Goal: Task Accomplishment & Management: Manage account settings

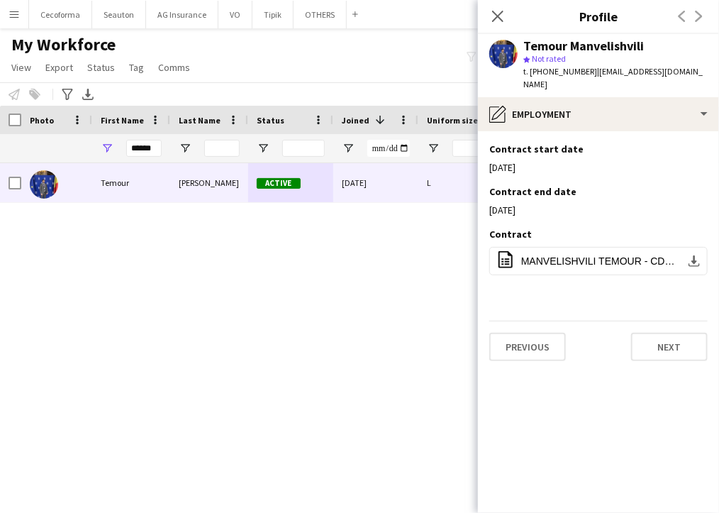
click at [472, 293] on div "Temour Manvelishvili Active [DATE] L" at bounding box center [338, 325] width 677 height 325
drag, startPoint x: 159, startPoint y: 149, endPoint x: 62, endPoint y: 160, distance: 97.7
click at [61, 160] on div "******" at bounding box center [280, 148] width 560 height 28
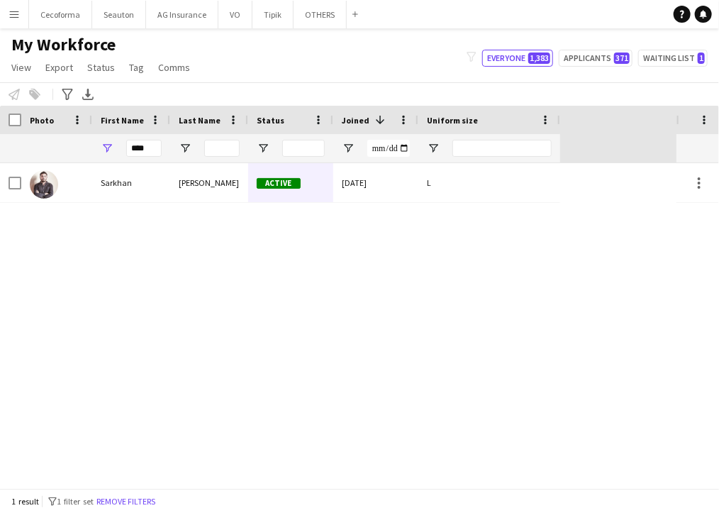
click at [515, 253] on div "[PERSON_NAME] Active [DATE] L" at bounding box center [338, 325] width 677 height 325
drag, startPoint x: 146, startPoint y: 151, endPoint x: 59, endPoint y: 159, distance: 87.6
click at [59, 158] on div "****" at bounding box center [280, 148] width 560 height 28
click at [562, 262] on div "[PERSON_NAME] Active [DATE] L" at bounding box center [338, 325] width 677 height 325
click at [152, 149] on input "*****" at bounding box center [143, 148] width 35 height 17
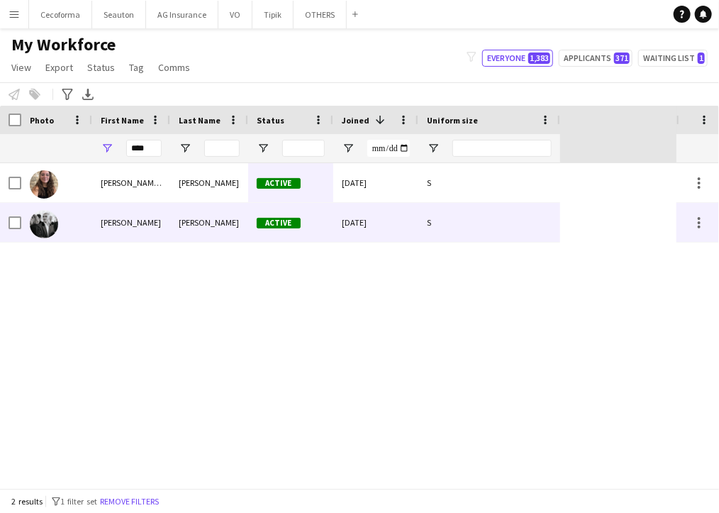
click at [156, 215] on div "[PERSON_NAME]" at bounding box center [131, 222] width 78 height 39
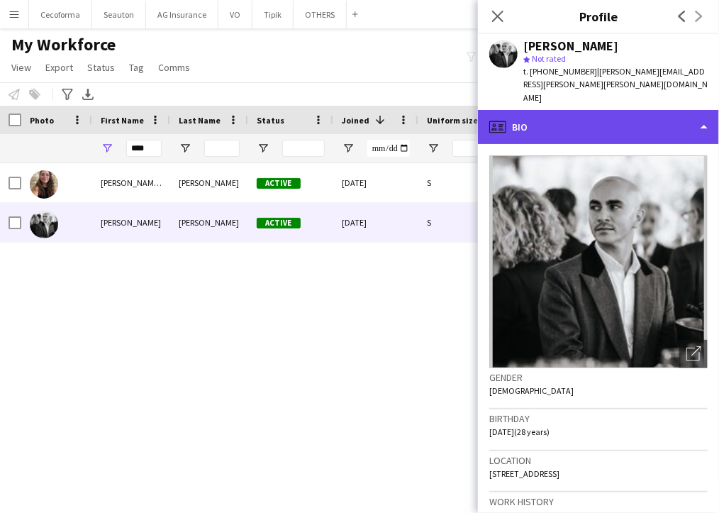
click at [573, 111] on div "profile Bio" at bounding box center [598, 127] width 241 height 34
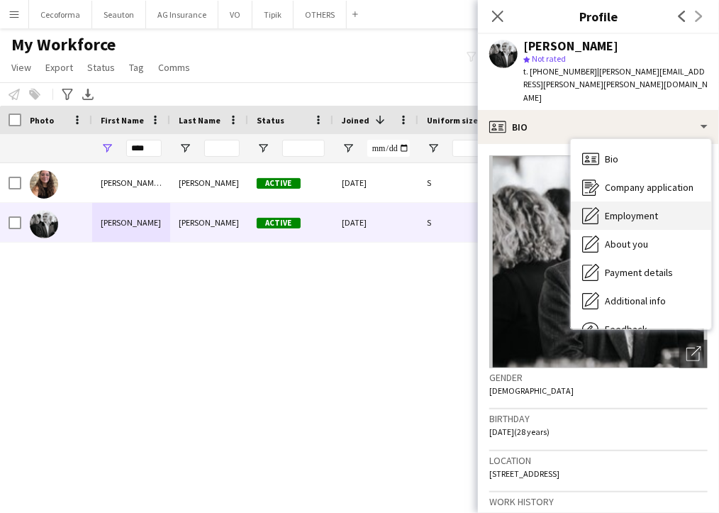
click at [645, 209] on span "Employment" at bounding box center [631, 215] width 53 height 13
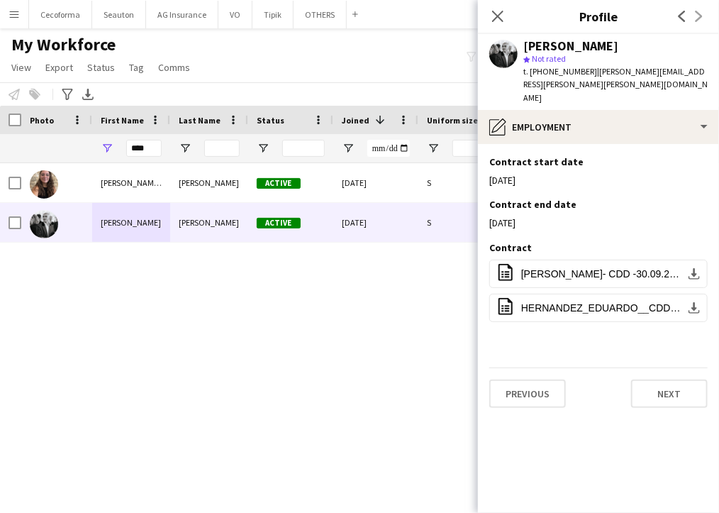
click at [463, 284] on div "[PERSON_NAME] Active [DATE] S [PERSON_NAME] Active [DATE] S" at bounding box center [338, 325] width 677 height 325
drag, startPoint x: 151, startPoint y: 147, endPoint x: 34, endPoint y: 152, distance: 117.1
click at [35, 152] on div "****" at bounding box center [280, 148] width 560 height 28
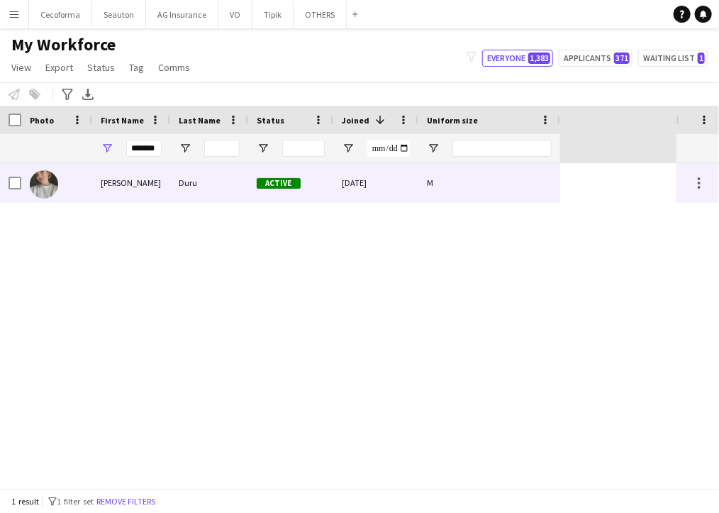
click at [40, 185] on img at bounding box center [44, 184] width 28 height 28
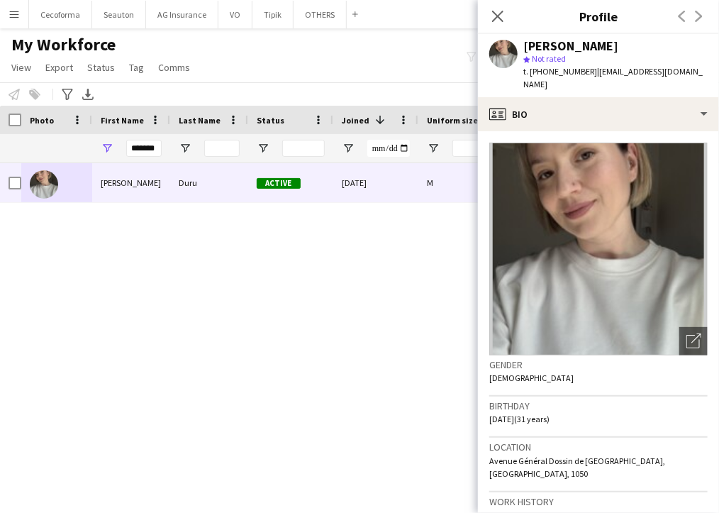
drag, startPoint x: 465, startPoint y: 330, endPoint x: 421, endPoint y: 313, distance: 47.4
click at [465, 330] on div "[PERSON_NAME] Active [DATE] M" at bounding box center [338, 325] width 677 height 325
drag, startPoint x: 157, startPoint y: 151, endPoint x: 54, endPoint y: 160, distance: 103.9
click at [54, 160] on div "*******" at bounding box center [280, 148] width 560 height 28
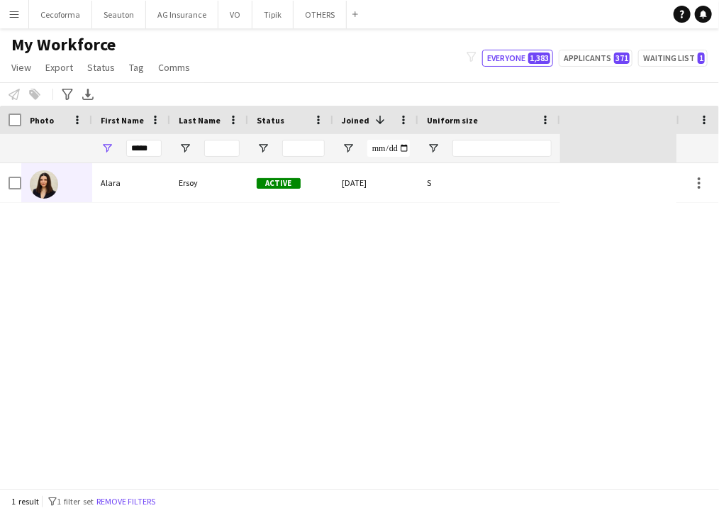
drag, startPoint x: 567, startPoint y: 290, endPoint x: 528, endPoint y: 289, distance: 39.7
click at [567, 290] on div "[PERSON_NAME] Active [DATE] S" at bounding box center [338, 325] width 677 height 325
drag, startPoint x: 159, startPoint y: 143, endPoint x: 91, endPoint y: 152, distance: 68.7
click at [91, 152] on div "*****" at bounding box center [280, 148] width 560 height 28
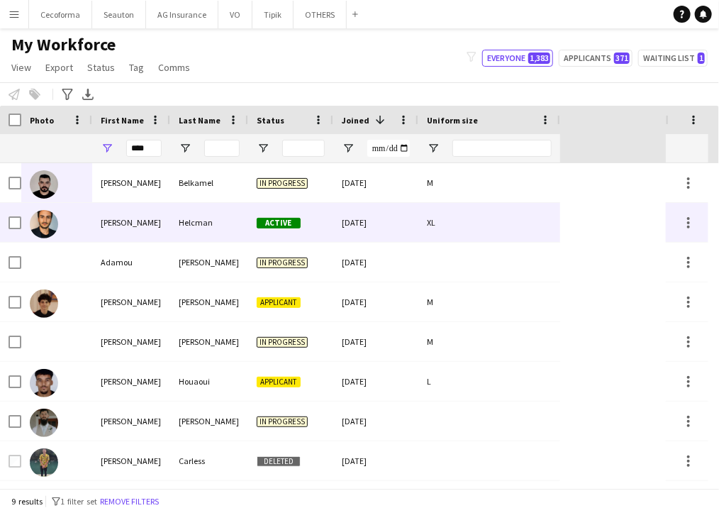
click at [137, 215] on div "[PERSON_NAME]" at bounding box center [131, 222] width 78 height 39
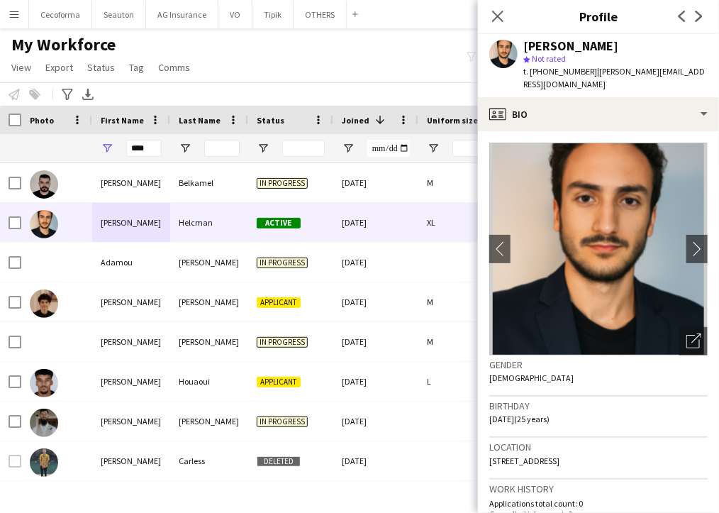
click at [461, 167] on div "M" at bounding box center [489, 182] width 142 height 39
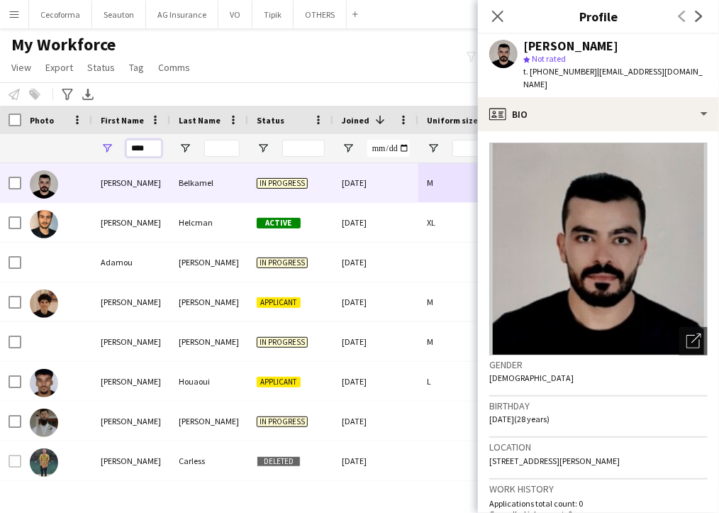
drag, startPoint x: 151, startPoint y: 151, endPoint x: 74, endPoint y: 153, distance: 77.3
click at [74, 153] on div "****" at bounding box center [280, 148] width 560 height 28
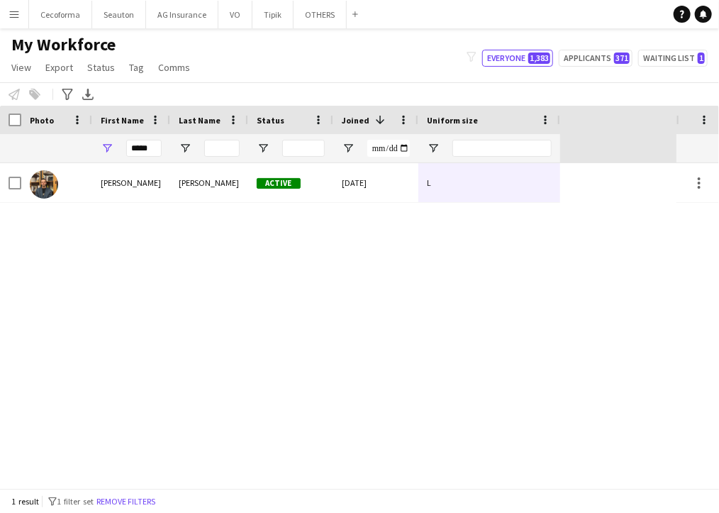
drag, startPoint x: 559, startPoint y: 316, endPoint x: 540, endPoint y: 304, distance: 22.3
click at [559, 316] on div "[PERSON_NAME] [PERSON_NAME] Active [DATE] L" at bounding box center [338, 325] width 677 height 325
drag, startPoint x: 139, startPoint y: 151, endPoint x: 118, endPoint y: 154, distance: 21.5
click at [118, 154] on div "*****" at bounding box center [131, 148] width 78 height 28
drag, startPoint x: 159, startPoint y: 153, endPoint x: 113, endPoint y: 148, distance: 45.7
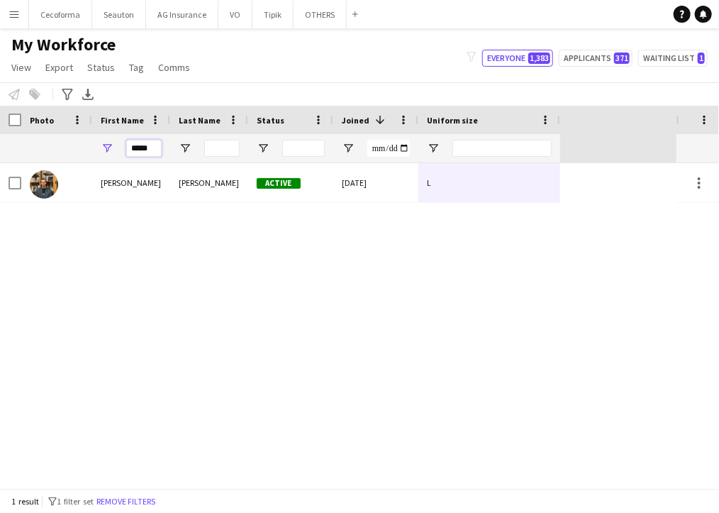
click at [114, 148] on div "*****" at bounding box center [131, 148] width 78 height 28
type input "******"
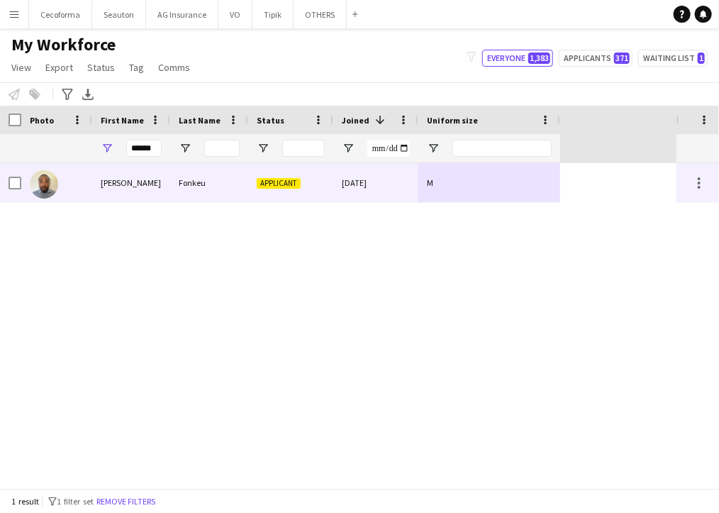
click at [94, 191] on div "[PERSON_NAME]" at bounding box center [131, 182] width 78 height 39
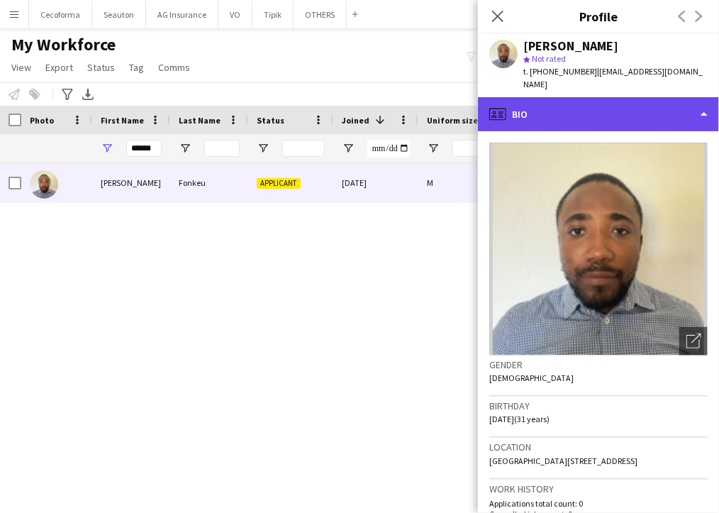
click at [567, 106] on div "profile Bio" at bounding box center [598, 114] width 241 height 34
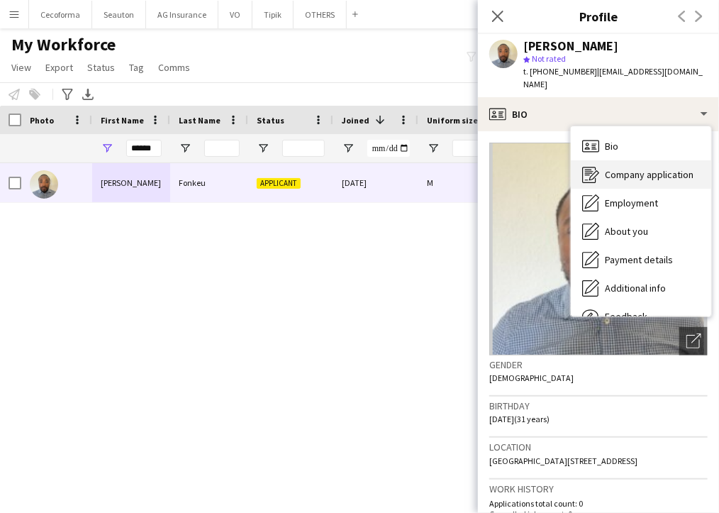
click at [613, 168] on span "Company application" at bounding box center [649, 174] width 89 height 13
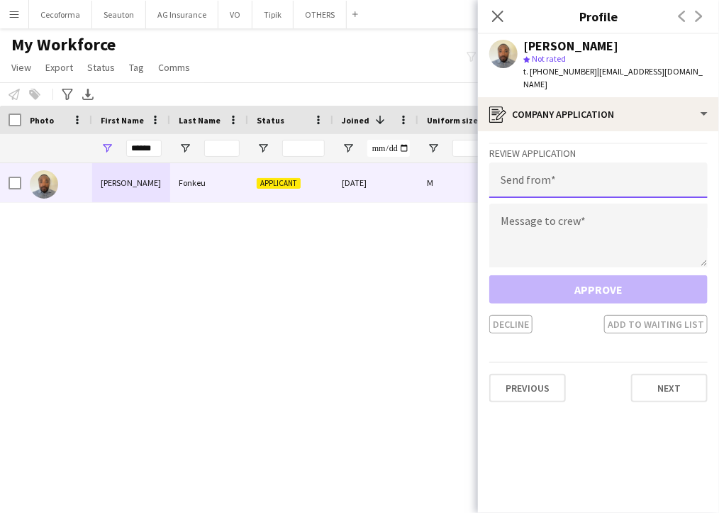
click at [613, 162] on input "email" at bounding box center [598, 179] width 218 height 35
type input "**********"
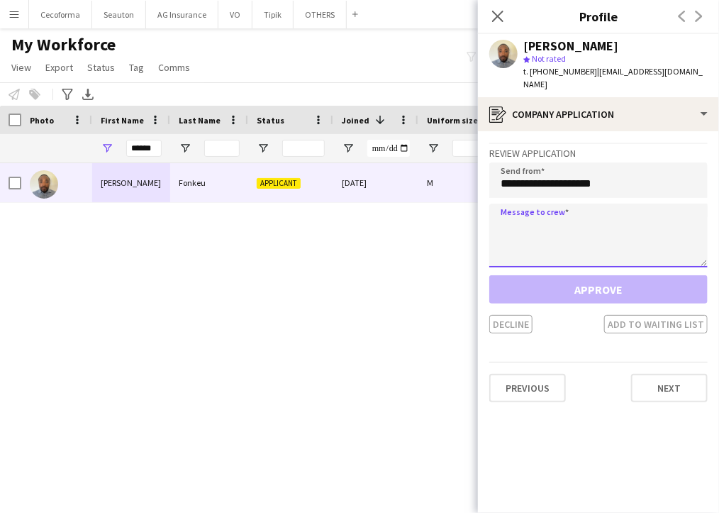
click at [599, 204] on textarea at bounding box center [598, 236] width 218 height 64
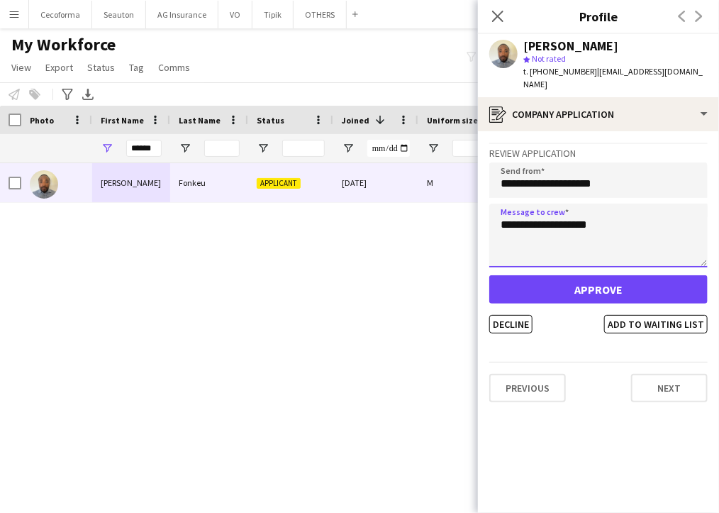
type textarea "**********"
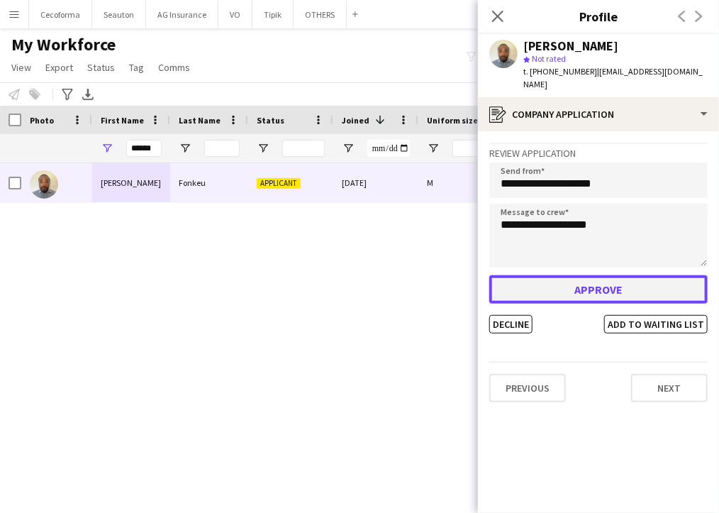
click at [571, 285] on button "Approve" at bounding box center [598, 289] width 218 height 28
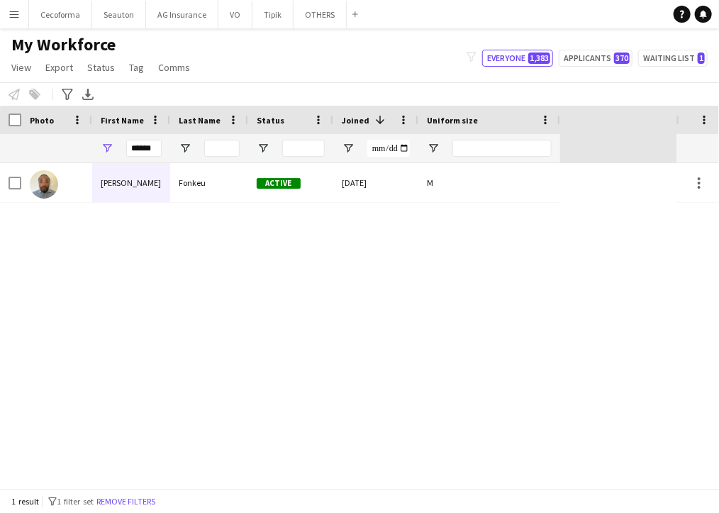
click at [550, 272] on div "[PERSON_NAME] Active [DATE] M" at bounding box center [338, 325] width 677 height 325
drag, startPoint x: 156, startPoint y: 153, endPoint x: 85, endPoint y: 148, distance: 71.1
click at [85, 148] on div "******" at bounding box center [280, 148] width 560 height 28
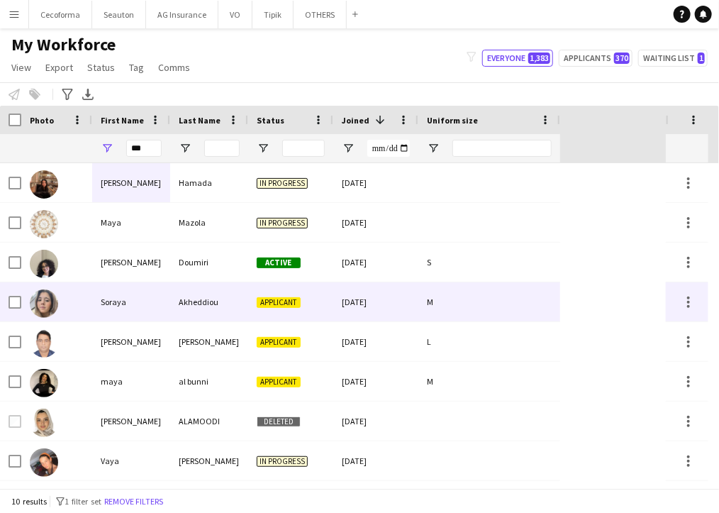
drag, startPoint x: 494, startPoint y: 302, endPoint x: 369, endPoint y: 284, distance: 126.8
click at [494, 303] on div "M" at bounding box center [489, 301] width 142 height 39
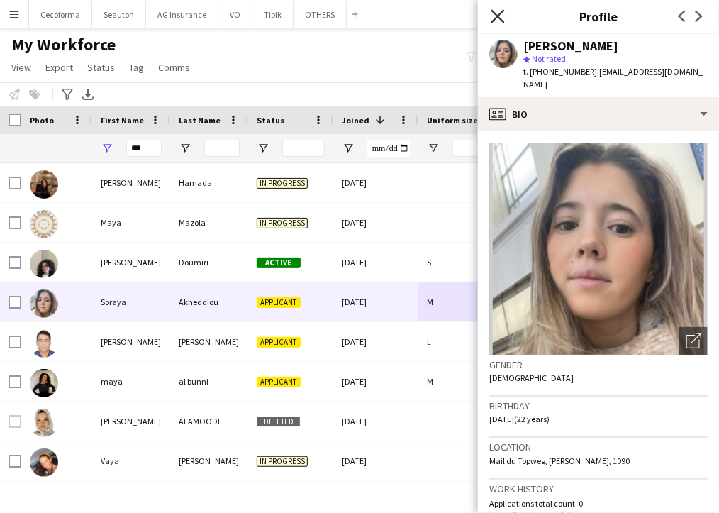
click at [501, 18] on icon "Close pop-in" at bounding box center [497, 15] width 13 height 13
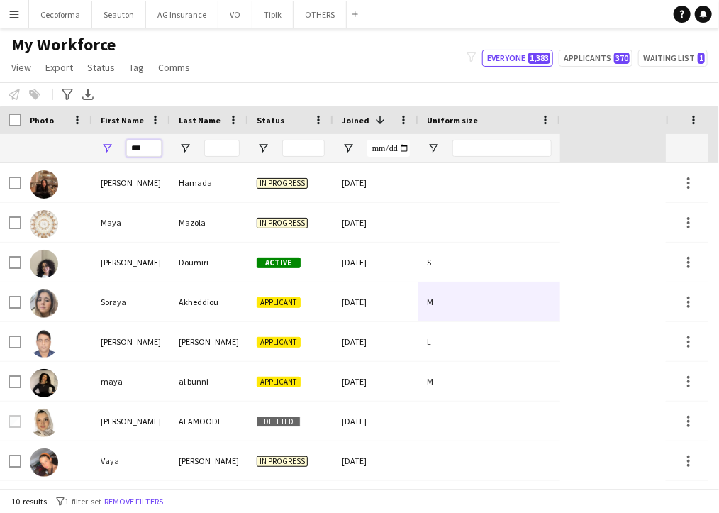
drag, startPoint x: 146, startPoint y: 150, endPoint x: 84, endPoint y: 153, distance: 62.5
click at [84, 153] on div "***" at bounding box center [280, 148] width 560 height 28
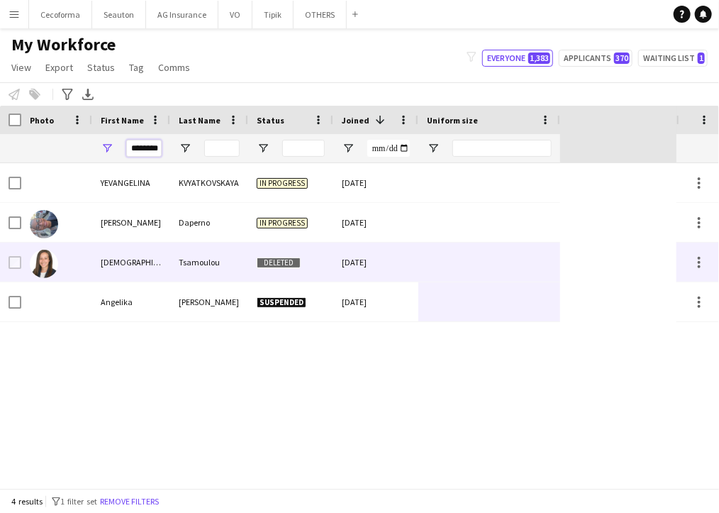
scroll to position [0, 1]
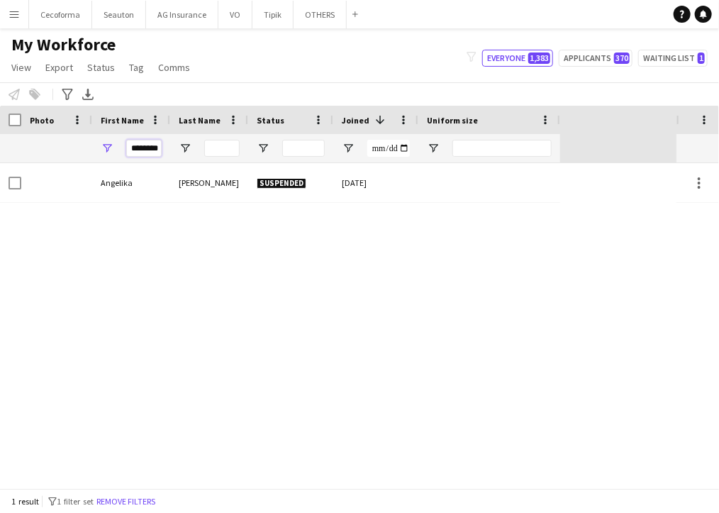
type input "********"
click at [596, 328] on div "[PERSON_NAME] Suspended [DATE]" at bounding box center [338, 325] width 677 height 325
drag, startPoint x: 128, startPoint y: 146, endPoint x: 352, endPoint y: 157, distance: 224.3
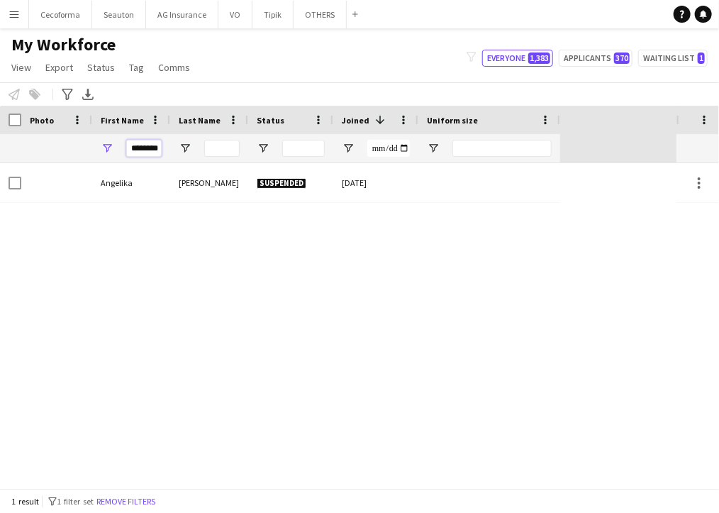
click at [352, 158] on div "********" at bounding box center [280, 148] width 560 height 28
click at [231, 145] on input "Last Name Filter Input" at bounding box center [221, 148] width 35 height 17
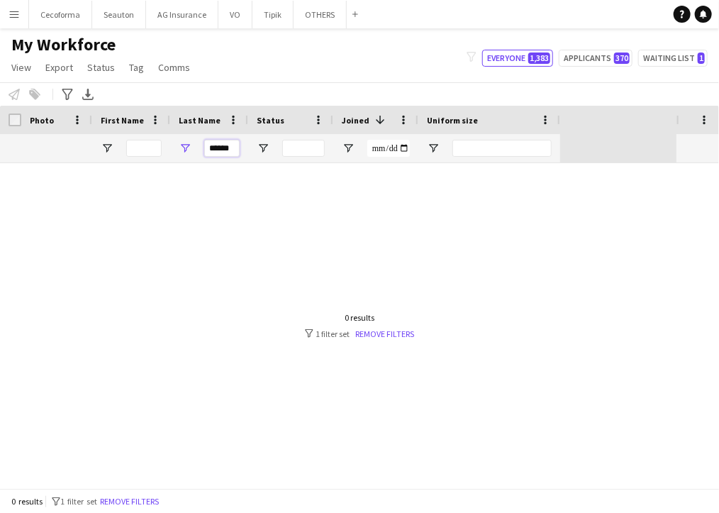
type input "******"
click at [552, 313] on div at bounding box center [338, 325] width 677 height 325
drag, startPoint x: 208, startPoint y: 146, endPoint x: 303, endPoint y: 150, distance: 95.1
click at [304, 151] on div "******" at bounding box center [280, 148] width 560 height 28
click at [153, 148] on input "First Name Filter Input" at bounding box center [143, 148] width 35 height 17
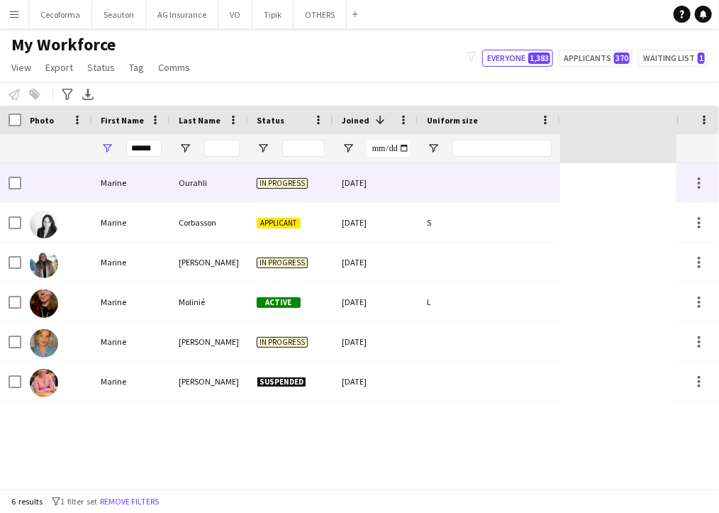
click at [159, 177] on div "Marine" at bounding box center [131, 182] width 78 height 39
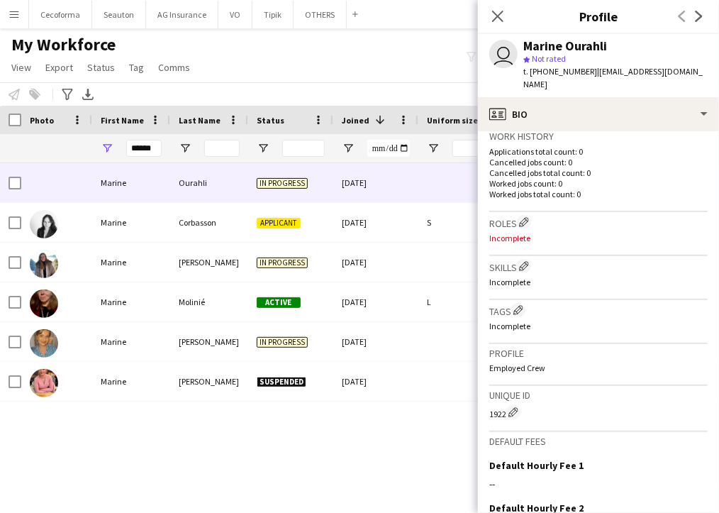
scroll to position [213, 0]
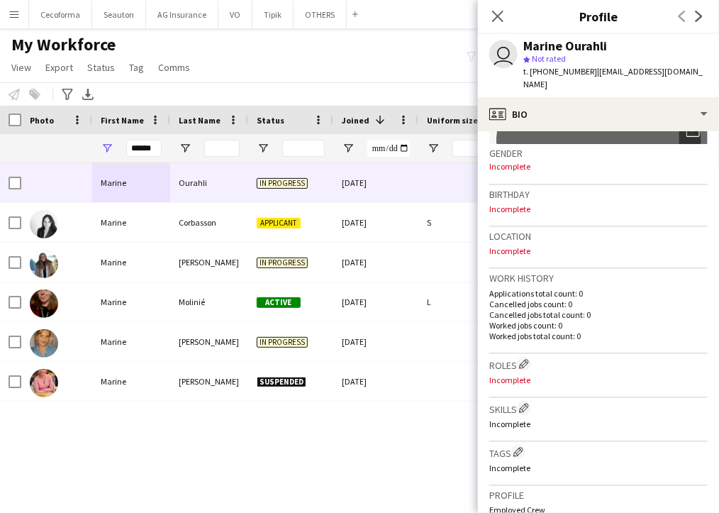
click at [533, 204] on p "Incomplete" at bounding box center [598, 209] width 218 height 11
click at [521, 161] on span "Incomplete" at bounding box center [509, 166] width 41 height 11
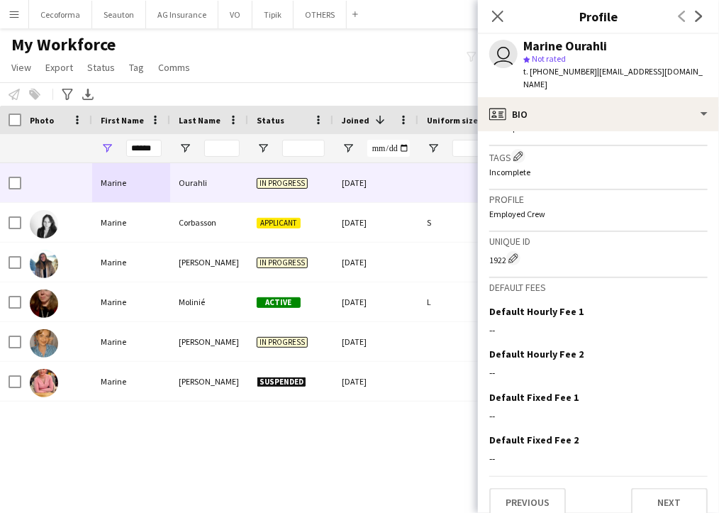
scroll to position [367, 0]
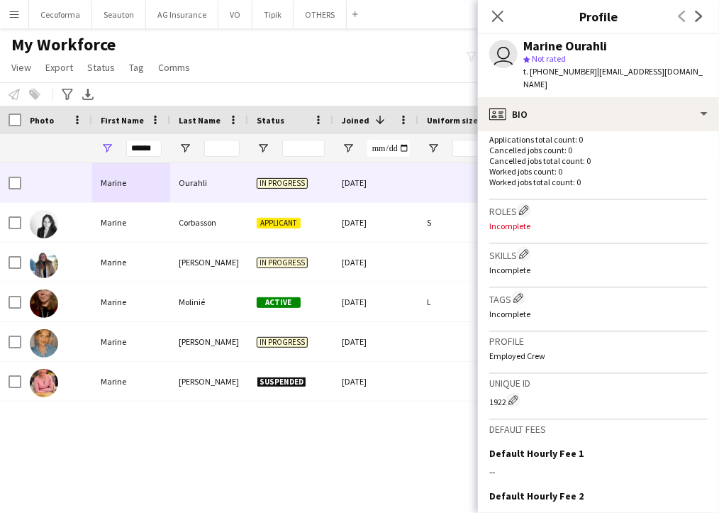
click at [196, 451] on div "Marine Ourahli In progress [DATE] Marine Corbasson Applicant [DATE] S [PERSON_N…" at bounding box center [338, 325] width 677 height 325
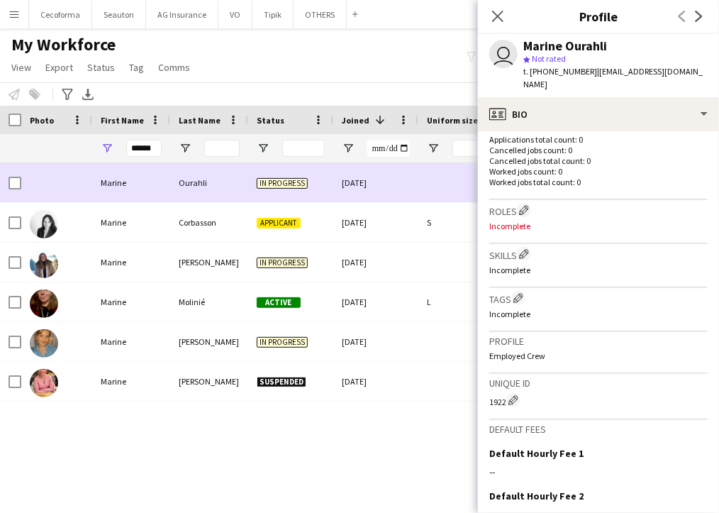
click at [220, 179] on div "Ourahli" at bounding box center [209, 182] width 78 height 39
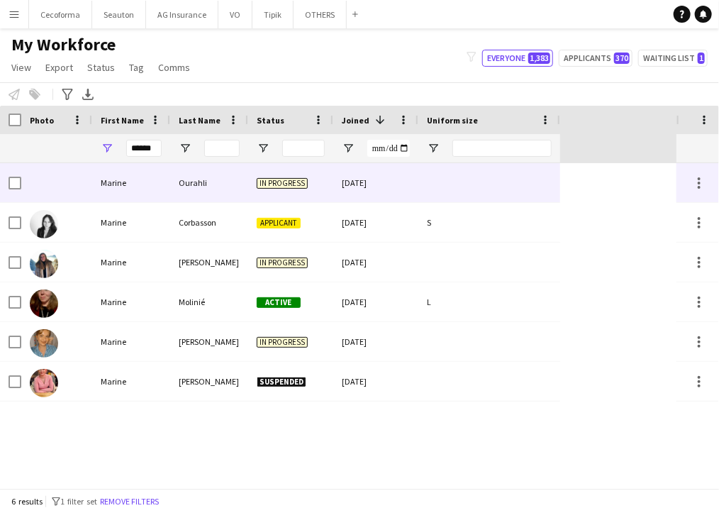
click at [306, 194] on div "In progress" at bounding box center [290, 182] width 85 height 39
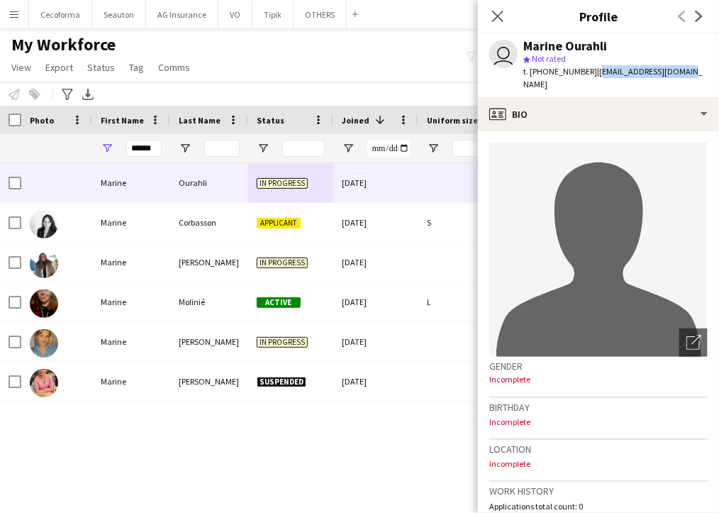
drag, startPoint x: 681, startPoint y: 73, endPoint x: 590, endPoint y: 73, distance: 91.5
click at [590, 73] on app-profile-header "user Marine Ourahli star Not rated t. [PHONE_NUMBER] | [EMAIL_ADDRESS][DOMAIN_N…" at bounding box center [598, 65] width 241 height 63
copy span "[EMAIL_ADDRESS][DOMAIN_NAME]"
click at [377, 452] on div "Marine Ourahli In progress [DATE] Marine Corbasson Applicant [DATE] S [PERSON_N…" at bounding box center [338, 325] width 677 height 325
drag, startPoint x: 159, startPoint y: 146, endPoint x: 102, endPoint y: 143, distance: 56.8
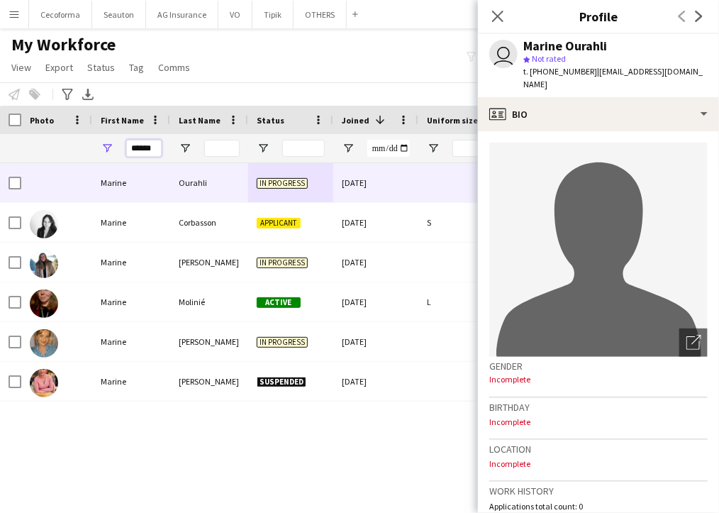
click at [102, 143] on div "******" at bounding box center [131, 148] width 78 height 28
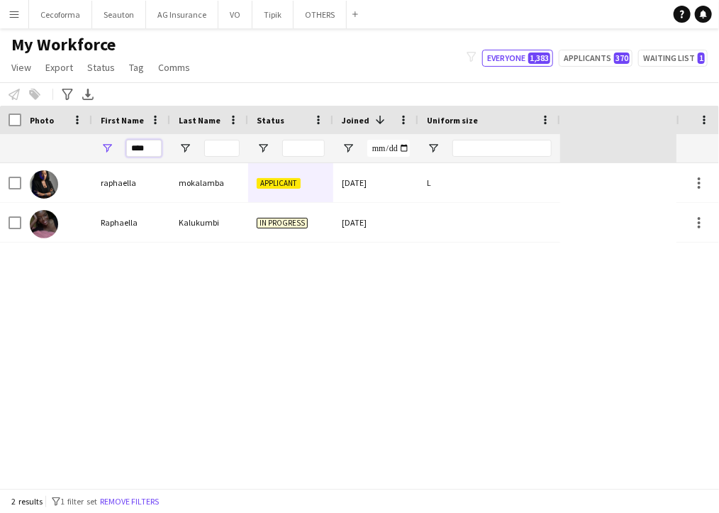
drag, startPoint x: 153, startPoint y: 143, endPoint x: 91, endPoint y: 151, distance: 63.0
click at [91, 151] on div "****" at bounding box center [280, 148] width 560 height 28
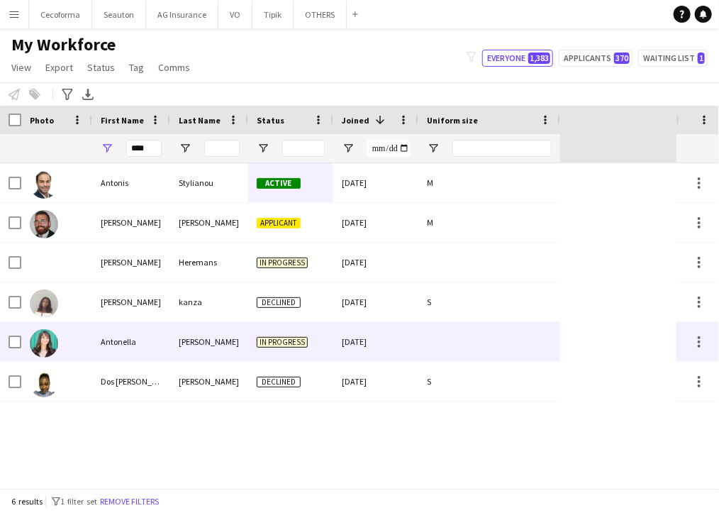
drag, startPoint x: 555, startPoint y: 336, endPoint x: 401, endPoint y: 245, distance: 179.3
click at [555, 336] on div at bounding box center [489, 341] width 142 height 39
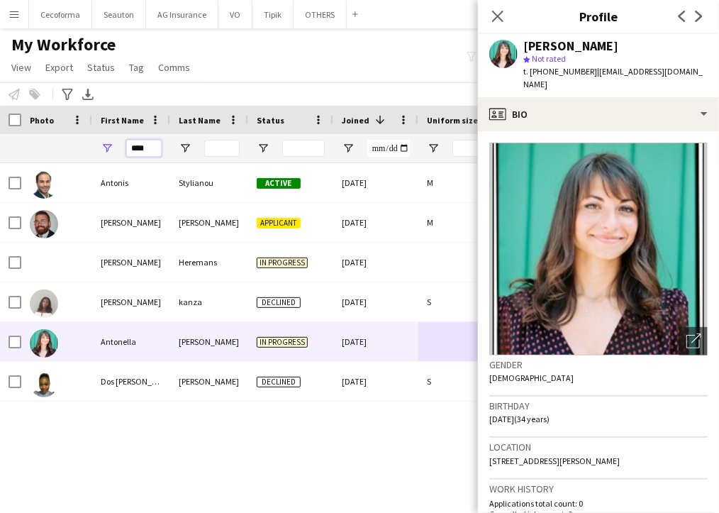
drag, startPoint x: 151, startPoint y: 148, endPoint x: 94, endPoint y: 157, distance: 57.4
click at [94, 157] on div "****" at bounding box center [131, 148] width 78 height 28
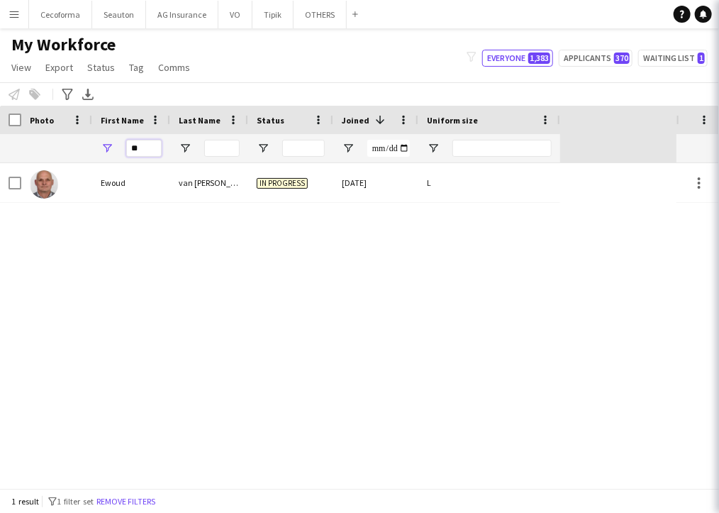
type input "*"
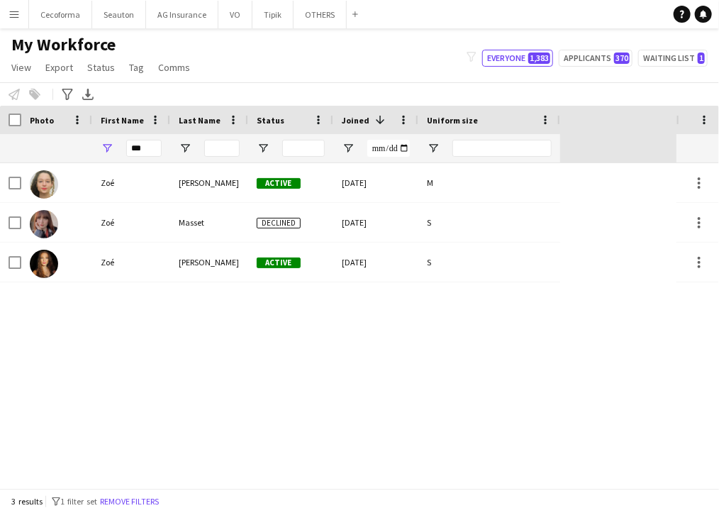
click at [505, 293] on div "[PERSON_NAME] Active [DATE] M [PERSON_NAME] Declined [DATE] S [PERSON_NAME] Act…" at bounding box center [338, 325] width 677 height 325
click at [493, 321] on div "[PERSON_NAME] Active [DATE] M [PERSON_NAME] Declined [DATE] S [PERSON_NAME] Act…" at bounding box center [338, 325] width 677 height 325
drag, startPoint x: 158, startPoint y: 148, endPoint x: 86, endPoint y: 150, distance: 72.4
click at [86, 150] on div "***" at bounding box center [280, 148] width 560 height 28
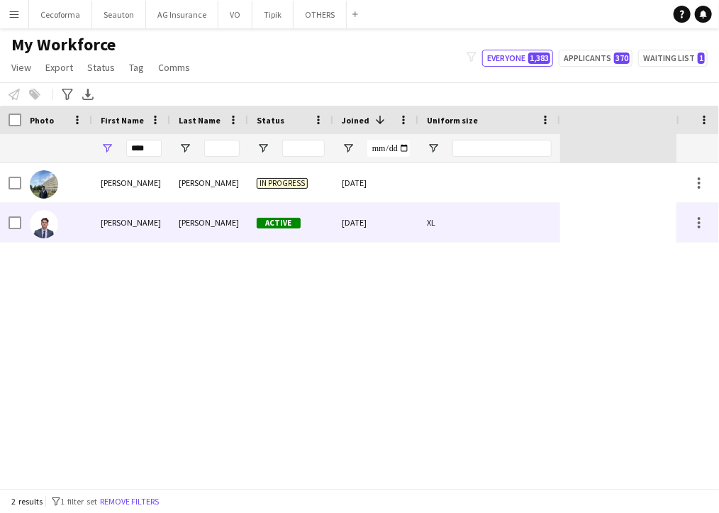
click at [125, 221] on div "[PERSON_NAME]" at bounding box center [131, 222] width 78 height 39
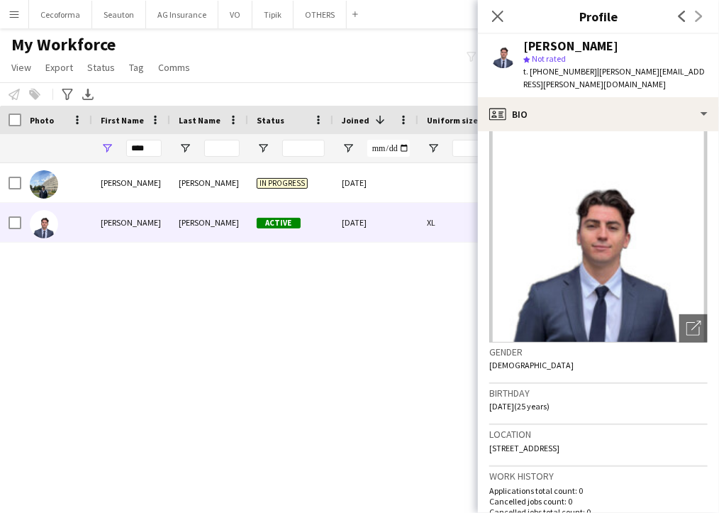
scroll to position [0, 0]
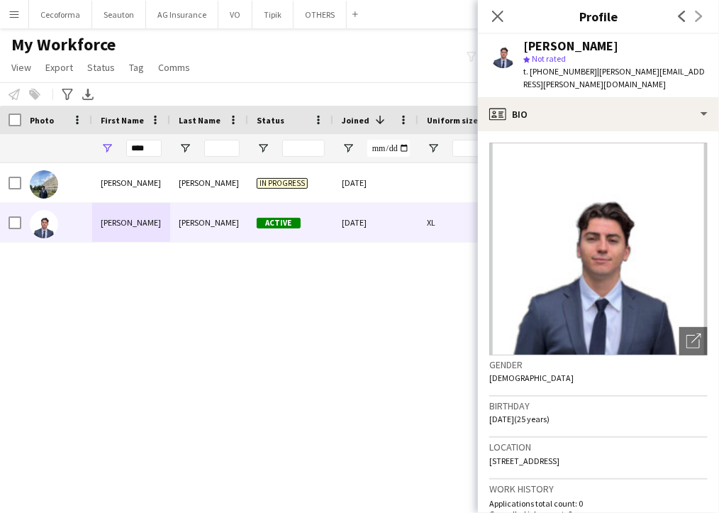
click at [462, 301] on div "[PERSON_NAME] In progress [DATE] [PERSON_NAME] Active [DATE] XL" at bounding box center [338, 325] width 677 height 325
click at [462, 276] on div "[PERSON_NAME] In progress [DATE] [PERSON_NAME] Active [DATE] XL" at bounding box center [338, 325] width 677 height 325
drag, startPoint x: 158, startPoint y: 151, endPoint x: 112, endPoint y: 148, distance: 46.2
click at [112, 148] on div "****" at bounding box center [131, 148] width 78 height 28
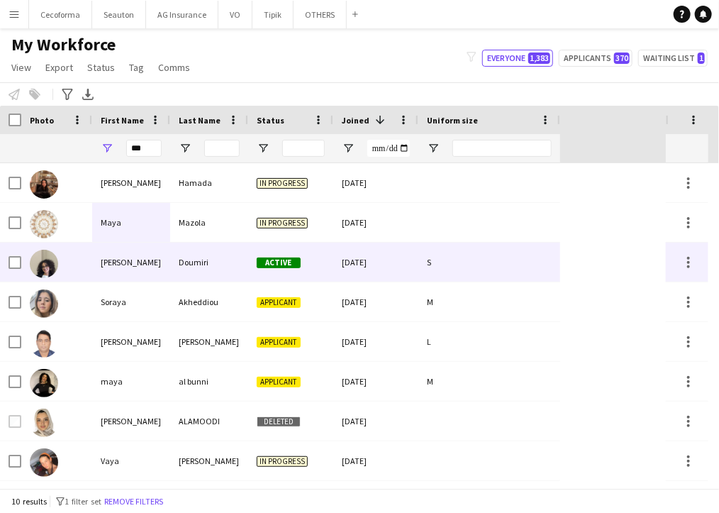
click at [142, 245] on div "[PERSON_NAME]" at bounding box center [131, 262] width 78 height 39
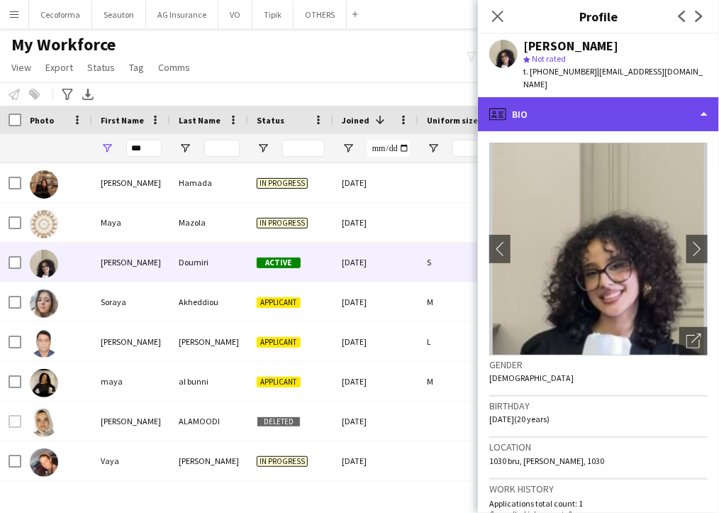
click at [575, 100] on div "profile Bio" at bounding box center [598, 114] width 241 height 34
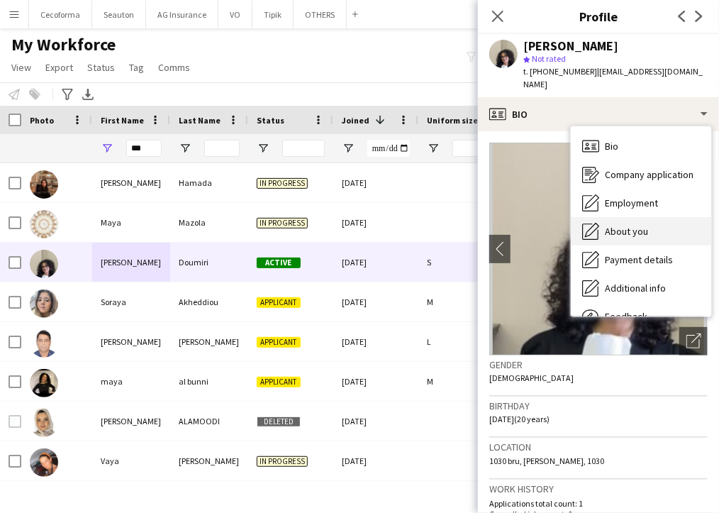
click at [633, 225] on span "About you" at bounding box center [626, 231] width 43 height 13
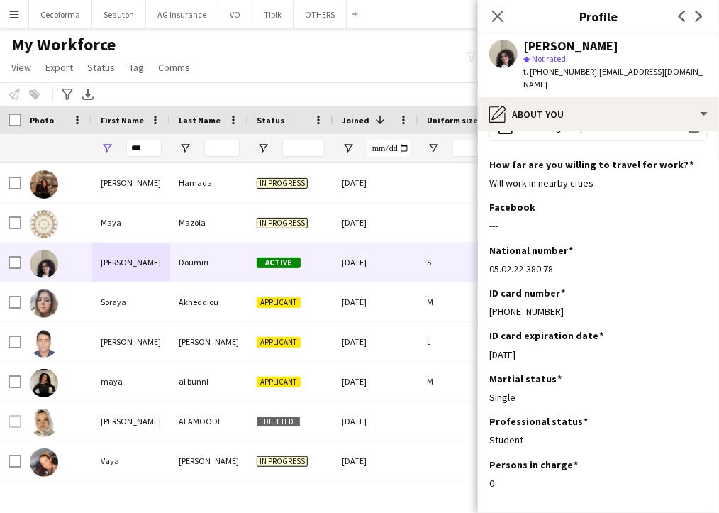
scroll to position [71, 0]
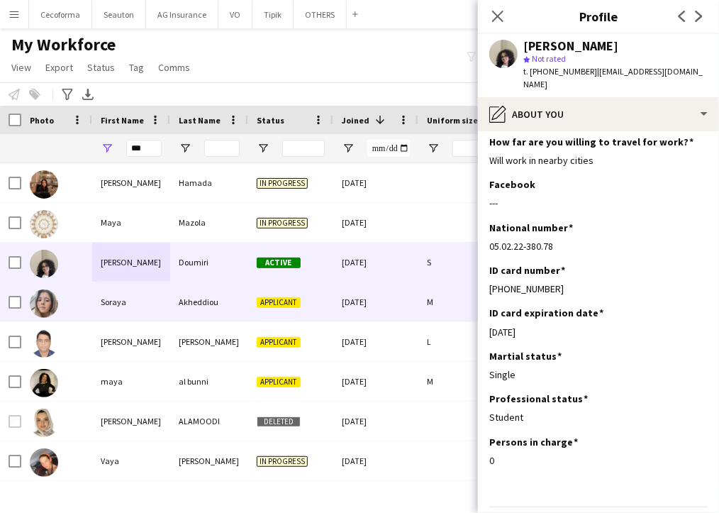
click at [467, 321] on div "M" at bounding box center [489, 301] width 142 height 39
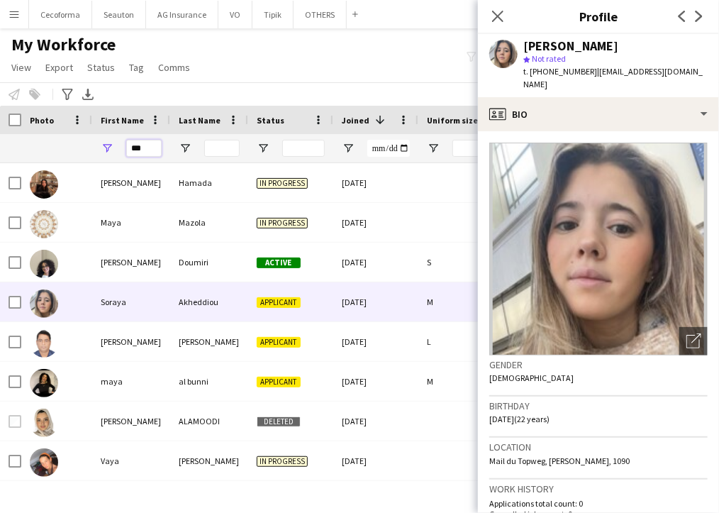
drag, startPoint x: 148, startPoint y: 145, endPoint x: 74, endPoint y: 152, distance: 74.1
click at [74, 152] on div "***" at bounding box center [280, 148] width 560 height 28
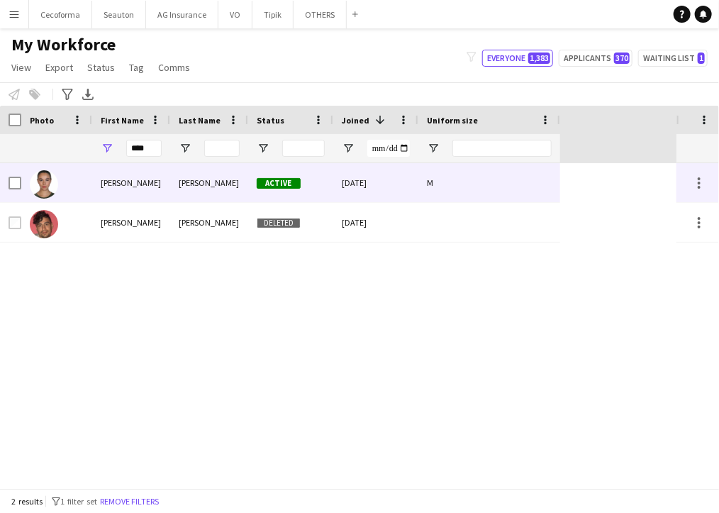
click at [176, 182] on div "[PERSON_NAME]" at bounding box center [209, 182] width 78 height 39
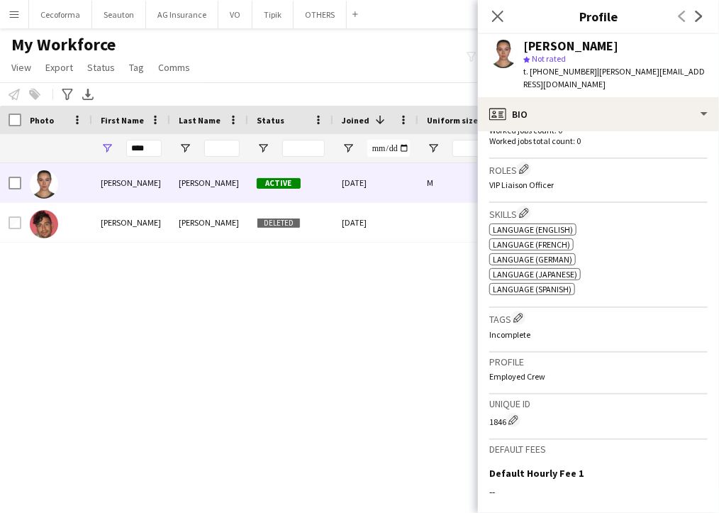
scroll to position [425, 0]
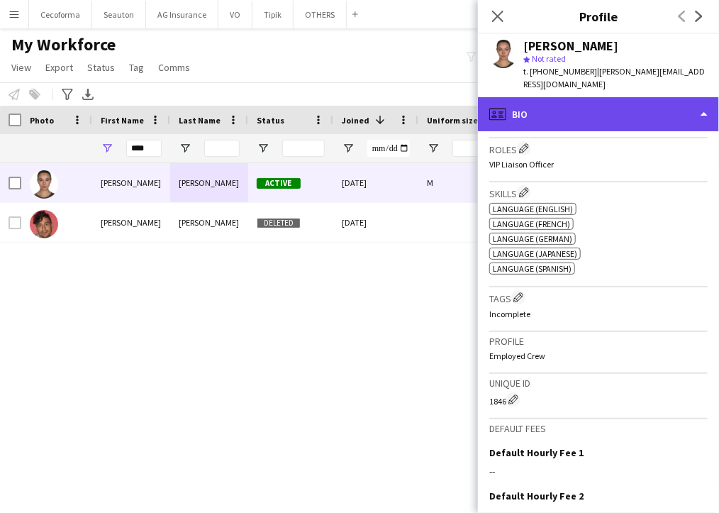
click at [524, 108] on div "profile Bio" at bounding box center [598, 114] width 241 height 34
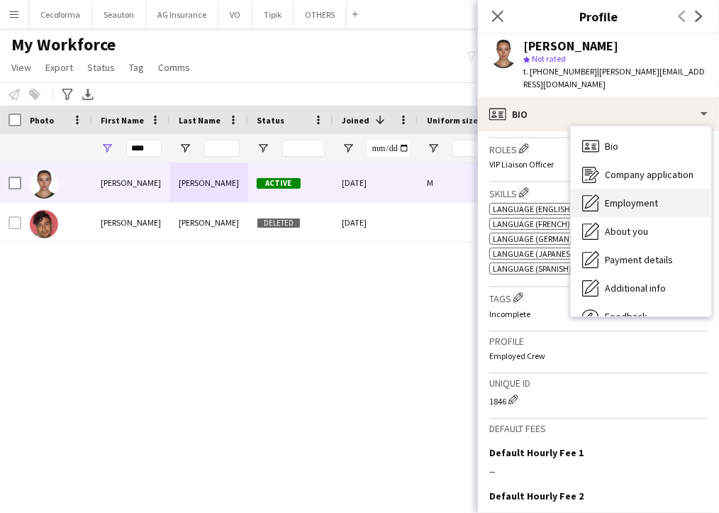
click at [627, 203] on span "Employment" at bounding box center [631, 202] width 53 height 13
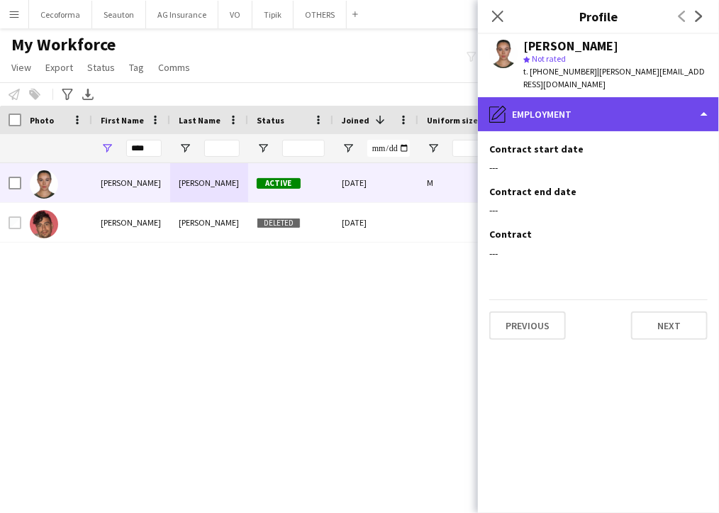
click at [556, 118] on div "pencil4 Employment" at bounding box center [598, 114] width 241 height 34
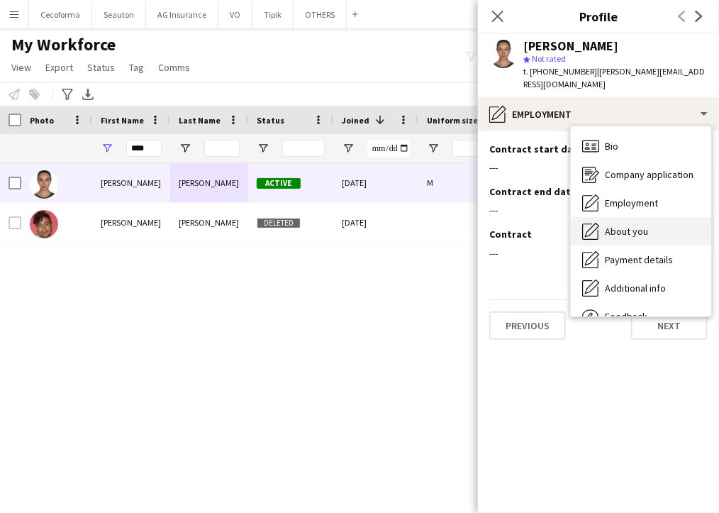
click at [625, 226] on span "About you" at bounding box center [626, 231] width 43 height 13
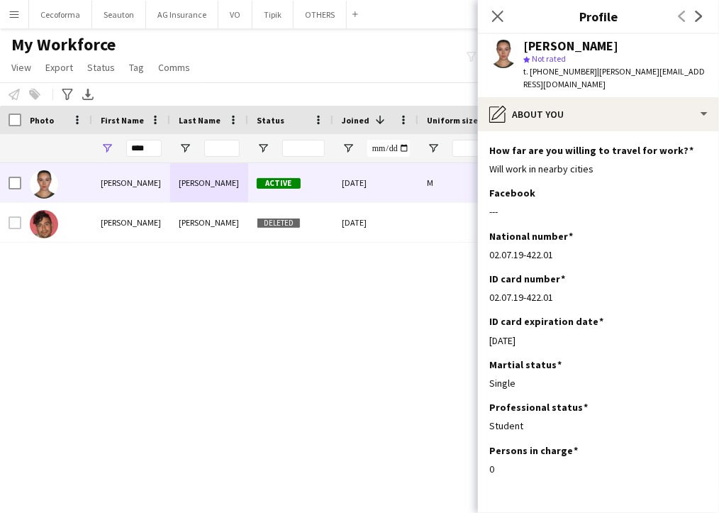
scroll to position [116, 0]
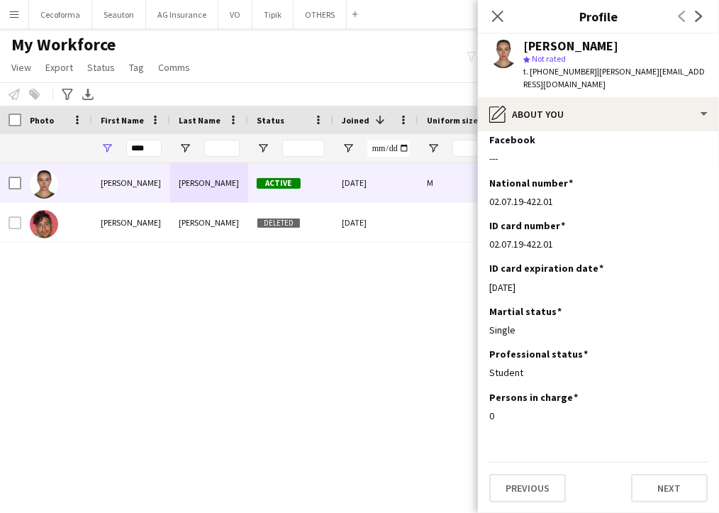
drag, startPoint x: 466, startPoint y: 362, endPoint x: 434, endPoint y: 326, distance: 48.2
click at [466, 362] on div "[PERSON_NAME] Active [DATE] M [PERSON_NAME] [DATE]" at bounding box center [338, 325] width 677 height 325
drag, startPoint x: 153, startPoint y: 148, endPoint x: 0, endPoint y: 139, distance: 153.5
click at [6, 140] on div "****" at bounding box center [280, 148] width 560 height 28
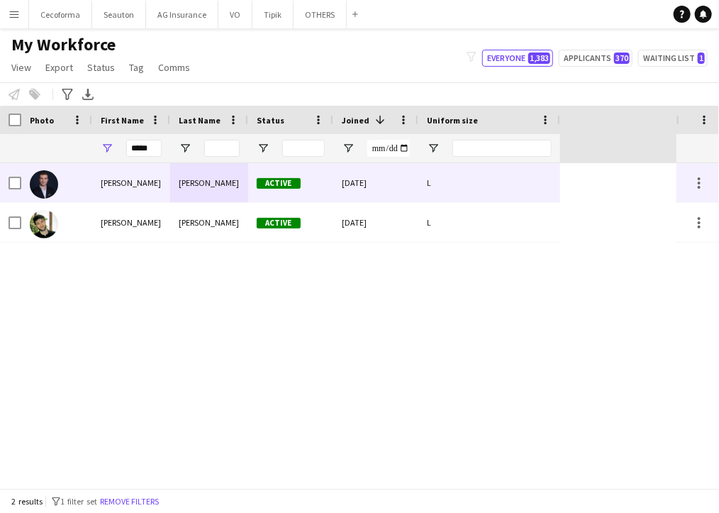
click at [77, 189] on div at bounding box center [56, 182] width 71 height 39
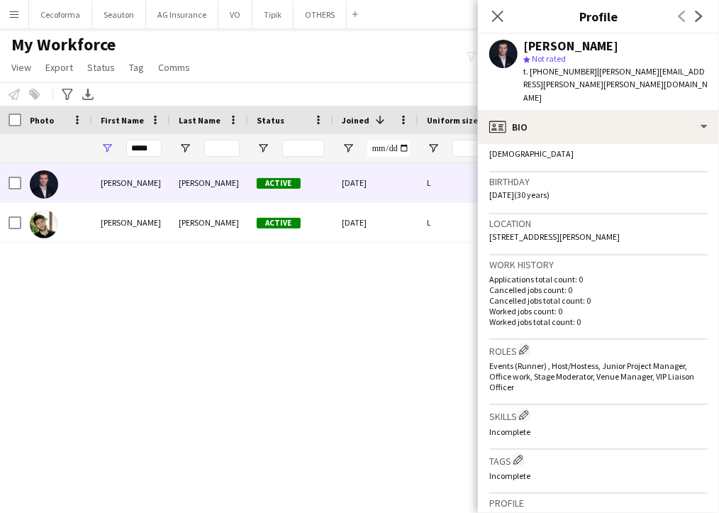
scroll to position [284, 0]
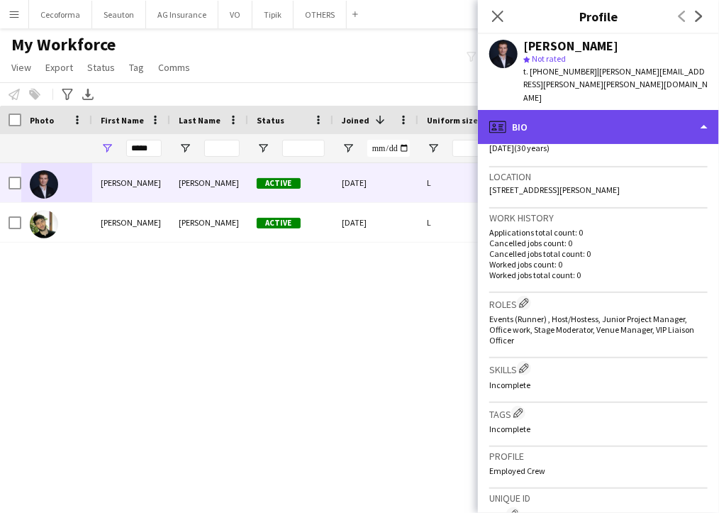
click at [550, 125] on div "profile Bio" at bounding box center [598, 127] width 241 height 34
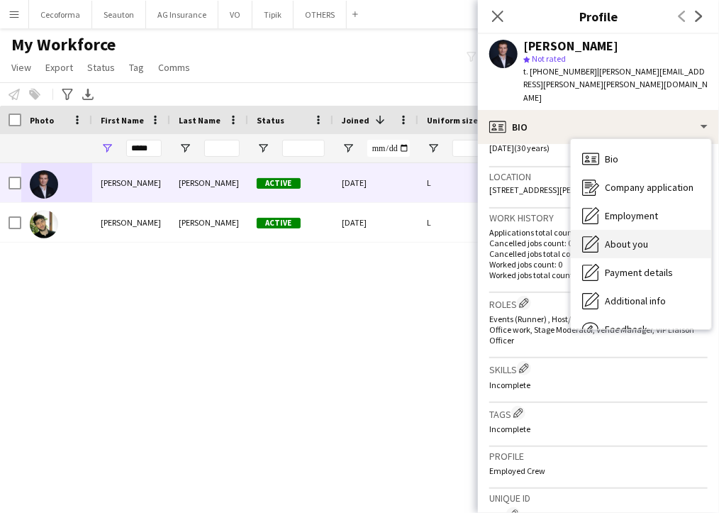
click at [610, 238] on span "About you" at bounding box center [626, 244] width 43 height 13
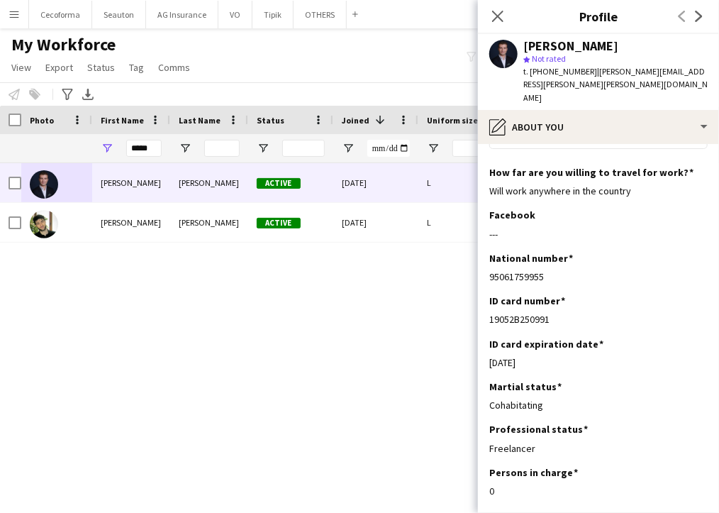
scroll to position [116, 0]
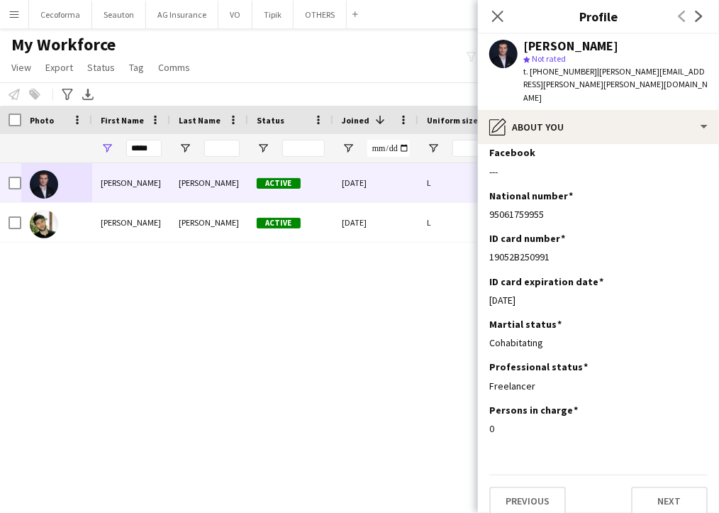
drag, startPoint x: 462, startPoint y: 324, endPoint x: 427, endPoint y: 301, distance: 42.5
click at [462, 324] on div "[PERSON_NAME] Active [DATE] L [PERSON_NAME] Active [DATE] L" at bounding box center [338, 325] width 677 height 325
drag, startPoint x: 153, startPoint y: 151, endPoint x: 1, endPoint y: 143, distance: 152.7
click at [17, 144] on div "*****" at bounding box center [280, 148] width 560 height 28
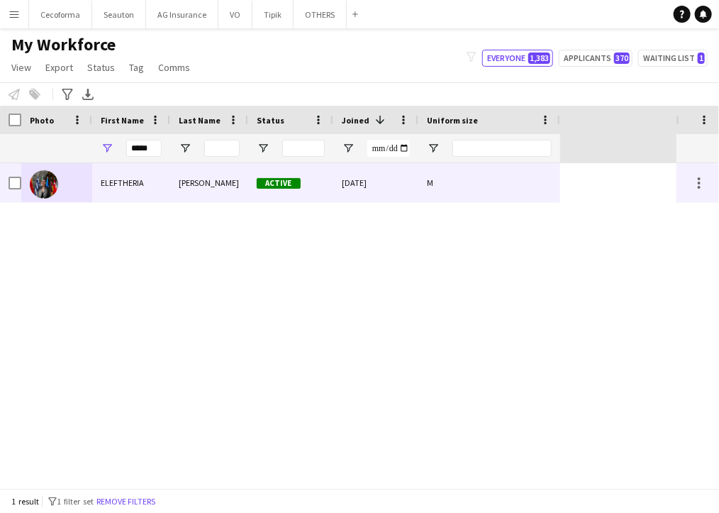
click at [119, 182] on div "ELEFTHERIA" at bounding box center [131, 182] width 78 height 39
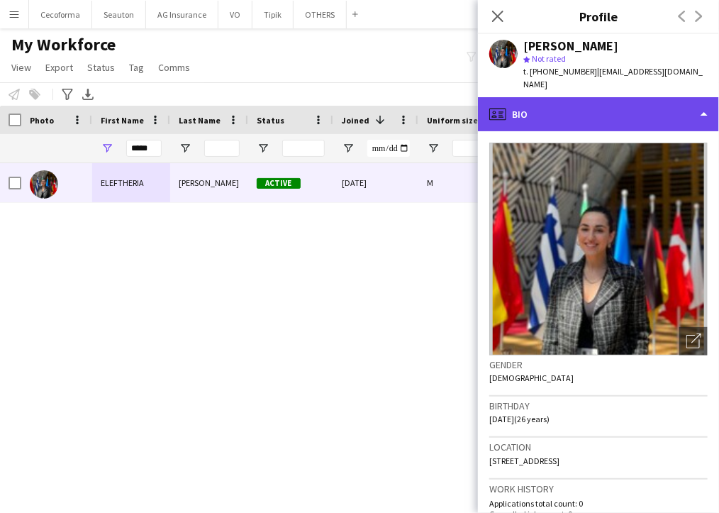
click at [541, 105] on div "profile Bio" at bounding box center [598, 114] width 241 height 34
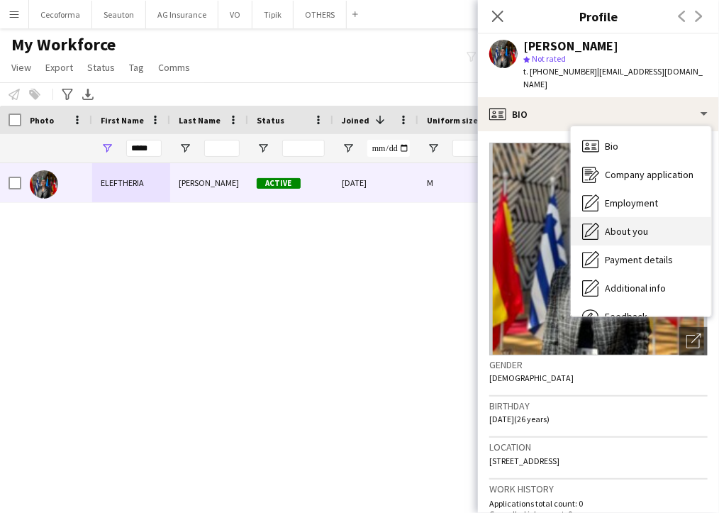
click at [625, 225] on span "About you" at bounding box center [626, 231] width 43 height 13
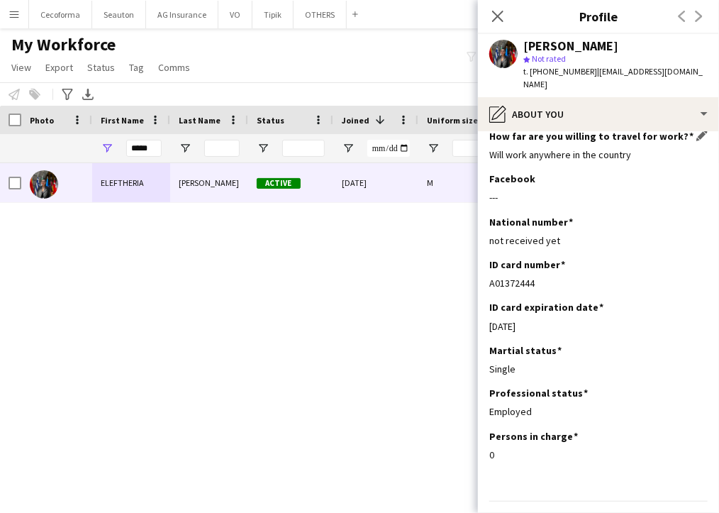
scroll to position [102, 0]
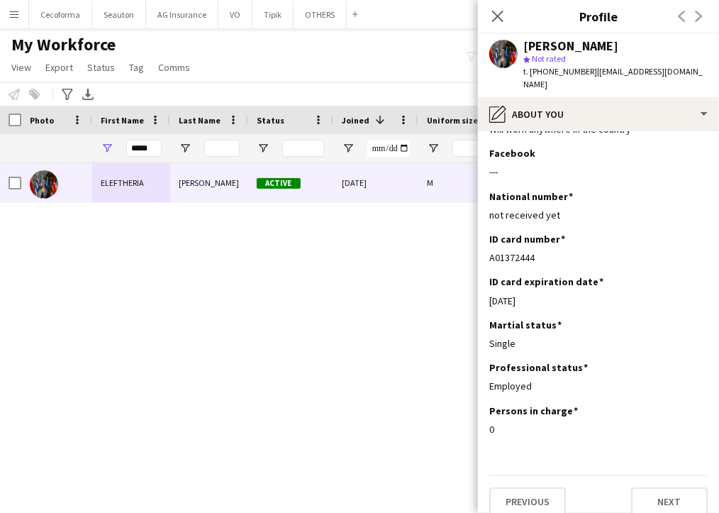
click at [471, 303] on div "[PERSON_NAME] Active [DATE] M" at bounding box center [338, 325] width 677 height 325
drag, startPoint x: 151, startPoint y: 148, endPoint x: 72, endPoint y: 140, distance: 79.9
click at [72, 140] on div "*****" at bounding box center [280, 148] width 560 height 28
type input "********"
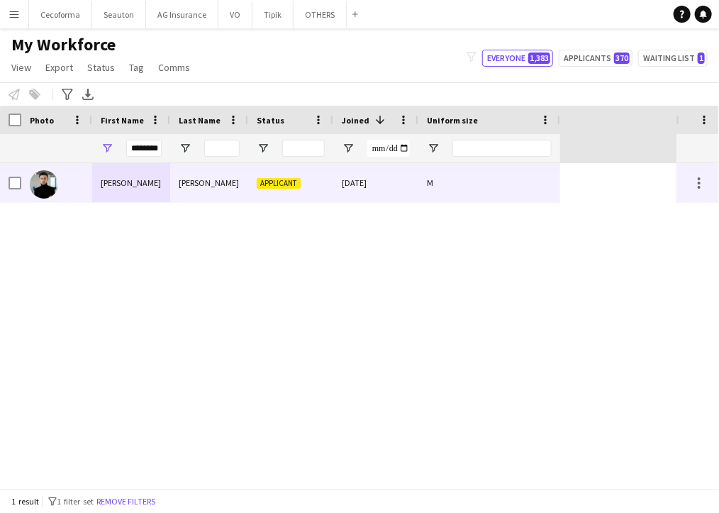
click at [233, 188] on div "[PERSON_NAME]" at bounding box center [209, 182] width 78 height 39
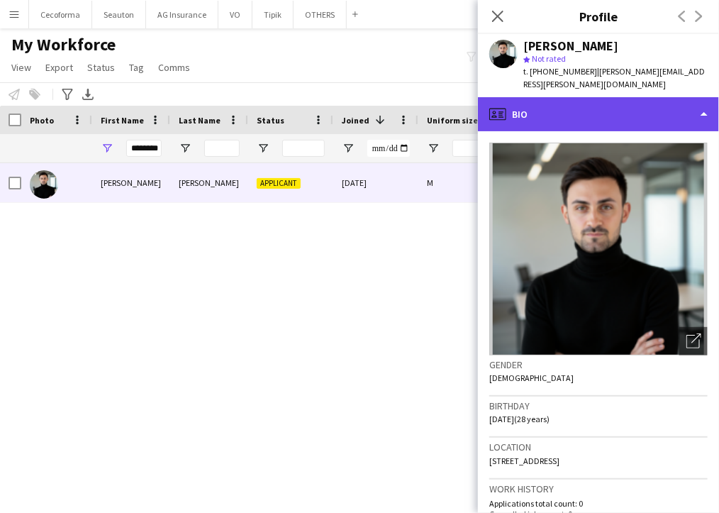
click at [532, 103] on div "profile Bio" at bounding box center [598, 114] width 241 height 34
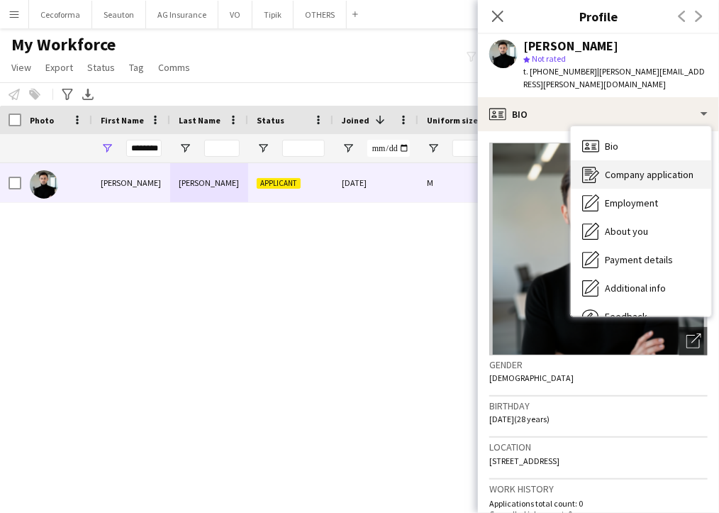
click at [618, 168] on span "Company application" at bounding box center [649, 174] width 89 height 13
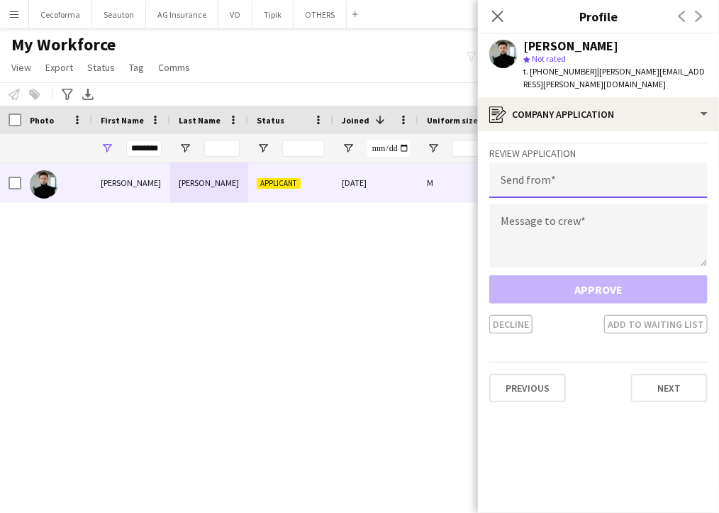
click at [593, 162] on input "email" at bounding box center [598, 179] width 218 height 35
type input "**********"
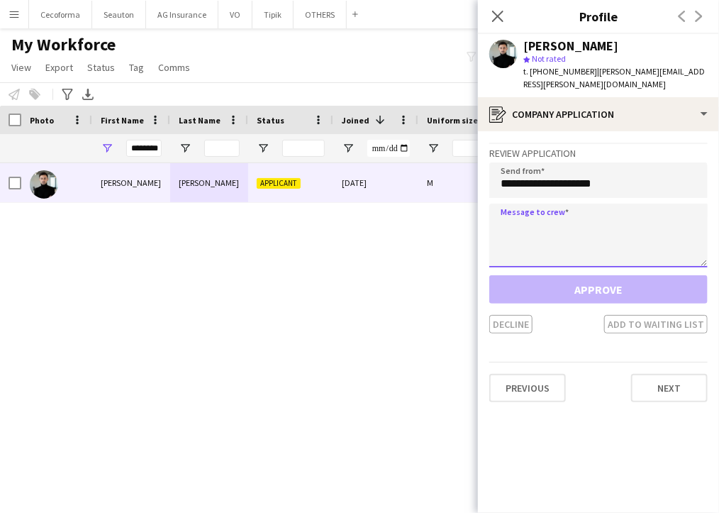
click at [594, 204] on textarea at bounding box center [598, 236] width 218 height 64
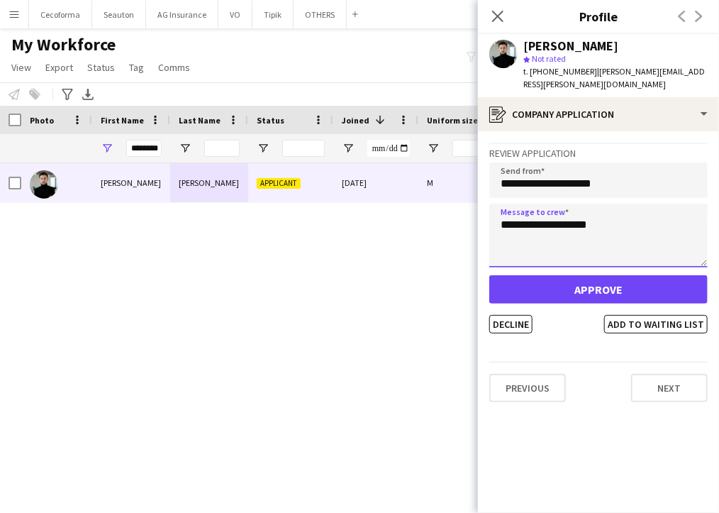
type textarea "**********"
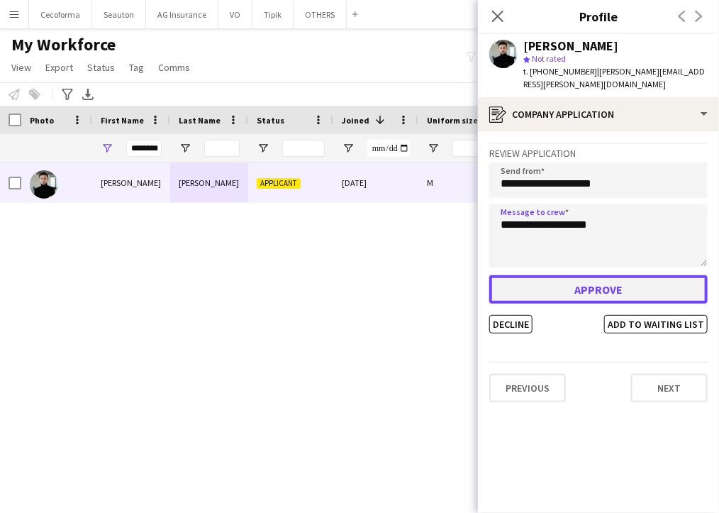
click at [580, 282] on button "Approve" at bounding box center [598, 289] width 218 height 28
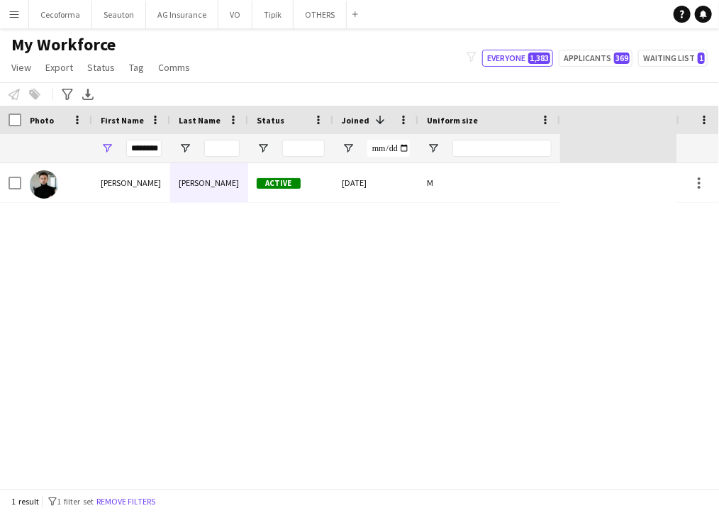
click at [591, 254] on div "[PERSON_NAME] Active [DATE] M" at bounding box center [338, 325] width 677 height 325
drag, startPoint x: 130, startPoint y: 149, endPoint x: 471, endPoint y: 123, distance: 341.4
click at [464, 128] on div "Workforce Details Profile Data Photo First Name" at bounding box center [280, 134] width 560 height 57
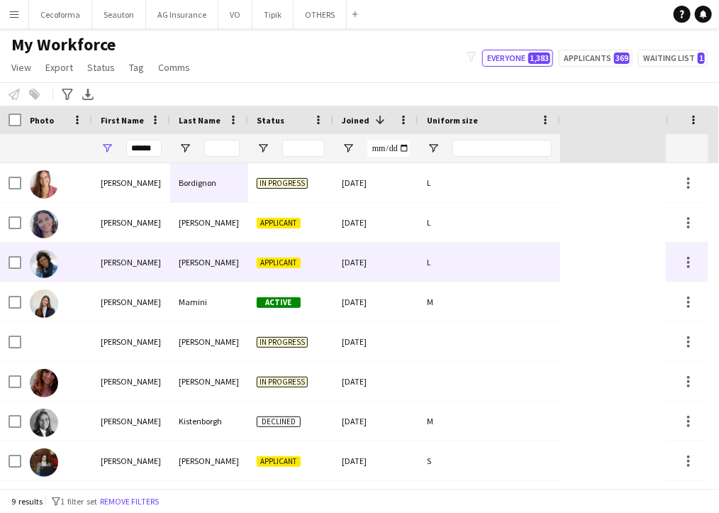
click at [209, 287] on div "Mamini" at bounding box center [209, 301] width 78 height 39
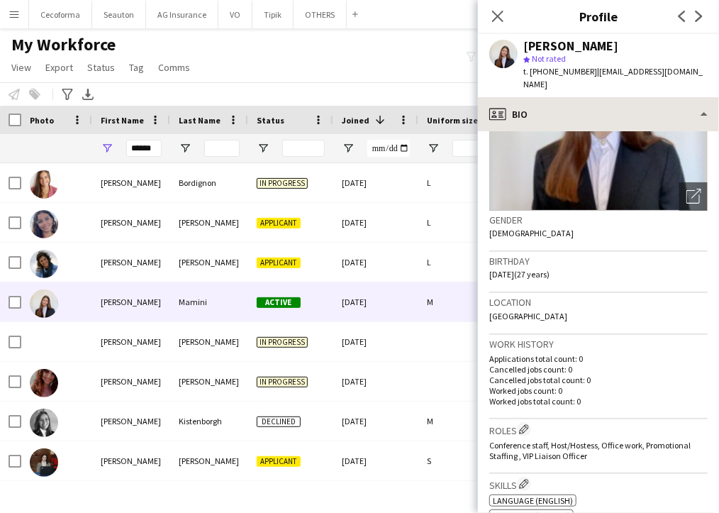
scroll to position [142, 0]
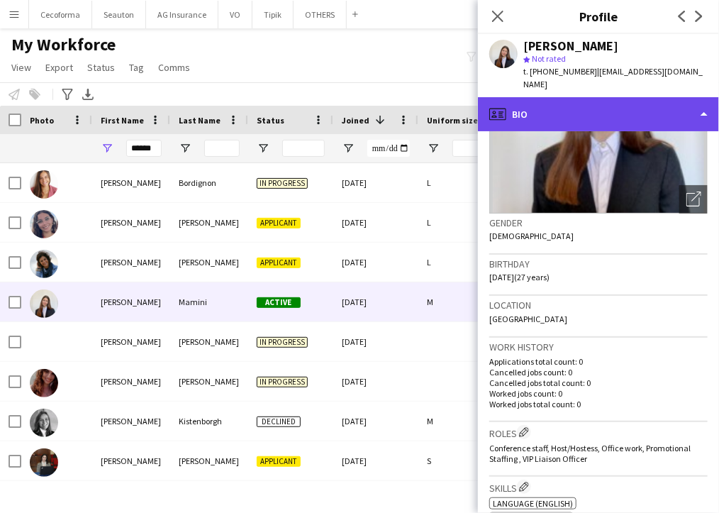
click at [523, 99] on div "profile Bio" at bounding box center [598, 114] width 241 height 34
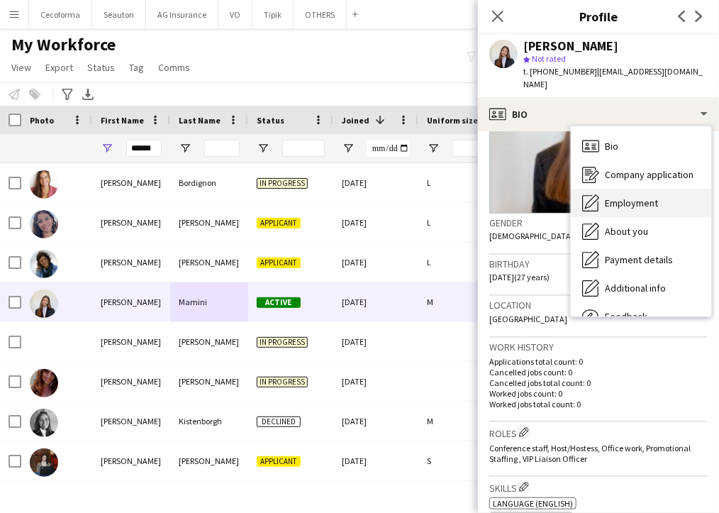
click at [611, 196] on span "Employment" at bounding box center [631, 202] width 53 height 13
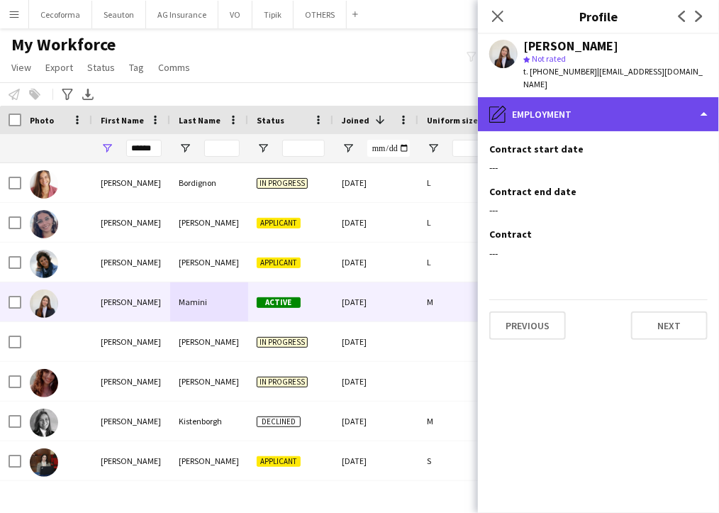
click at [578, 104] on div "pencil4 Employment" at bounding box center [598, 114] width 241 height 34
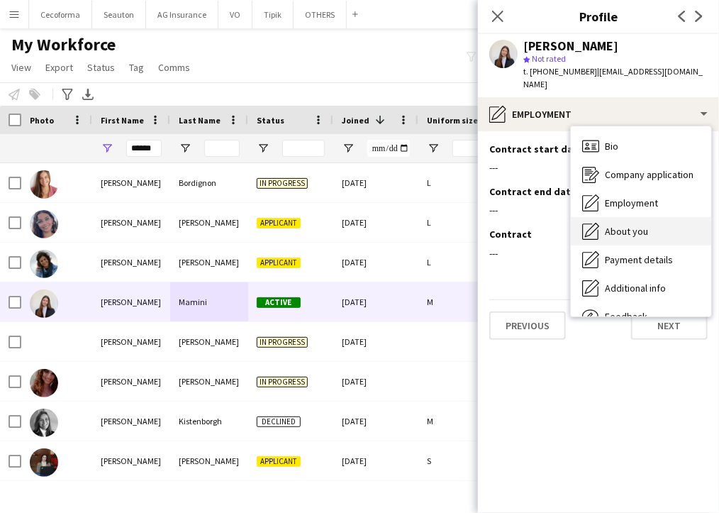
click at [633, 225] on span "About you" at bounding box center [626, 231] width 43 height 13
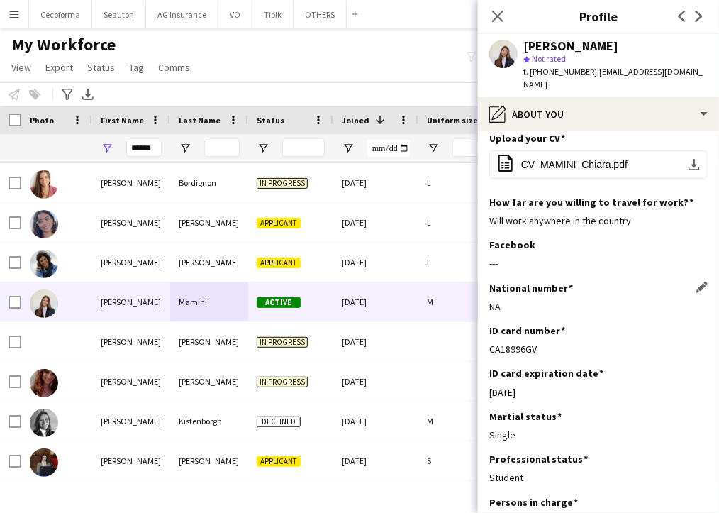
scroll to position [0, 0]
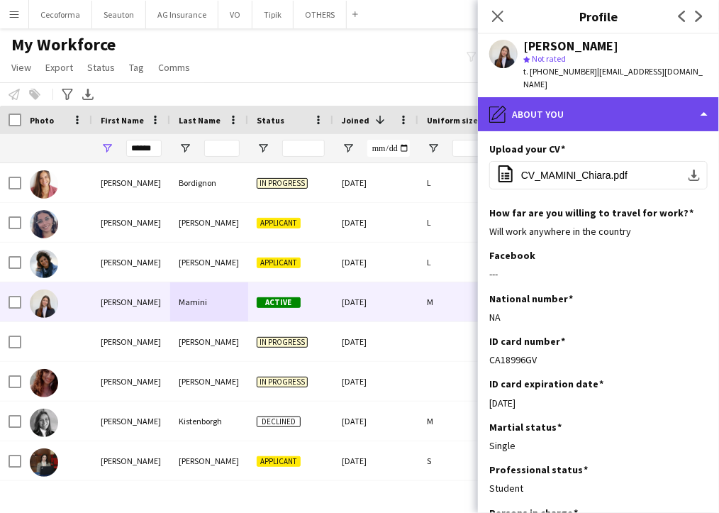
click at [510, 101] on div "pencil4 About you" at bounding box center [598, 114] width 241 height 34
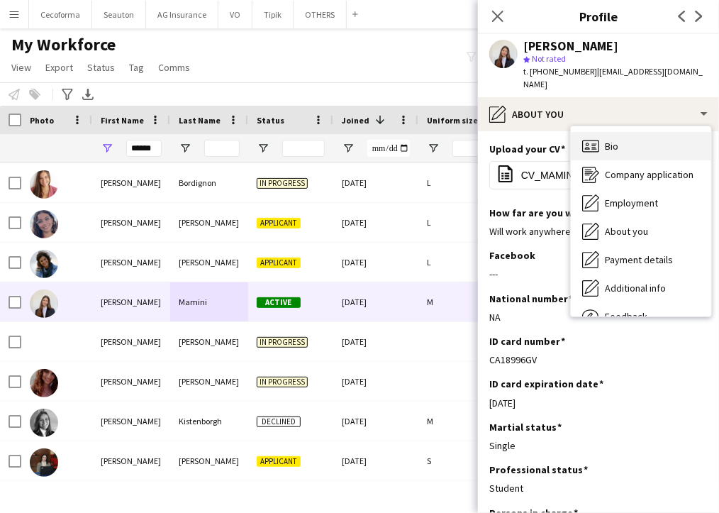
click at [599, 132] on div "Bio Bio" at bounding box center [641, 146] width 140 height 28
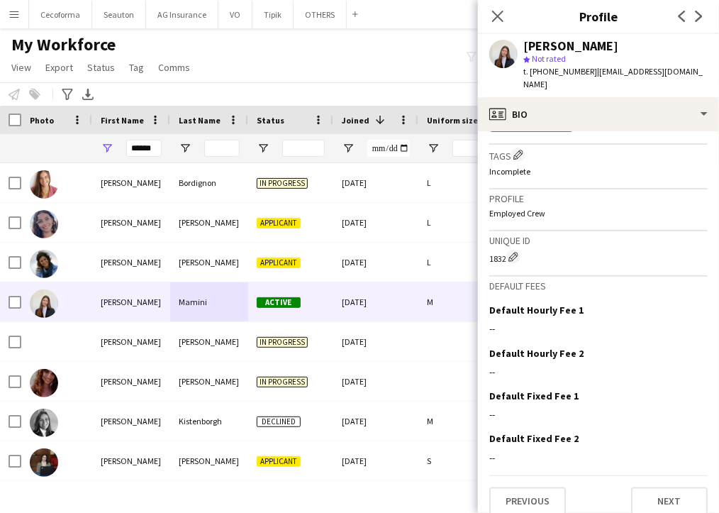
scroll to position [265, 0]
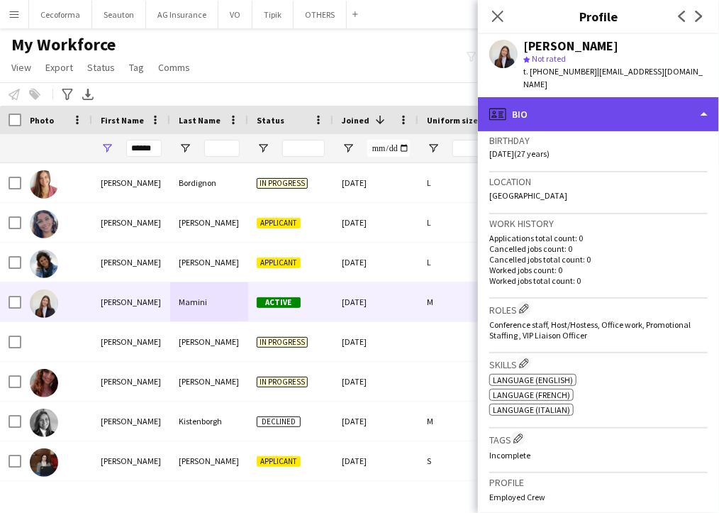
click at [528, 104] on div "profile Bio" at bounding box center [598, 114] width 241 height 34
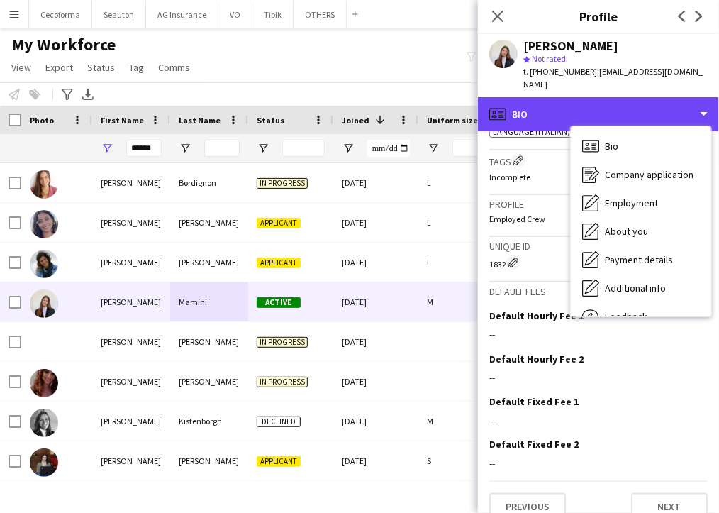
scroll to position [549, 0]
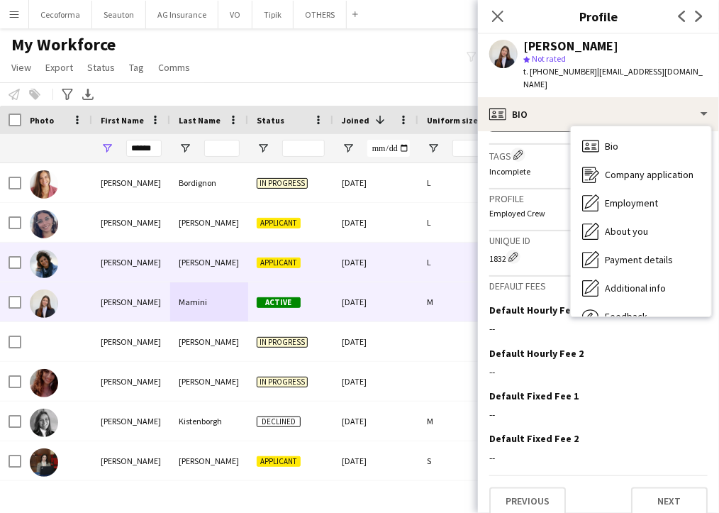
click at [463, 249] on div "L" at bounding box center [489, 262] width 142 height 39
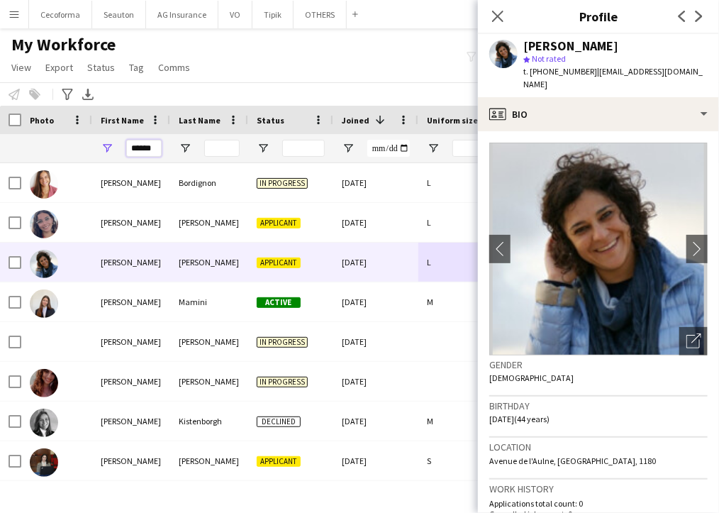
drag, startPoint x: 138, startPoint y: 149, endPoint x: 61, endPoint y: 155, distance: 77.5
click at [61, 155] on div "******" at bounding box center [280, 148] width 560 height 28
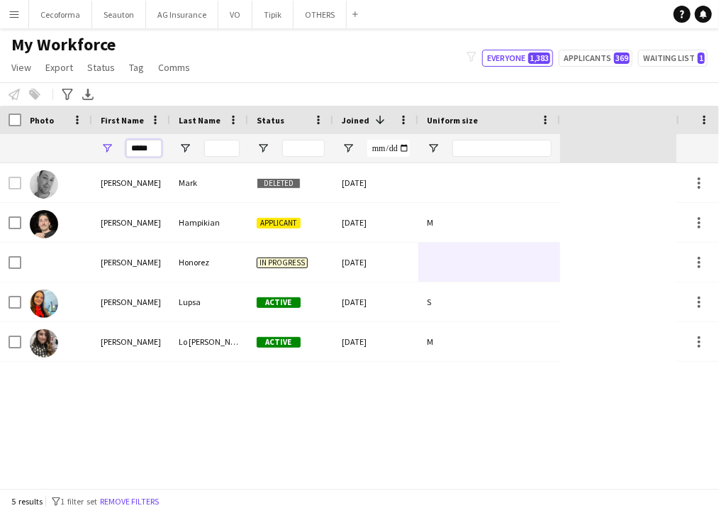
type input "*****"
drag, startPoint x: 159, startPoint y: 148, endPoint x: 82, endPoint y: 149, distance: 76.6
click at [82, 149] on div "*****" at bounding box center [280, 148] width 560 height 28
click at [240, 146] on div at bounding box center [209, 148] width 78 height 28
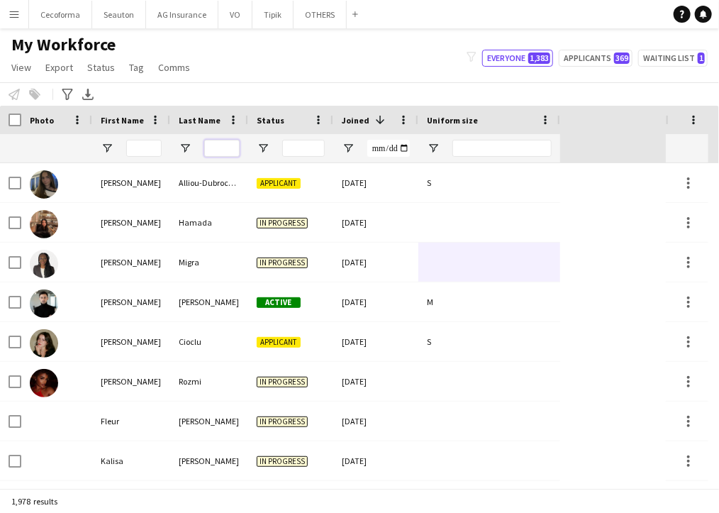
click at [228, 149] on input "Last Name Filter Input" at bounding box center [221, 148] width 35 height 17
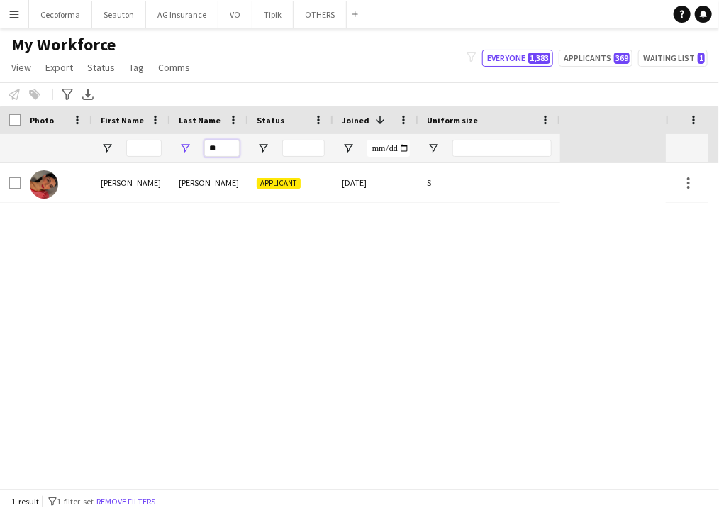
type input "*"
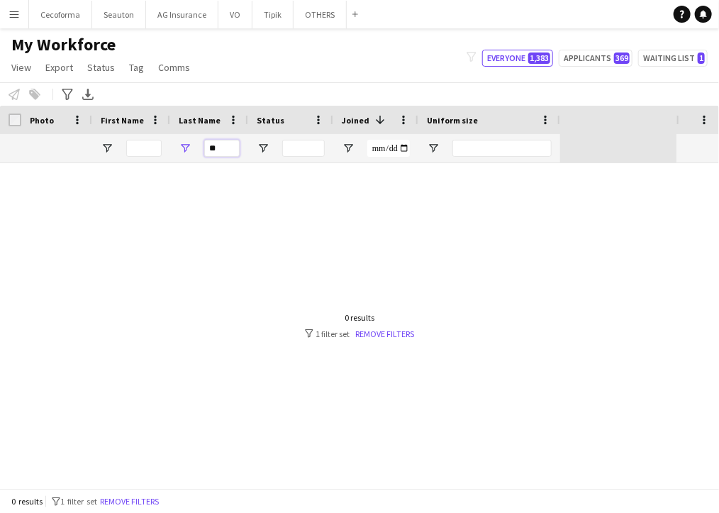
type input "*"
click at [287, 148] on input "Status Filter Input" at bounding box center [303, 148] width 43 height 17
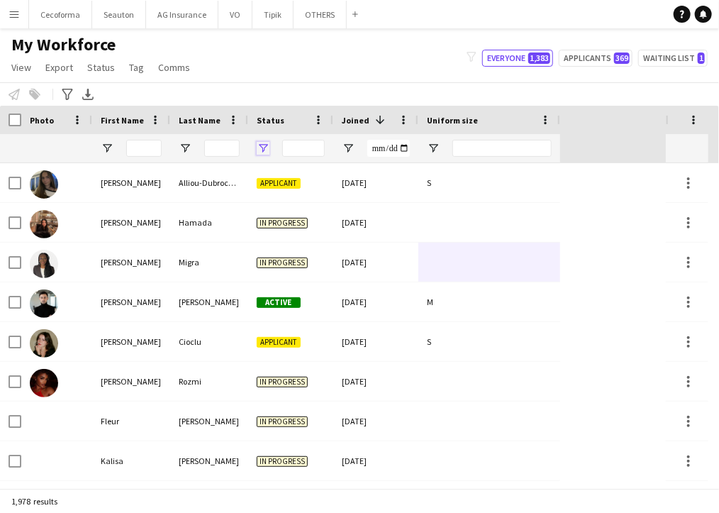
click at [265, 152] on span "Open Filter Menu" at bounding box center [263, 148] width 13 height 13
click at [137, 150] on input "First Name Filter Input" at bounding box center [143, 148] width 35 height 17
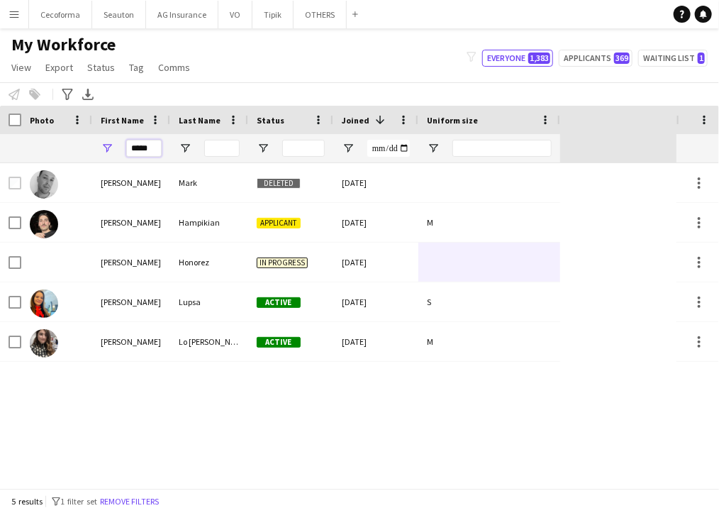
drag, startPoint x: 152, startPoint y: 148, endPoint x: 102, endPoint y: 150, distance: 49.7
click at [102, 150] on div "*****" at bounding box center [131, 148] width 78 height 28
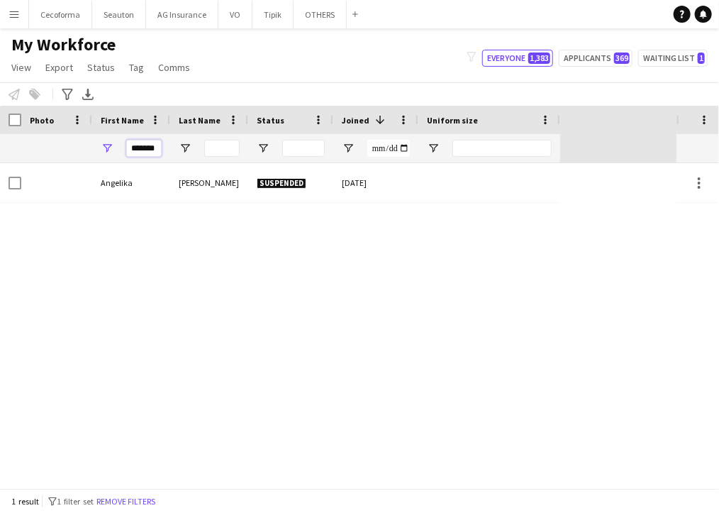
scroll to position [0, 0]
type input "*"
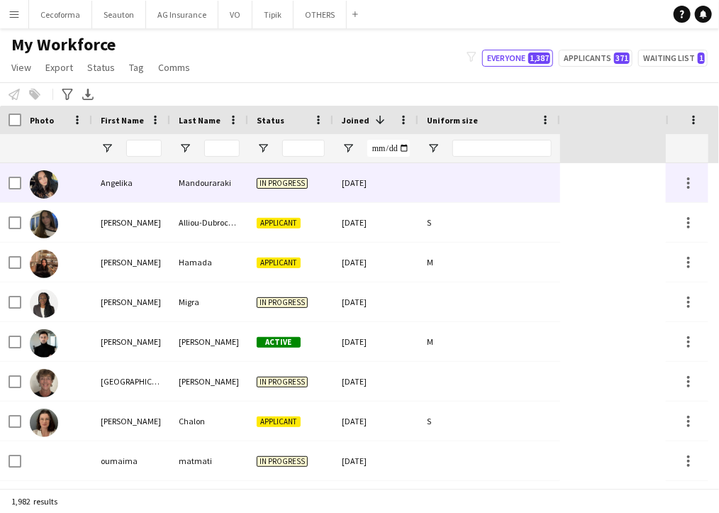
click at [197, 187] on div "Mandouraraki" at bounding box center [209, 182] width 78 height 39
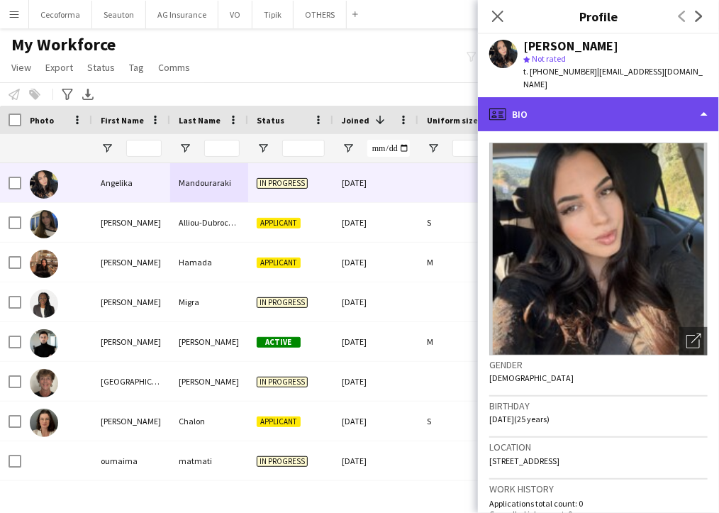
click at [553, 97] on div "profile Bio" at bounding box center [598, 114] width 241 height 34
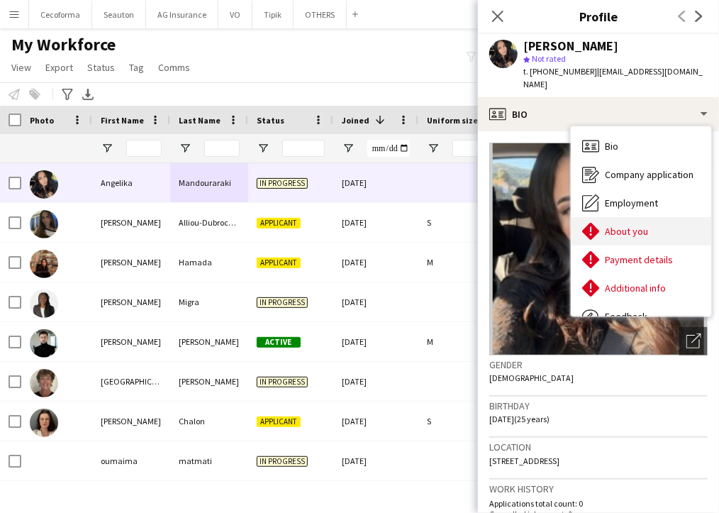
click at [637, 225] on div "About you About you" at bounding box center [641, 231] width 140 height 28
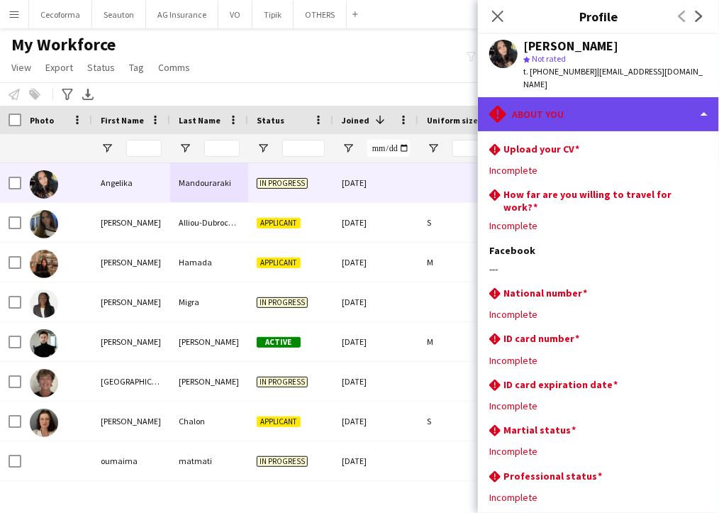
click at [546, 97] on div "rhombus-alert About you" at bounding box center [598, 114] width 241 height 34
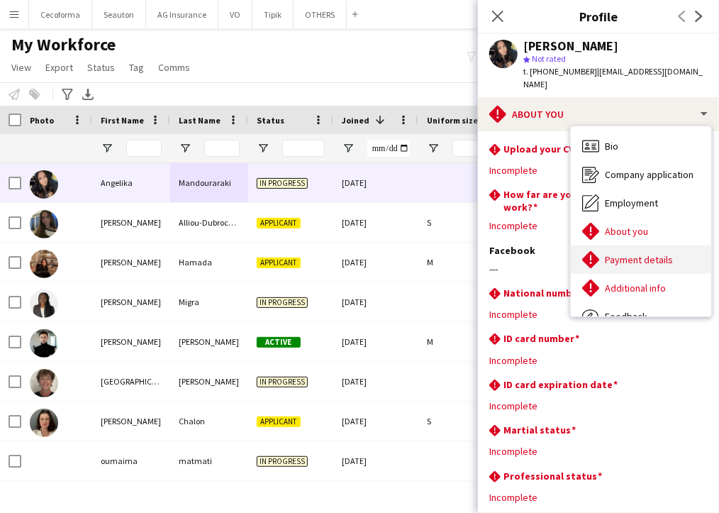
click at [633, 245] on div "Payment details Payment details" at bounding box center [641, 259] width 140 height 28
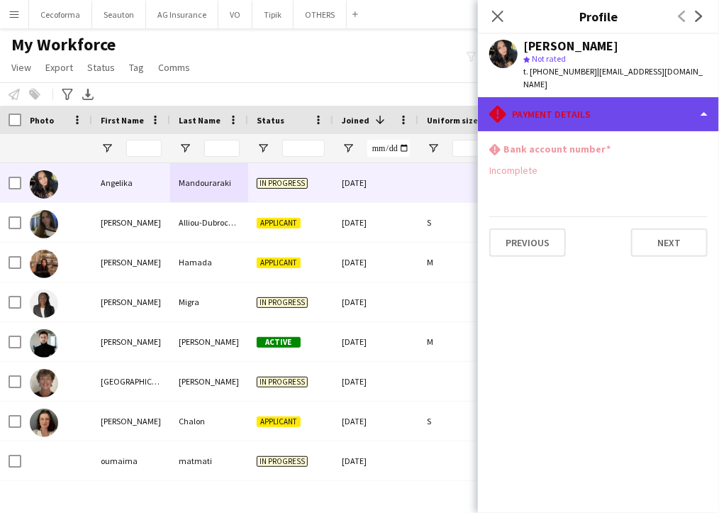
click at [561, 100] on div "rhombus-alert Payment details" at bounding box center [598, 114] width 241 height 34
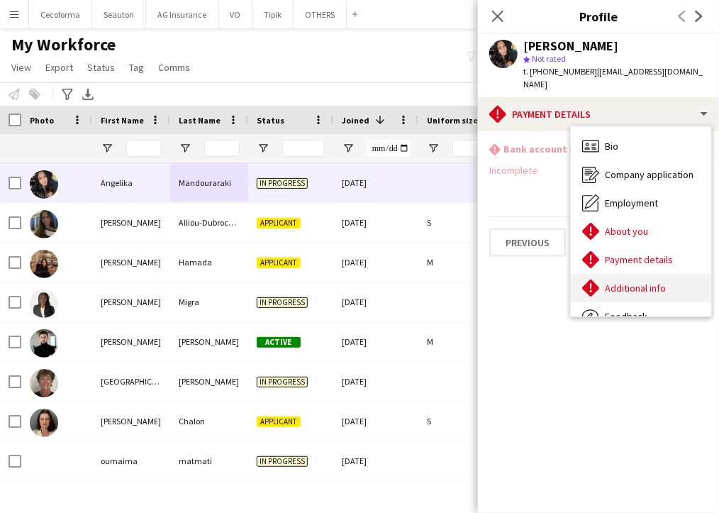
click at [638, 282] on span "Additional info" at bounding box center [635, 288] width 61 height 13
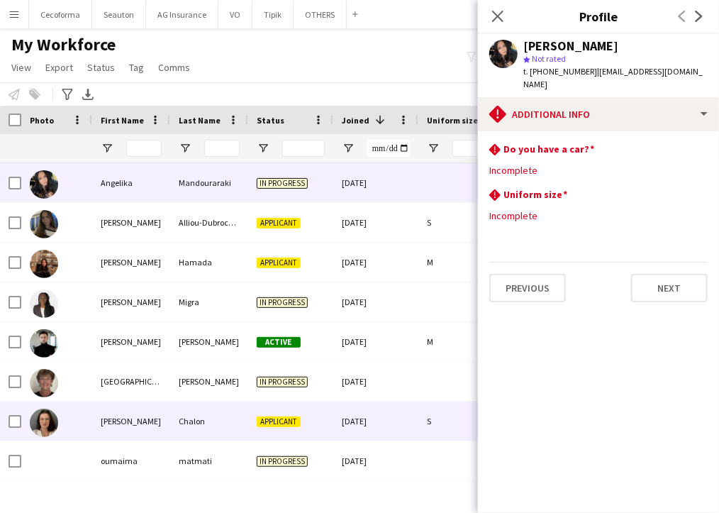
click at [462, 423] on div "S" at bounding box center [489, 420] width 142 height 39
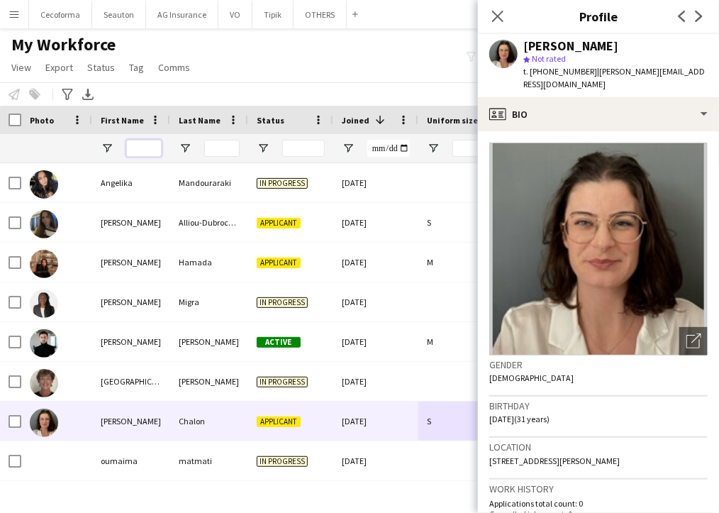
click at [145, 145] on input "First Name Filter Input" at bounding box center [143, 148] width 35 height 17
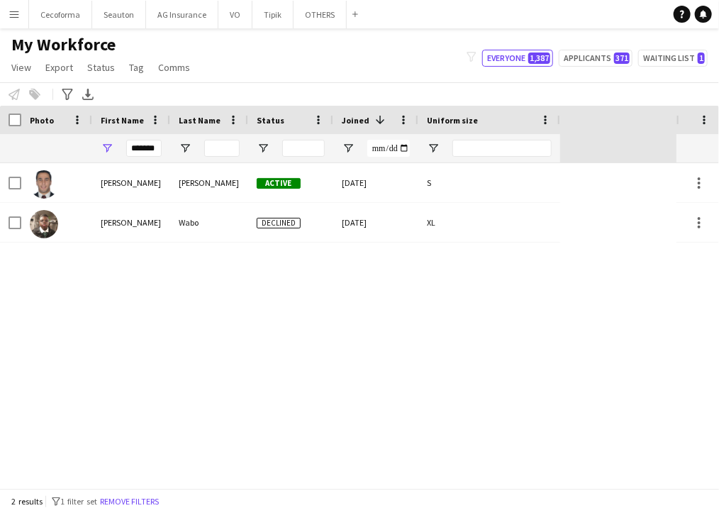
drag, startPoint x: 631, startPoint y: 310, endPoint x: 616, endPoint y: 300, distance: 18.5
click at [631, 310] on div "Patrick Saliba Active 24-02-2025 S Patrick Wabo Declined 15-04-2024 XL" at bounding box center [338, 325] width 677 height 325
drag, startPoint x: 160, startPoint y: 145, endPoint x: 104, endPoint y: 148, distance: 56.1
click at [107, 148] on div "*******" at bounding box center [131, 148] width 78 height 28
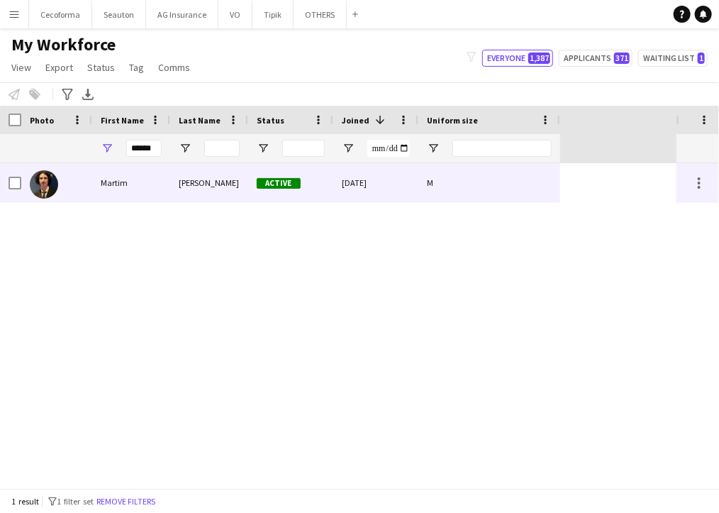
click at [50, 179] on img at bounding box center [44, 184] width 28 height 28
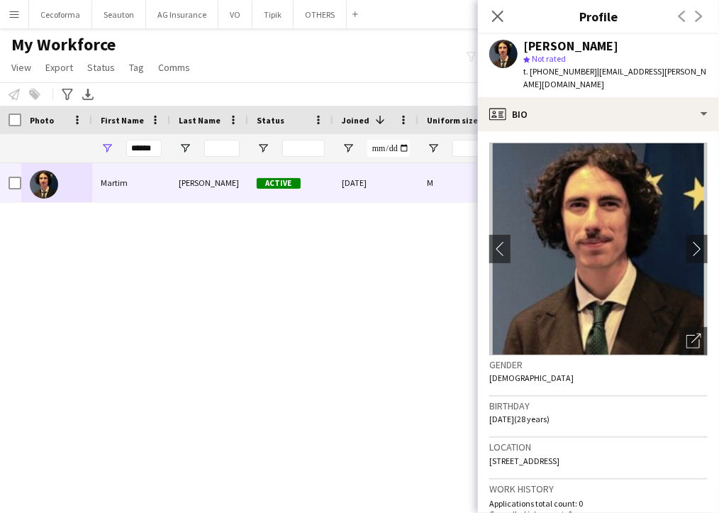
click at [104, 264] on div "Martim Gervais Active 05-09-2025 M" at bounding box center [338, 325] width 677 height 325
drag, startPoint x: 464, startPoint y: 268, endPoint x: 447, endPoint y: 251, distance: 24.6
click at [464, 268] on div "Martim Gervais Active 05-09-2025 M" at bounding box center [338, 325] width 677 height 325
drag, startPoint x: 155, startPoint y: 151, endPoint x: 106, endPoint y: 150, distance: 49.7
click at [106, 150] on div "******" at bounding box center [131, 148] width 78 height 28
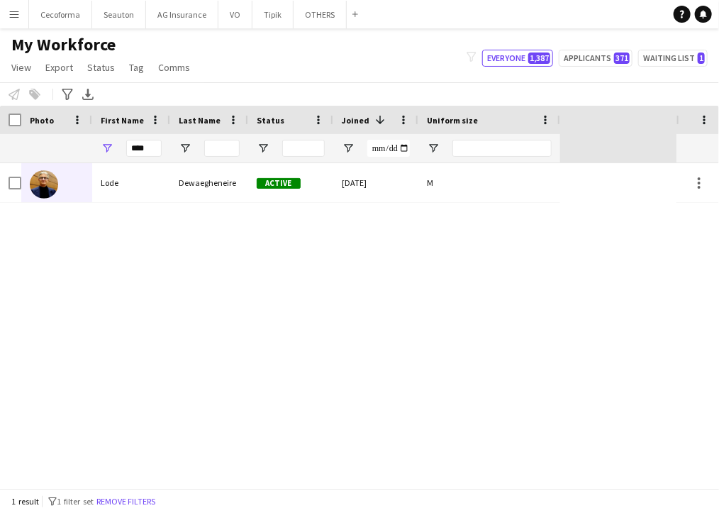
click at [501, 273] on div "Lode Dewaegheneire Active 26-08-2025 M" at bounding box center [338, 325] width 677 height 325
drag, startPoint x: 152, startPoint y: 149, endPoint x: 84, endPoint y: 152, distance: 68.8
click at [84, 151] on div "****" at bounding box center [280, 148] width 560 height 28
type input "****"
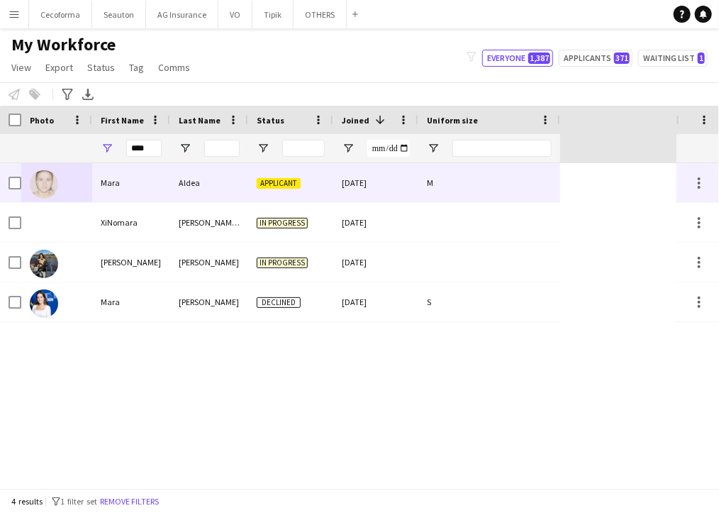
click at [104, 182] on div "Mara" at bounding box center [131, 182] width 78 height 39
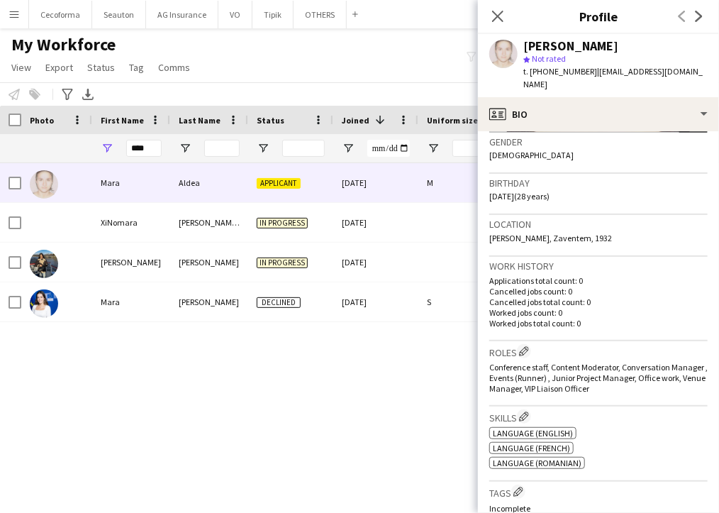
scroll to position [213, 0]
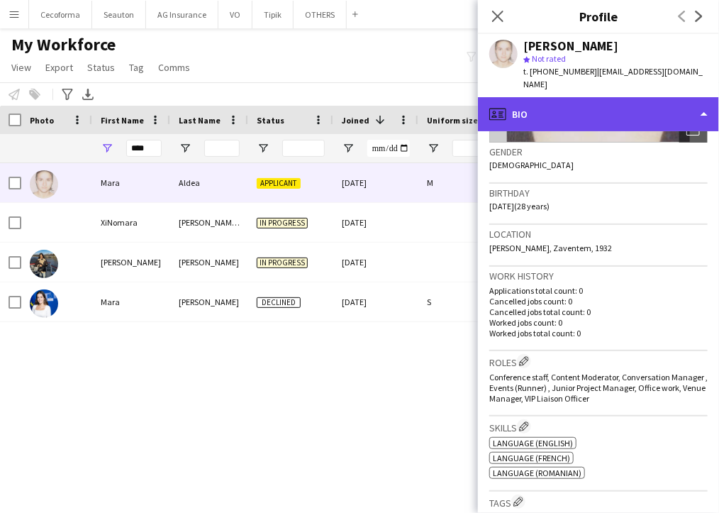
click at [525, 101] on div "profile Bio" at bounding box center [598, 114] width 241 height 34
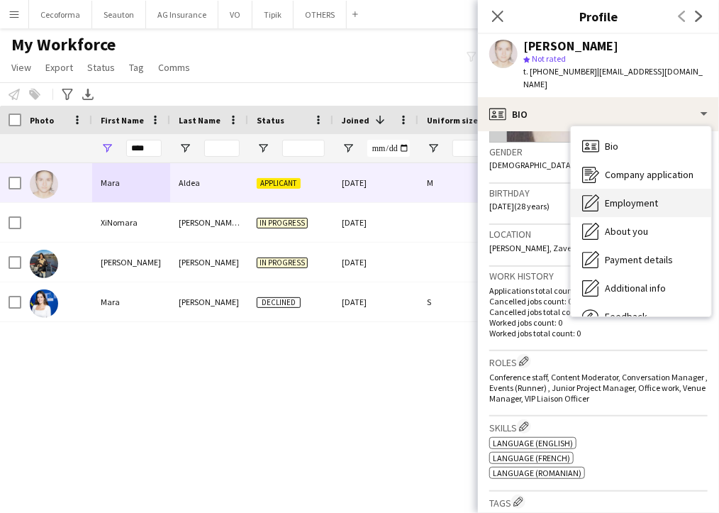
click at [605, 196] on span "Employment" at bounding box center [631, 202] width 53 height 13
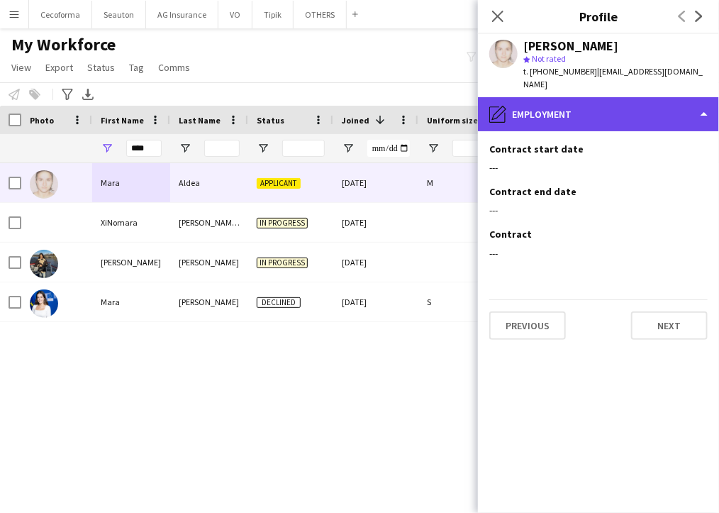
click at [523, 104] on div "pencil4 Employment" at bounding box center [598, 114] width 241 height 34
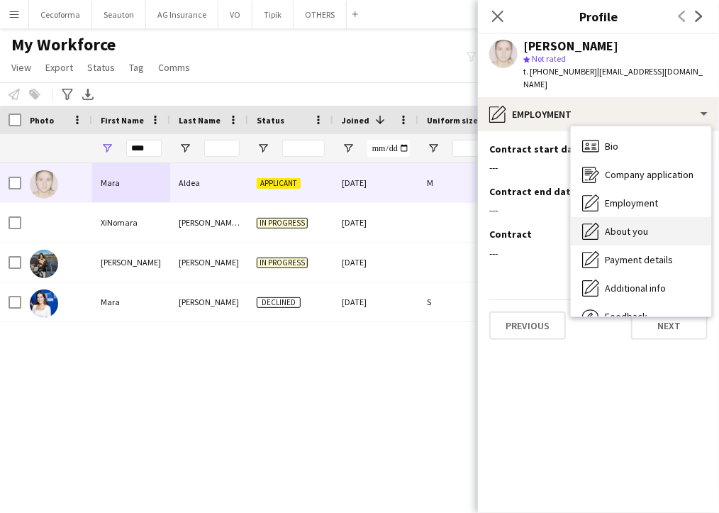
click at [645, 225] on span "About you" at bounding box center [626, 231] width 43 height 13
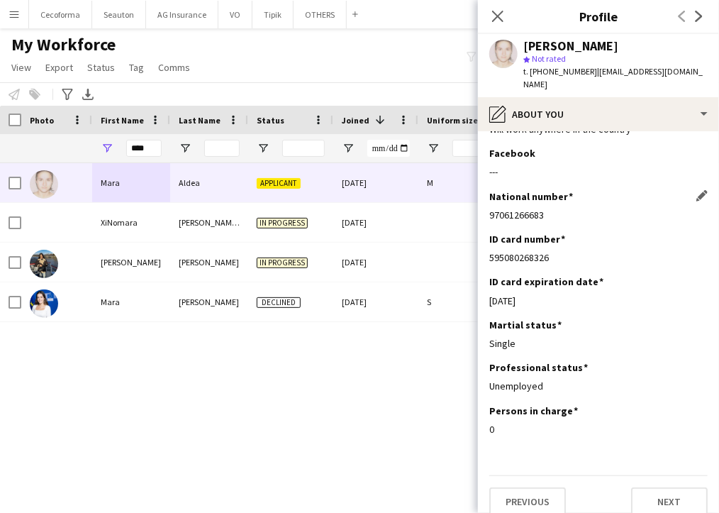
scroll to position [0, 0]
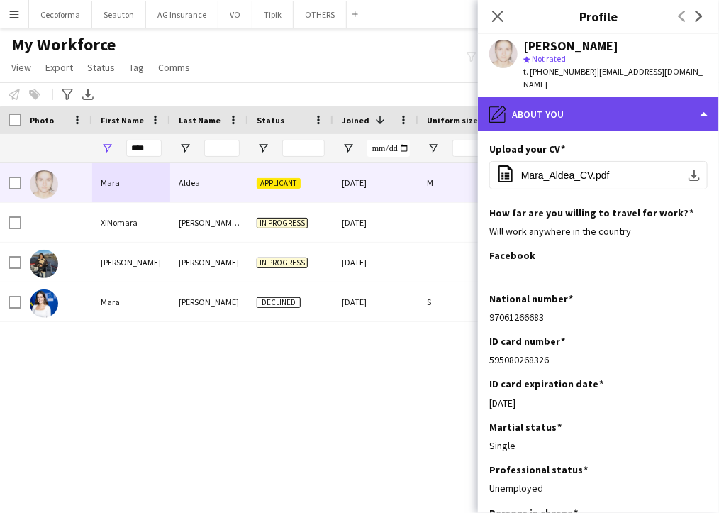
click at [575, 97] on div "pencil4 About you" at bounding box center [598, 114] width 241 height 34
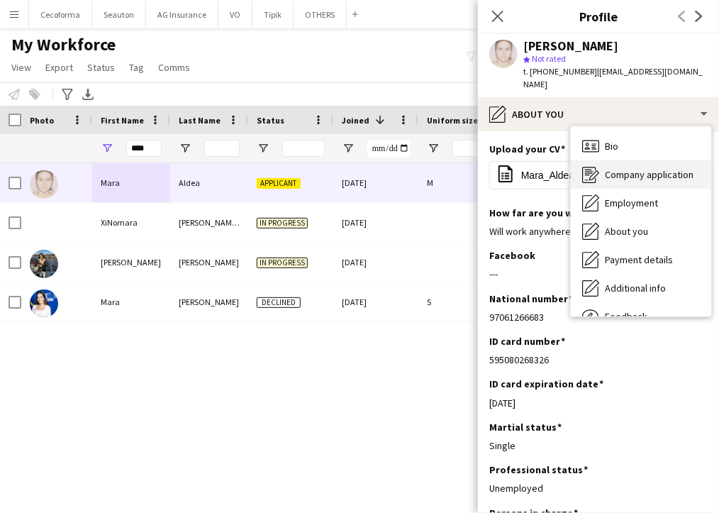
click at [650, 168] on div "Company application Company application" at bounding box center [641, 174] width 140 height 28
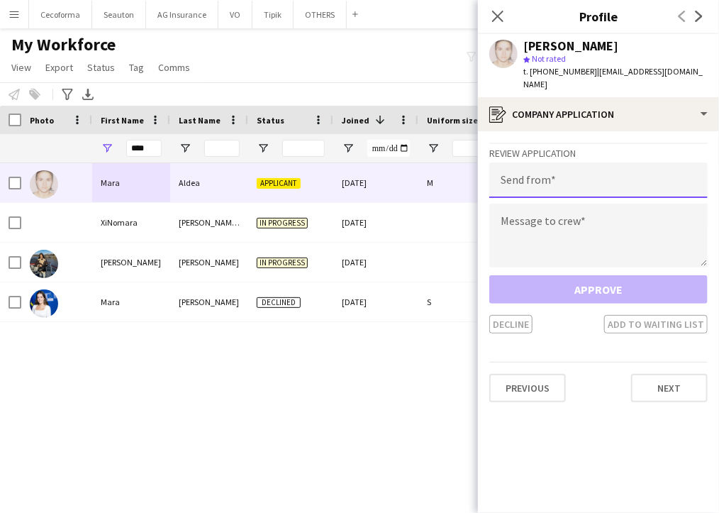
click at [572, 165] on input "email" at bounding box center [598, 179] width 218 height 35
type input "**********"
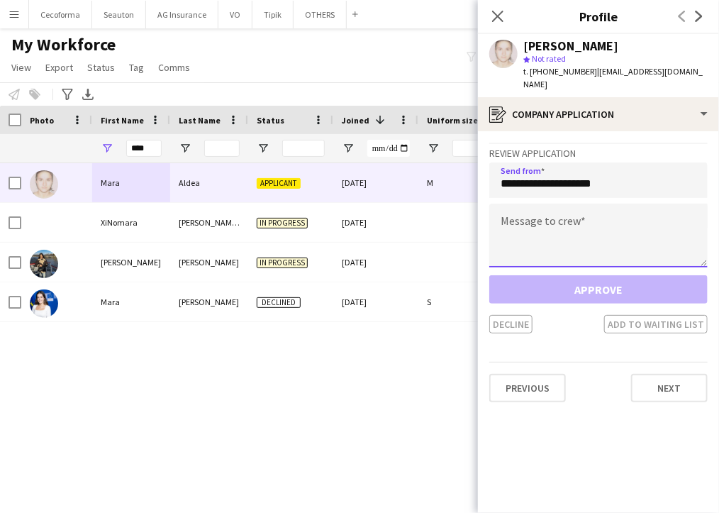
click at [547, 206] on textarea at bounding box center [598, 236] width 218 height 64
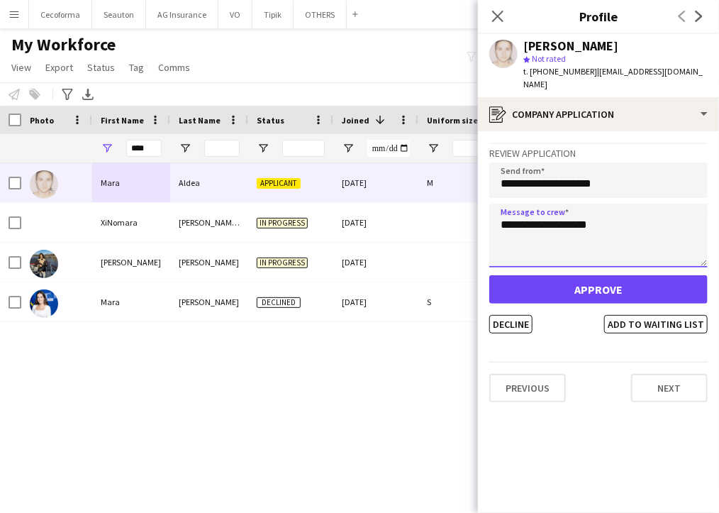
type textarea "**********"
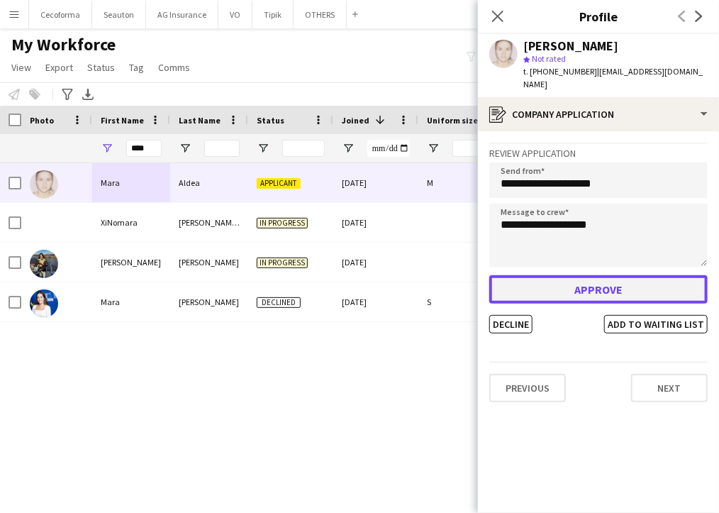
click at [564, 275] on button "Approve" at bounding box center [598, 289] width 218 height 28
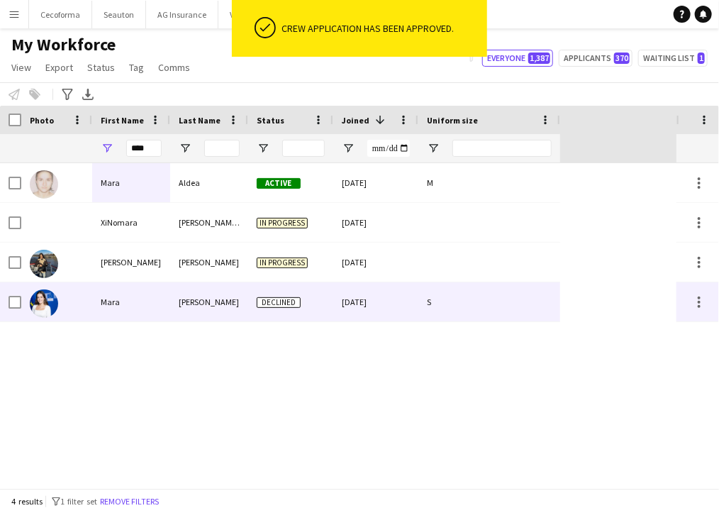
drag, startPoint x: 557, startPoint y: 286, endPoint x: 421, endPoint y: 253, distance: 140.0
click at [557, 286] on div "S" at bounding box center [489, 301] width 142 height 39
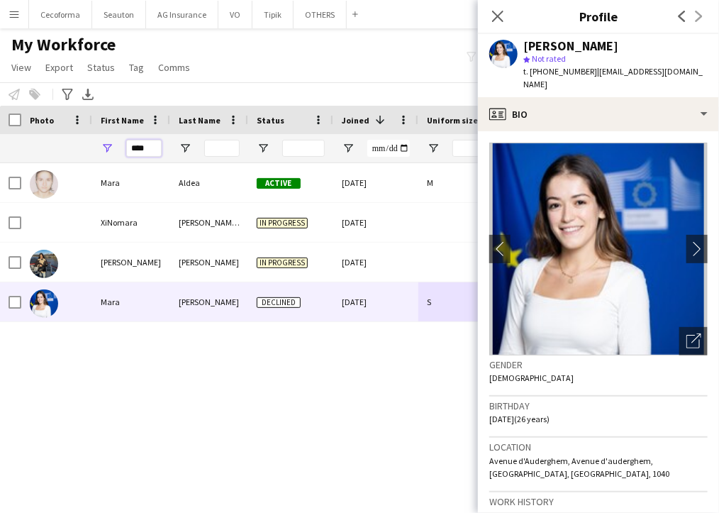
drag, startPoint x: 159, startPoint y: 149, endPoint x: 43, endPoint y: 138, distance: 116.9
click at [43, 138] on div "****" at bounding box center [280, 148] width 560 height 28
type input "*"
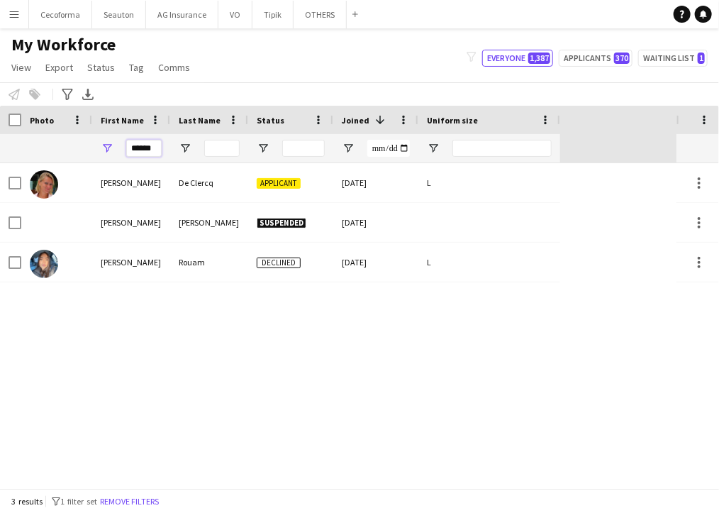
drag, startPoint x: 157, startPoint y: 147, endPoint x: 34, endPoint y: 148, distance: 123.4
click at [34, 148] on div "*****" at bounding box center [280, 148] width 560 height 28
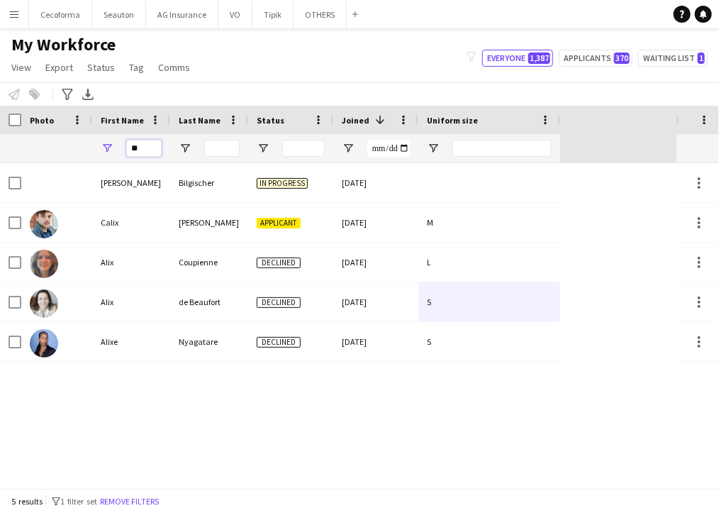
type input "*"
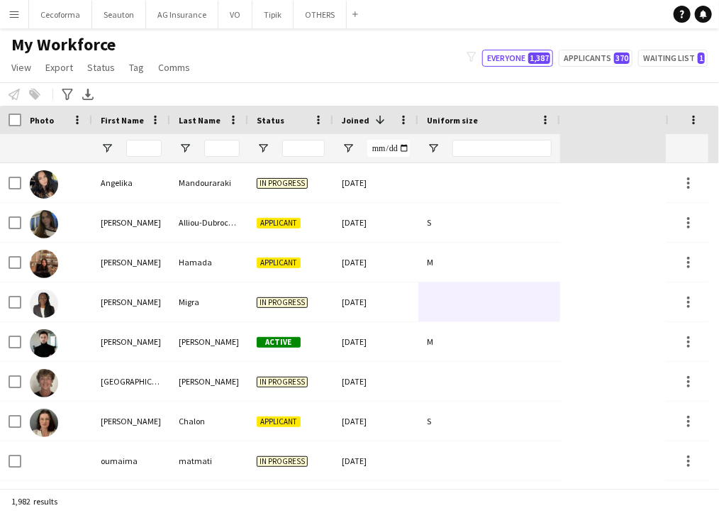
drag, startPoint x: 608, startPoint y: 400, endPoint x: 435, endPoint y: 328, distance: 188.2
click at [226, 145] on input "Last Name Filter Input" at bounding box center [221, 148] width 35 height 17
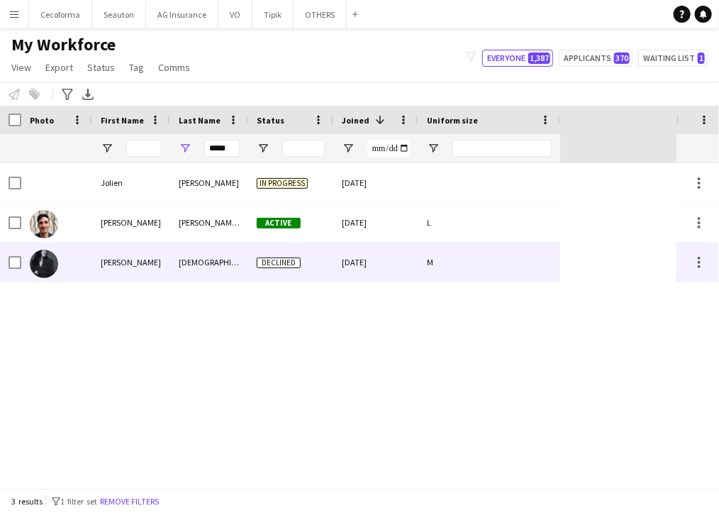
click at [488, 255] on div "M" at bounding box center [489, 262] width 142 height 39
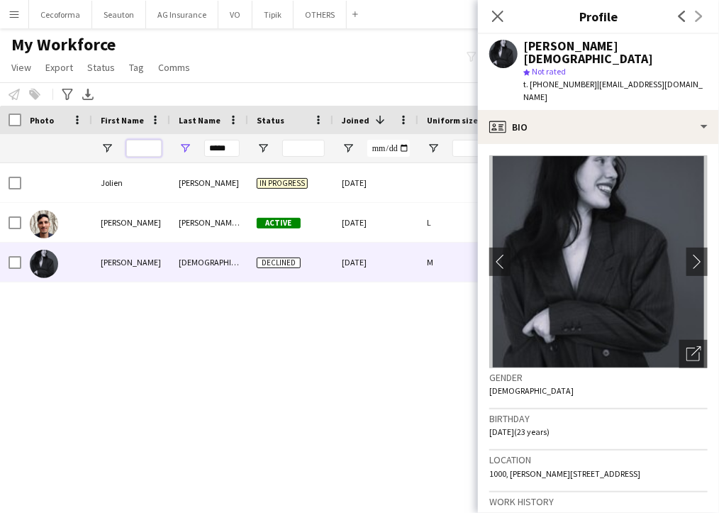
click at [137, 148] on input "First Name Filter Input" at bounding box center [143, 148] width 35 height 17
click at [233, 146] on input "*****" at bounding box center [221, 148] width 35 height 17
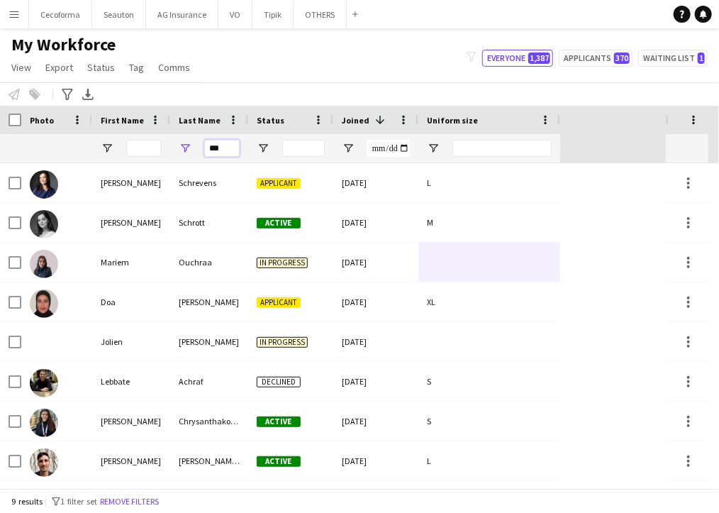
type input "***"
click at [148, 151] on input "First Name Filter Input" at bounding box center [143, 148] width 35 height 17
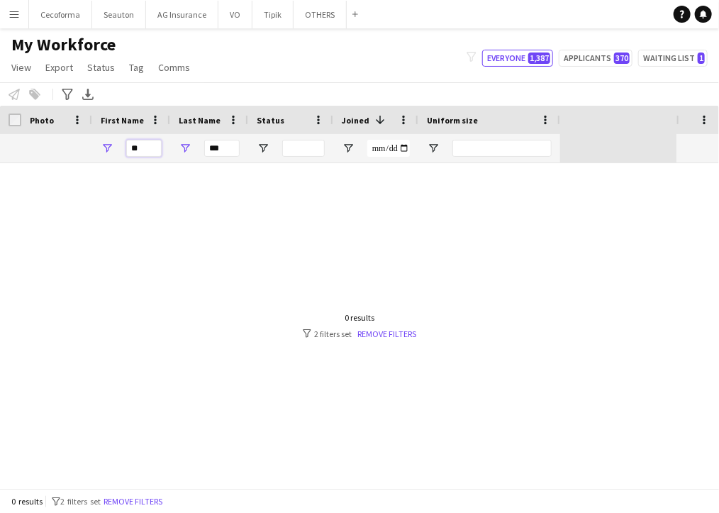
type input "**"
drag, startPoint x: 228, startPoint y: 150, endPoint x: 121, endPoint y: 146, distance: 107.8
click at [121, 146] on div "** ***" at bounding box center [280, 148] width 560 height 28
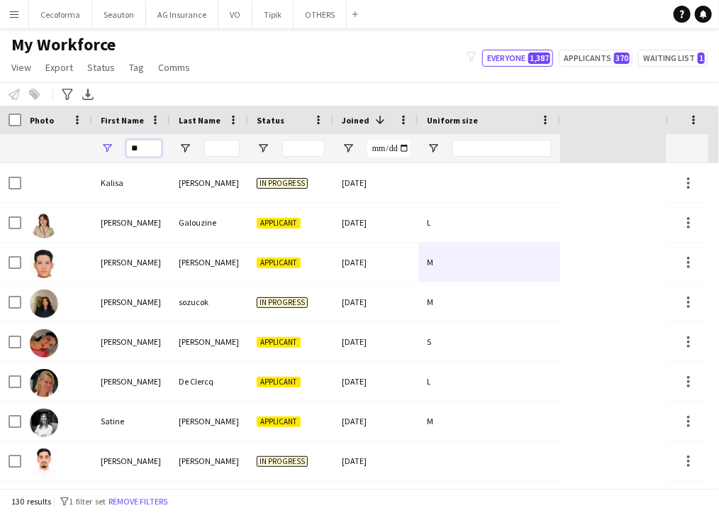
click at [145, 148] on input "**" at bounding box center [143, 148] width 35 height 17
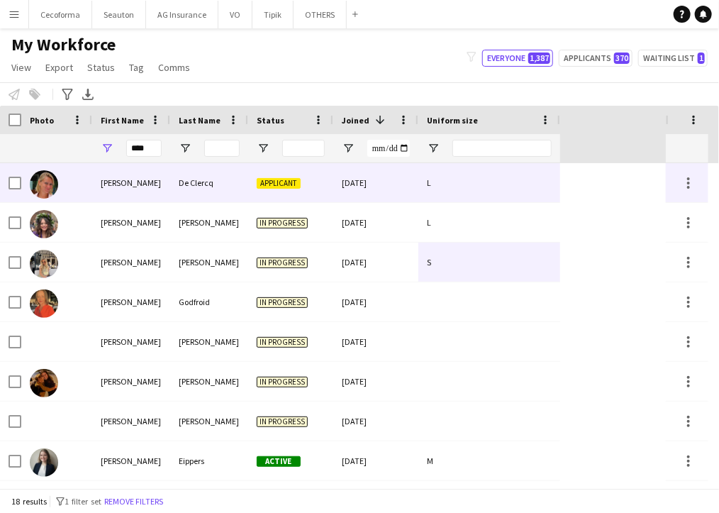
click at [132, 174] on div "[PERSON_NAME]" at bounding box center [131, 182] width 78 height 39
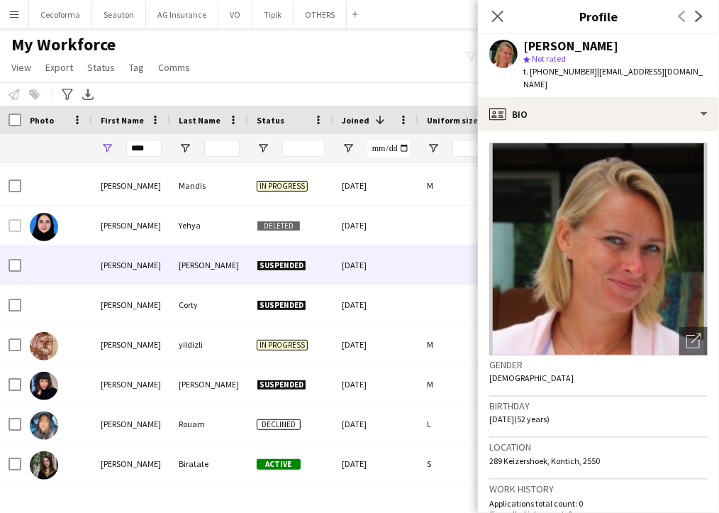
scroll to position [389, 0]
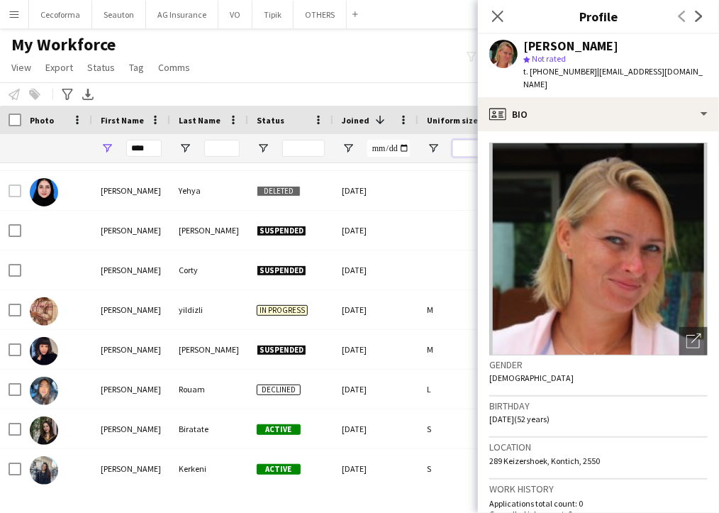
click at [465, 150] on input "Uniform size Filter Input" at bounding box center [501, 148] width 99 height 17
drag, startPoint x: 153, startPoint y: 148, endPoint x: 127, endPoint y: 148, distance: 26.2
click at [128, 148] on input "****" at bounding box center [143, 148] width 35 height 17
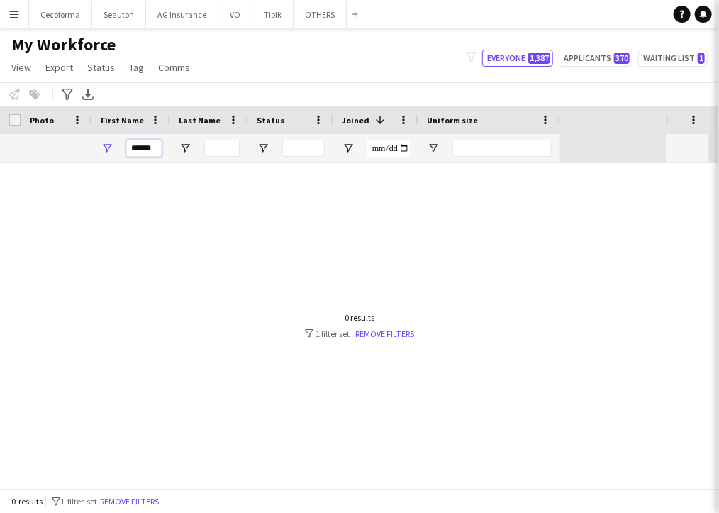
scroll to position [0, 0]
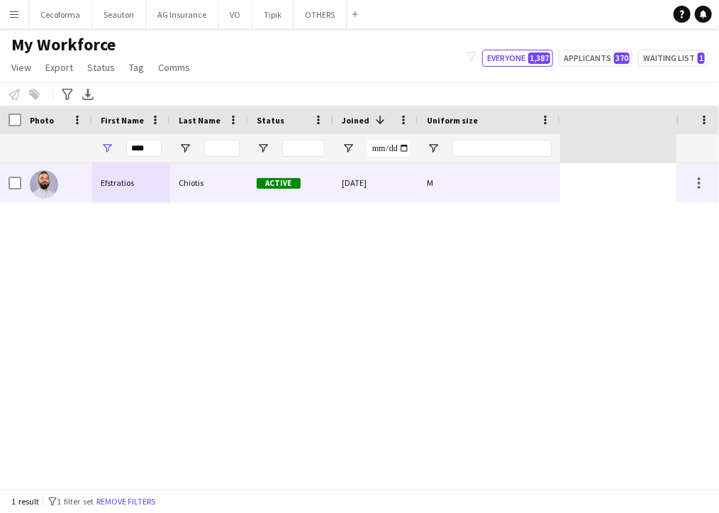
click at [148, 188] on div "Efstratios" at bounding box center [131, 182] width 78 height 39
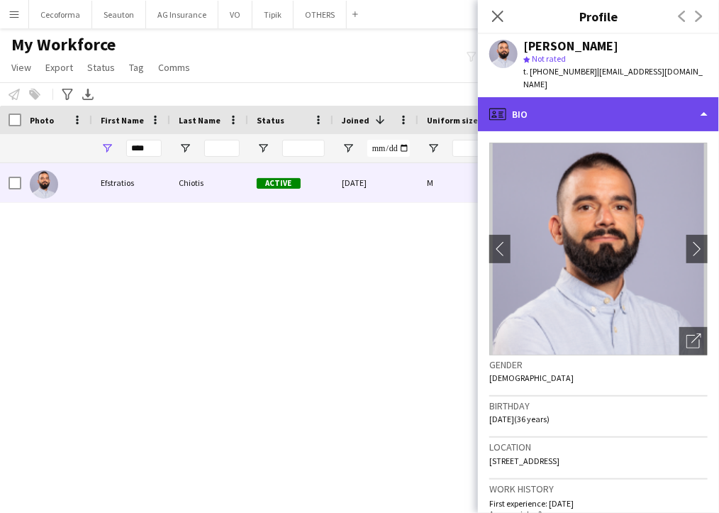
click at [577, 102] on div "profile Bio" at bounding box center [598, 114] width 241 height 34
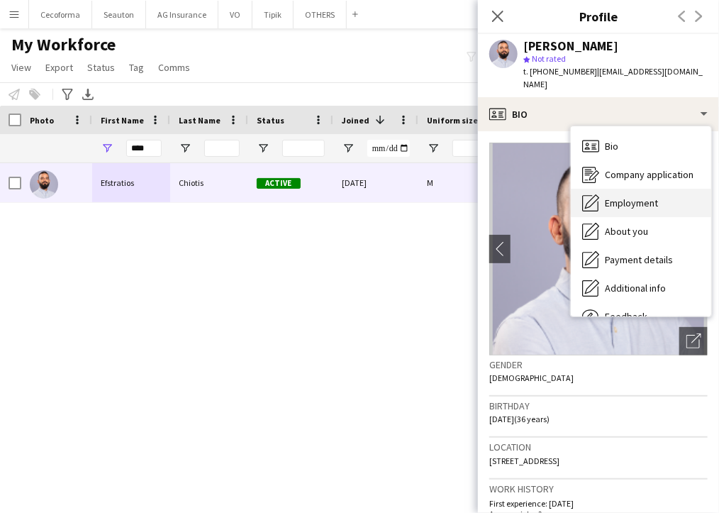
click at [643, 196] on span "Employment" at bounding box center [631, 202] width 53 height 13
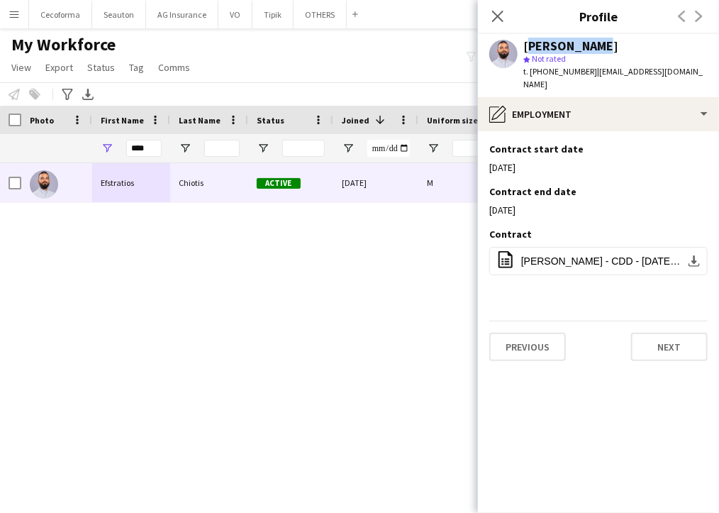
drag, startPoint x: 525, startPoint y: 44, endPoint x: 579, endPoint y: 43, distance: 53.9
click at [579, 43] on div "Efstratios Chiotis" at bounding box center [570, 46] width 95 height 13
copy div "Efstratios"
drag, startPoint x: 459, startPoint y: 456, endPoint x: 396, endPoint y: 392, distance: 89.3
click at [459, 456] on div "Efstratios Chiotis Active 15-07-2025 M" at bounding box center [338, 325] width 677 height 325
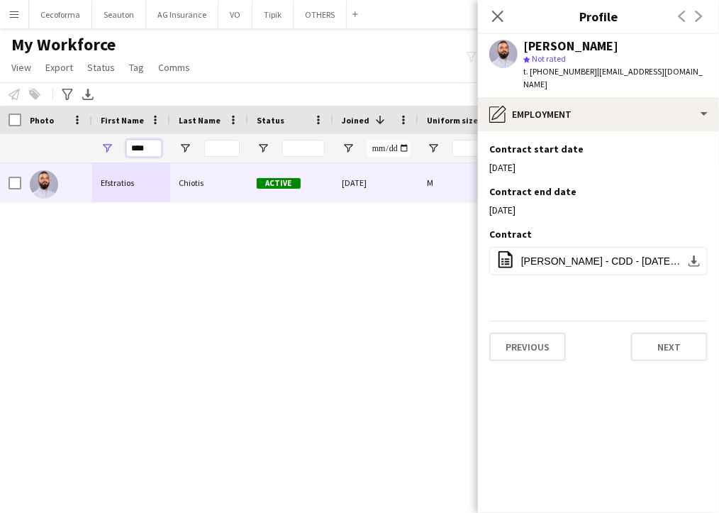
drag, startPoint x: 148, startPoint y: 147, endPoint x: 51, endPoint y: 145, distance: 97.2
click at [68, 143] on div "****" at bounding box center [280, 148] width 560 height 28
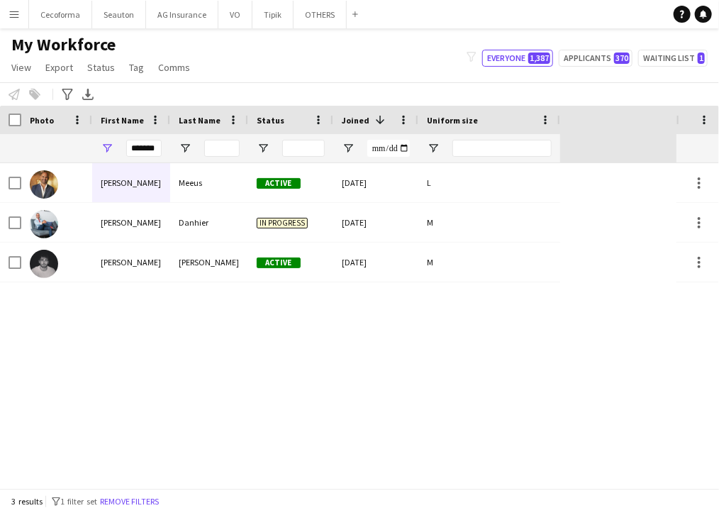
click at [498, 291] on div "Nicolas Meeus Active 03-09-2025 L Nicolas Danhier In progress 09-03-2024 M Nico…" at bounding box center [338, 325] width 677 height 325
drag, startPoint x: 132, startPoint y: 150, endPoint x: 379, endPoint y: 134, distance: 248.0
click at [379, 134] on div "*******" at bounding box center [280, 148] width 560 height 28
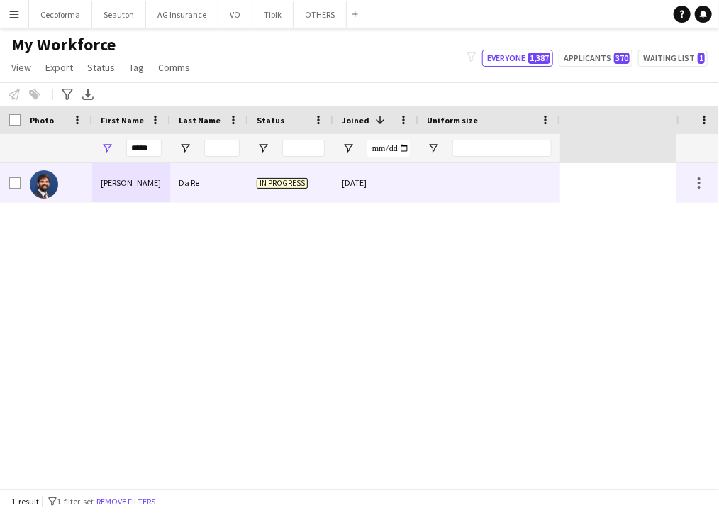
click at [143, 182] on div "Mattia" at bounding box center [131, 182] width 78 height 39
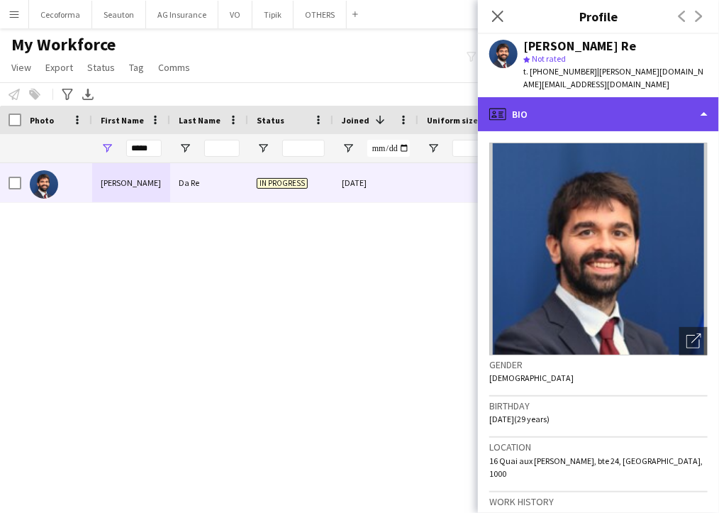
click at [545, 106] on div "profile Bio" at bounding box center [598, 114] width 241 height 34
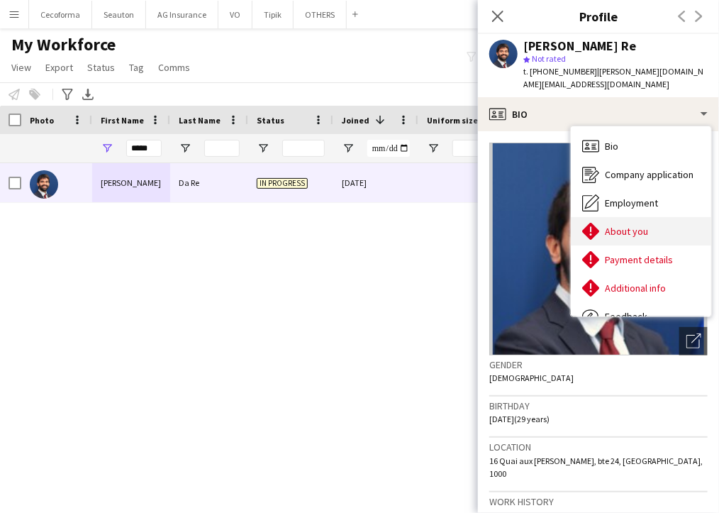
click at [623, 225] on span "About you" at bounding box center [626, 231] width 43 height 13
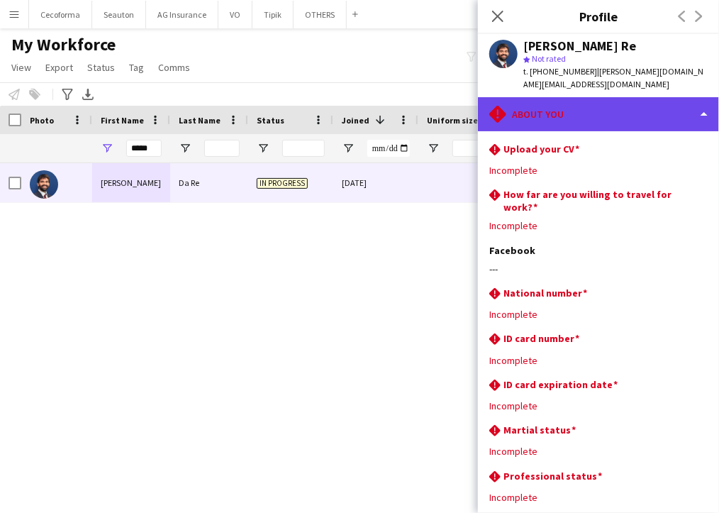
click at [567, 102] on div "rhombus-alert About you" at bounding box center [598, 114] width 241 height 34
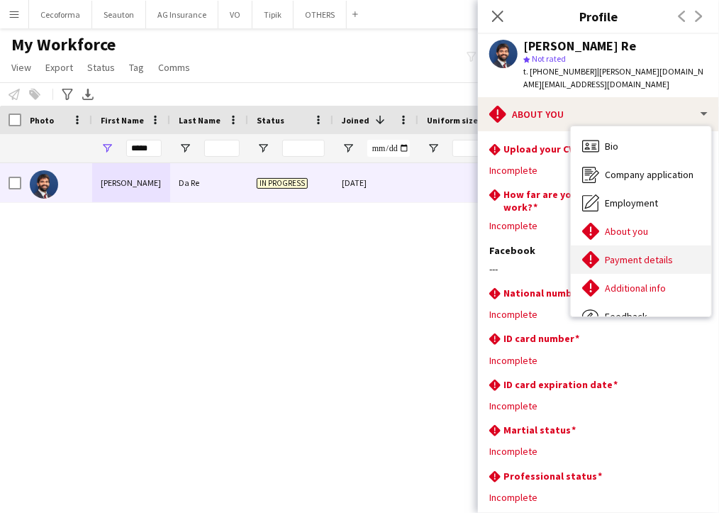
click at [647, 253] on span "Payment details" at bounding box center [639, 259] width 68 height 13
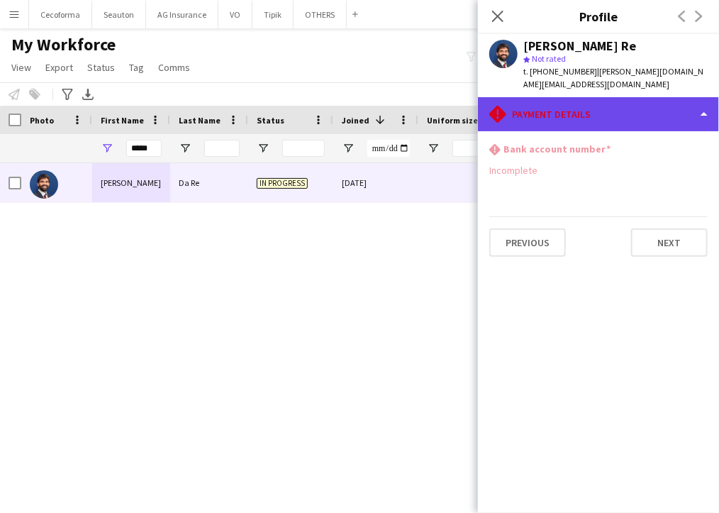
click at [560, 103] on div "rhombus-alert Payment details" at bounding box center [598, 114] width 241 height 34
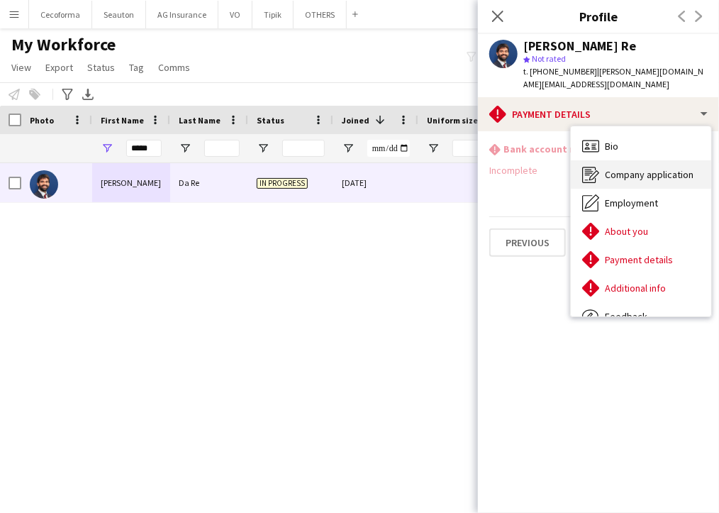
click at [613, 168] on span "Company application" at bounding box center [649, 174] width 89 height 13
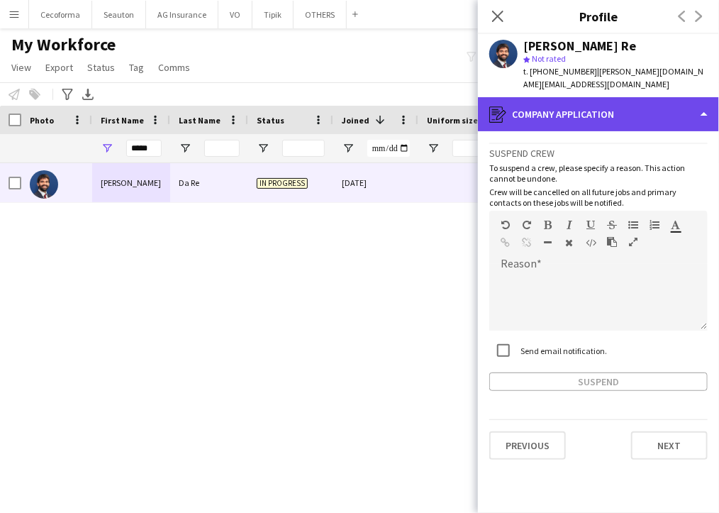
click at [564, 105] on div "register Company application" at bounding box center [598, 114] width 241 height 34
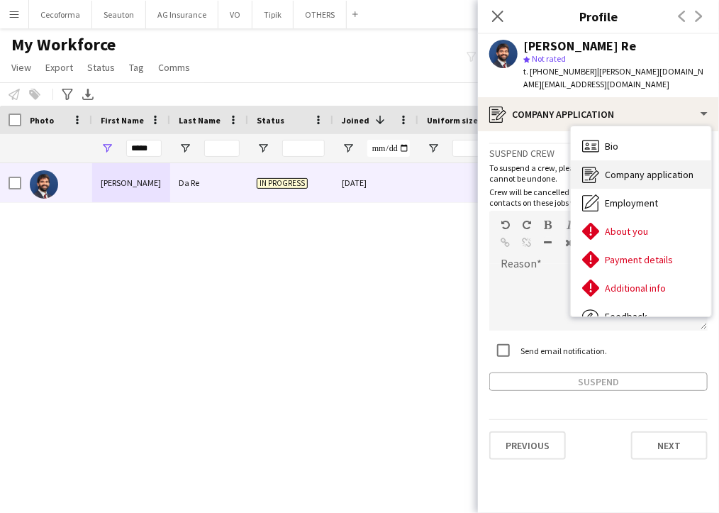
click at [613, 168] on span "Company application" at bounding box center [649, 174] width 89 height 13
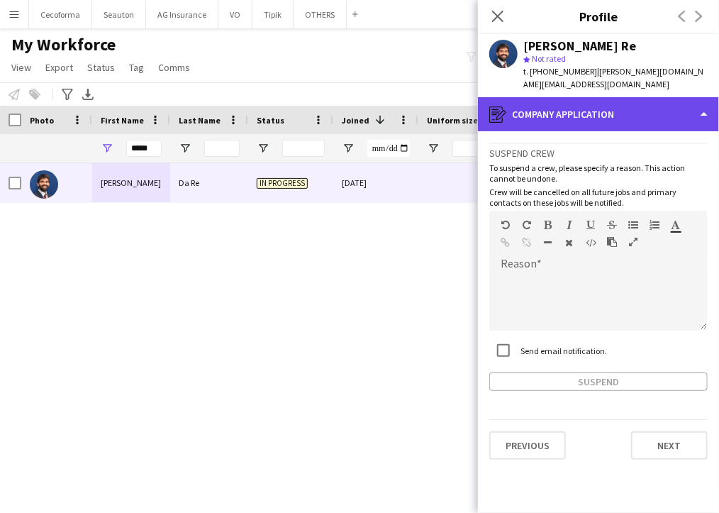
click at [536, 97] on div "register Company application" at bounding box center [598, 114] width 241 height 34
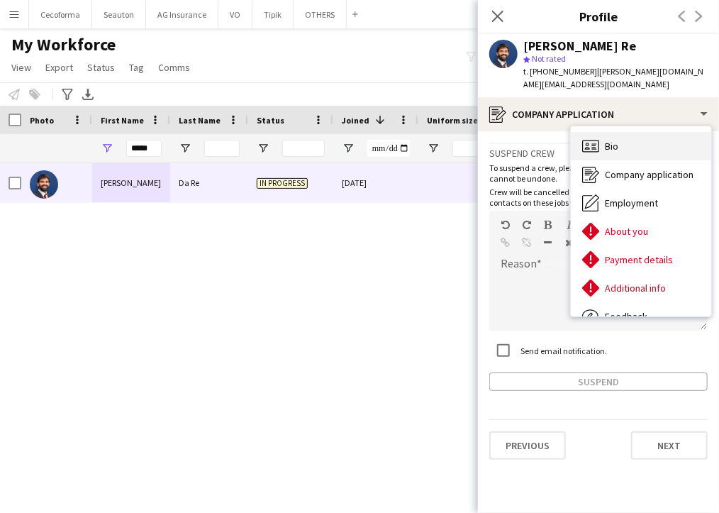
click at [581, 132] on div "Bio Bio" at bounding box center [641, 146] width 140 height 28
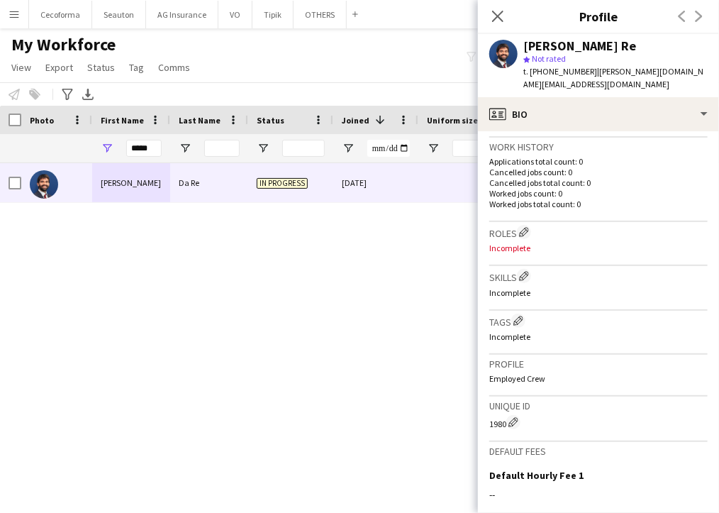
scroll to position [506, 0]
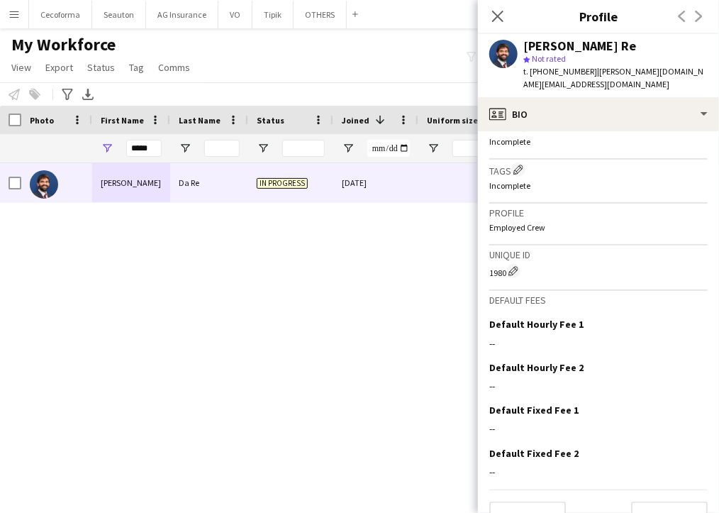
click at [146, 474] on div "Mattia Da Re In progress 28-09-2025" at bounding box center [338, 325] width 677 height 325
click at [392, 452] on div "Mattia Da Re In progress 28-09-2025" at bounding box center [338, 325] width 677 height 325
drag, startPoint x: 150, startPoint y: 143, endPoint x: 22, endPoint y: 134, distance: 128.6
click at [22, 134] on div "*****" at bounding box center [280, 148] width 560 height 28
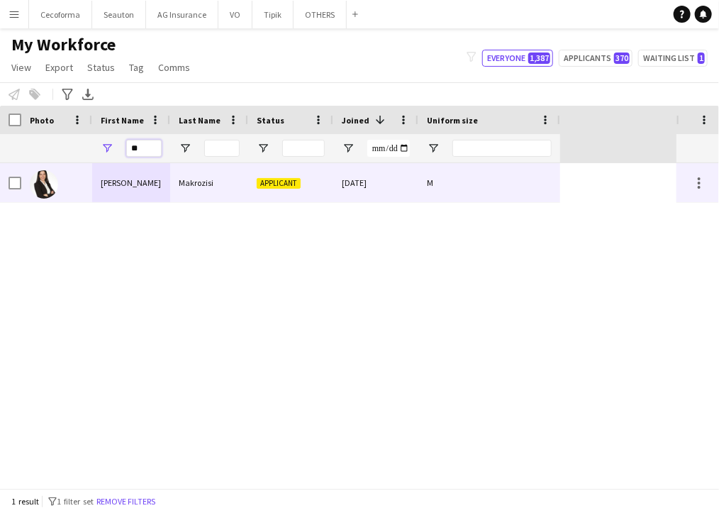
type input "*"
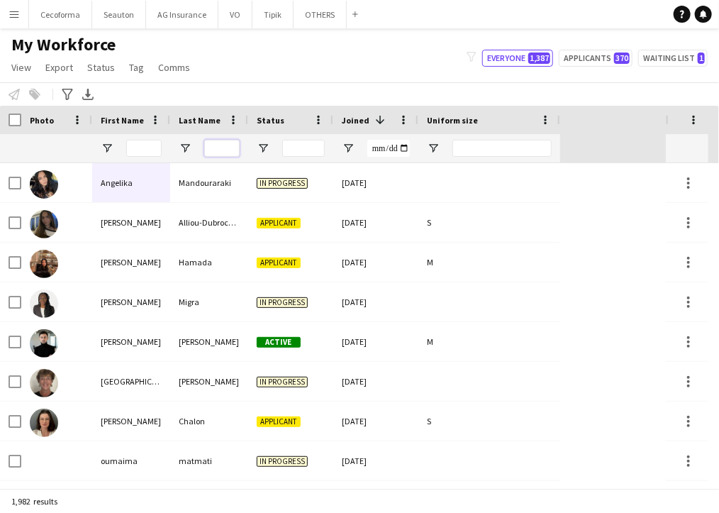
click at [218, 151] on input "Last Name Filter Input" at bounding box center [221, 148] width 35 height 17
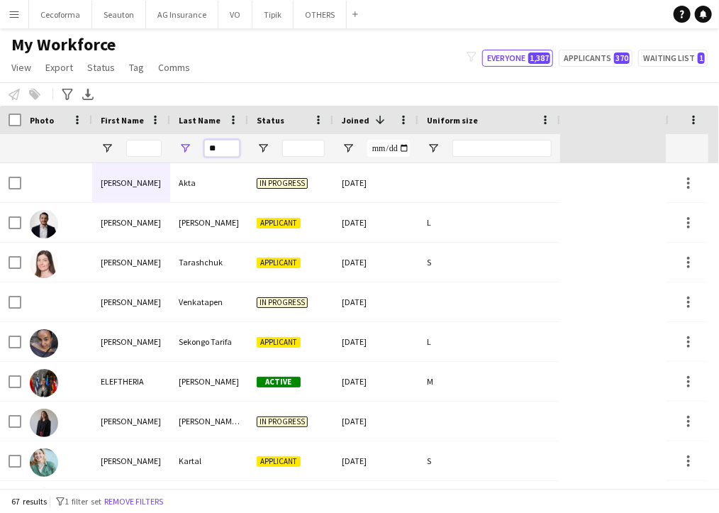
type input "*"
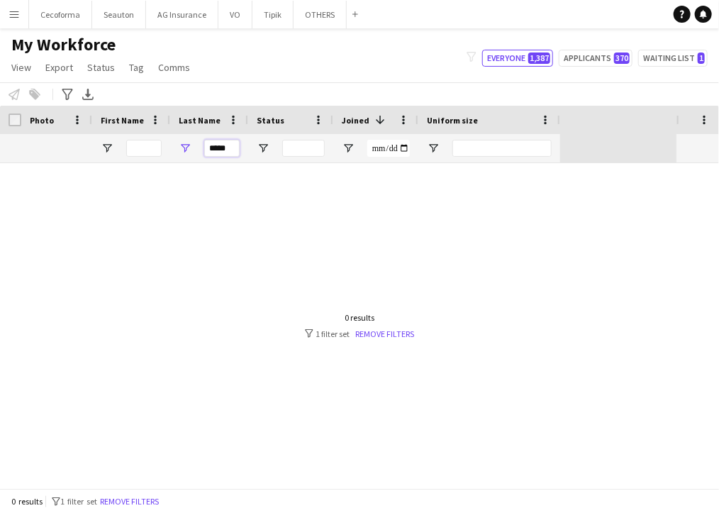
type input "*****"
click at [518, 335] on div at bounding box center [338, 325] width 677 height 325
click at [152, 150] on input "First Name Filter Input" at bounding box center [143, 148] width 35 height 17
type input "******"
drag, startPoint x: 235, startPoint y: 148, endPoint x: 119, endPoint y: 150, distance: 116.3
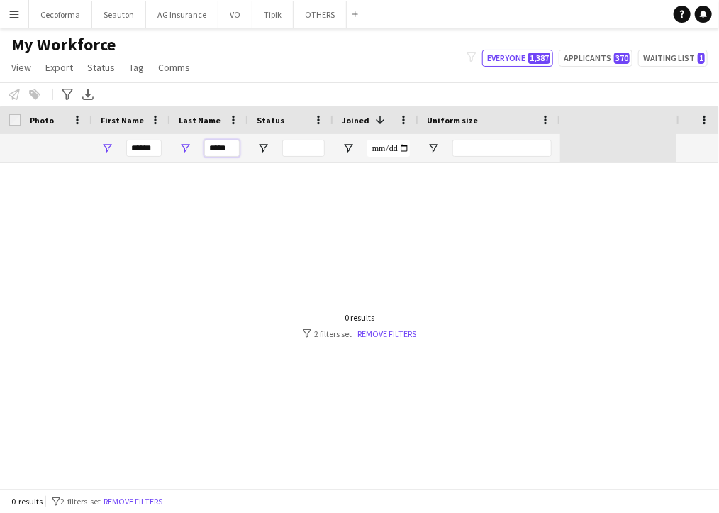
click at [119, 150] on div "****** *****" at bounding box center [280, 148] width 560 height 28
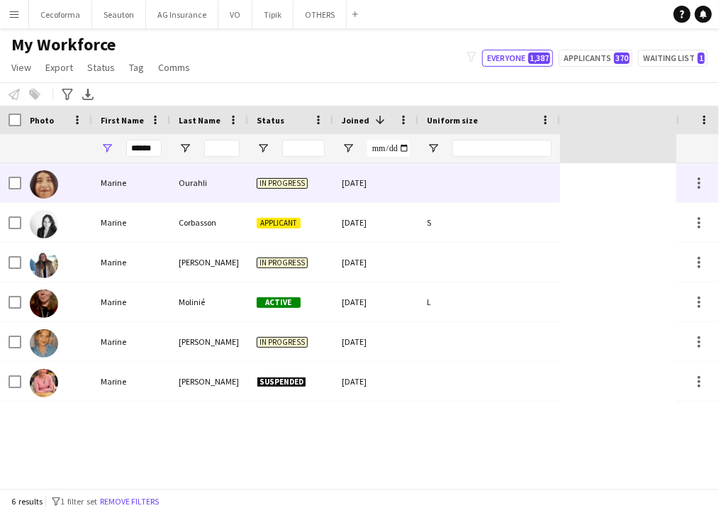
click at [128, 189] on div "Marine" at bounding box center [131, 182] width 78 height 39
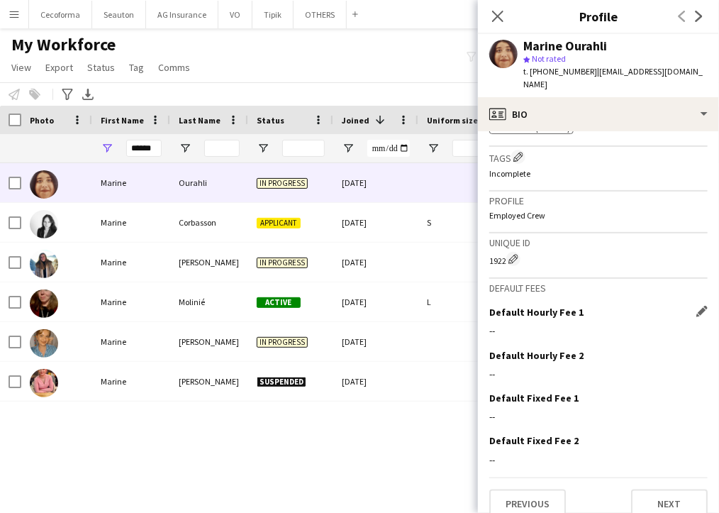
scroll to position [523, 0]
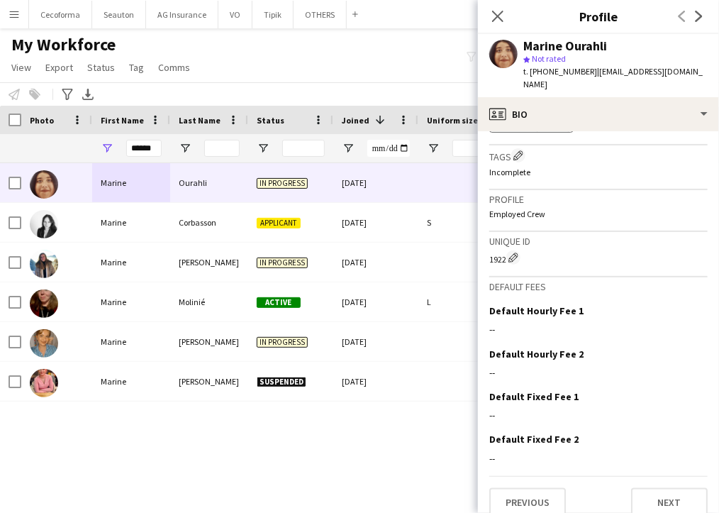
click at [343, 472] on div "Marine Ourahli In progress [DATE] Marine Corbasson Applicant [DATE] S [PERSON_N…" at bounding box center [338, 325] width 677 height 325
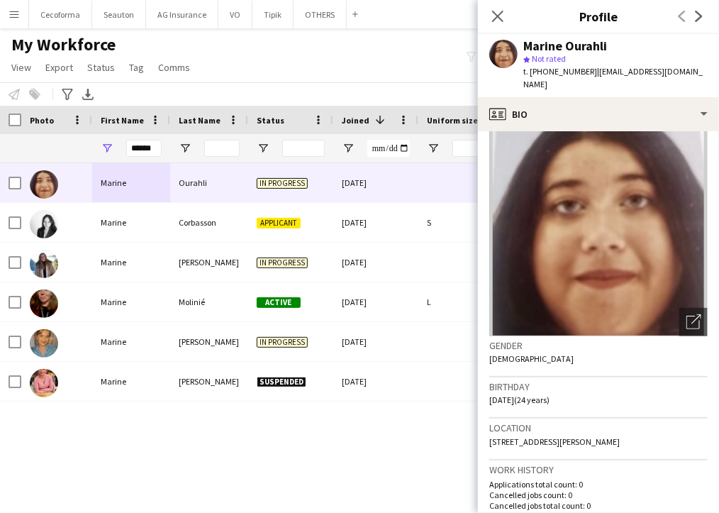
scroll to position [0, 0]
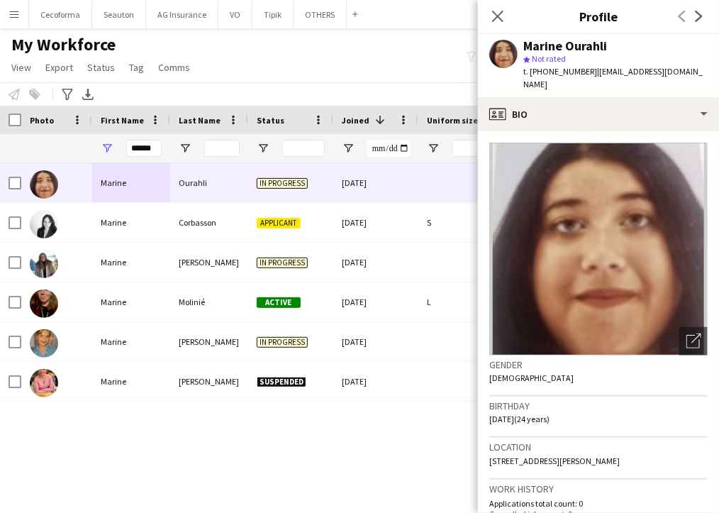
click at [395, 460] on div "Marine Ourahli In progress [DATE] Marine Corbasson Applicant [DATE] S [PERSON_N…" at bounding box center [338, 325] width 677 height 325
click at [407, 448] on div "Marine Ourahli In progress [DATE] Marine Corbasson Applicant [DATE] S [PERSON_N…" at bounding box center [338, 325] width 677 height 325
click at [686, 333] on icon "Open photos pop-in" at bounding box center [693, 340] width 15 height 15
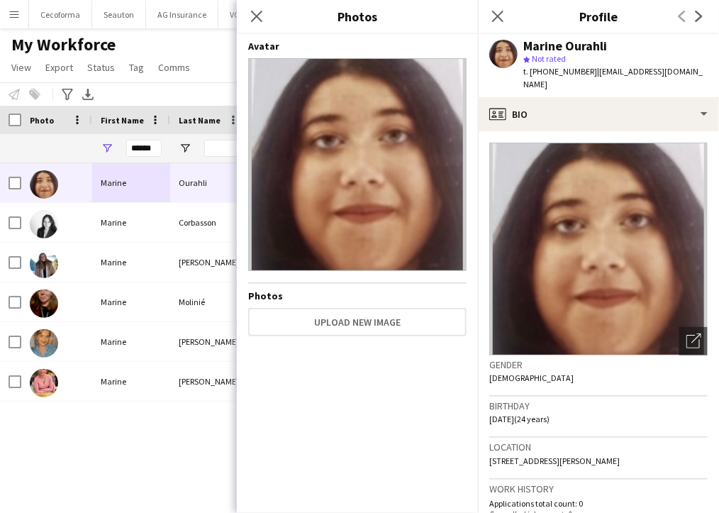
click at [406, 180] on img at bounding box center [357, 164] width 218 height 213
click at [163, 438] on div "Marine Ourahli In progress [DATE] Marine Corbasson Applicant [DATE] S [PERSON_N…" at bounding box center [338, 325] width 677 height 325
click at [253, 15] on icon "Close pop-in" at bounding box center [256, 15] width 13 height 13
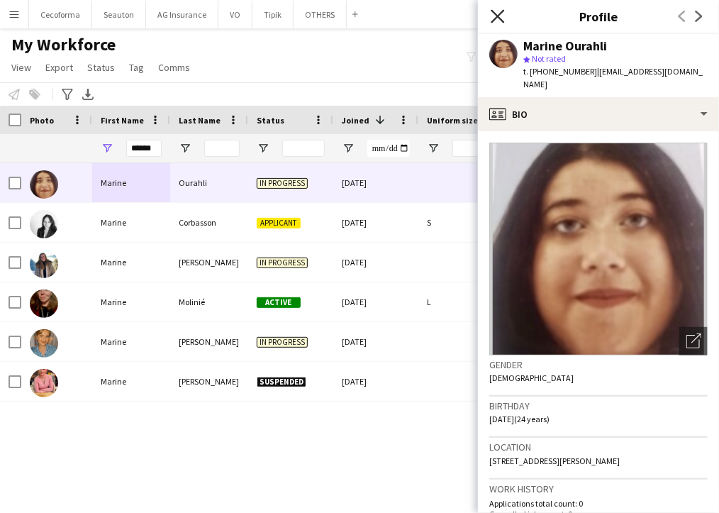
click at [499, 18] on icon at bounding box center [497, 15] width 13 height 13
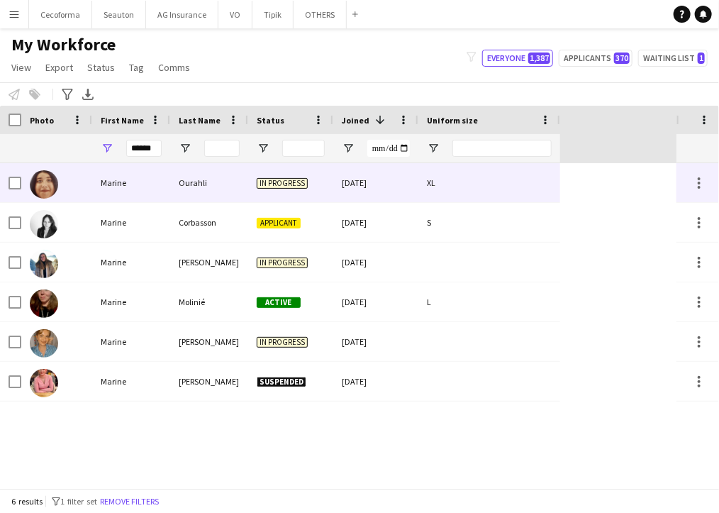
click at [132, 174] on div "Marine" at bounding box center [131, 182] width 78 height 39
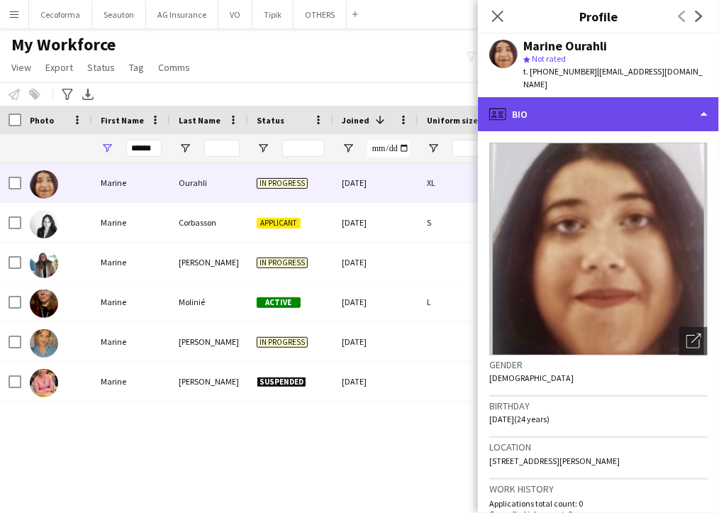
click at [630, 109] on div "profile Bio" at bounding box center [598, 114] width 241 height 34
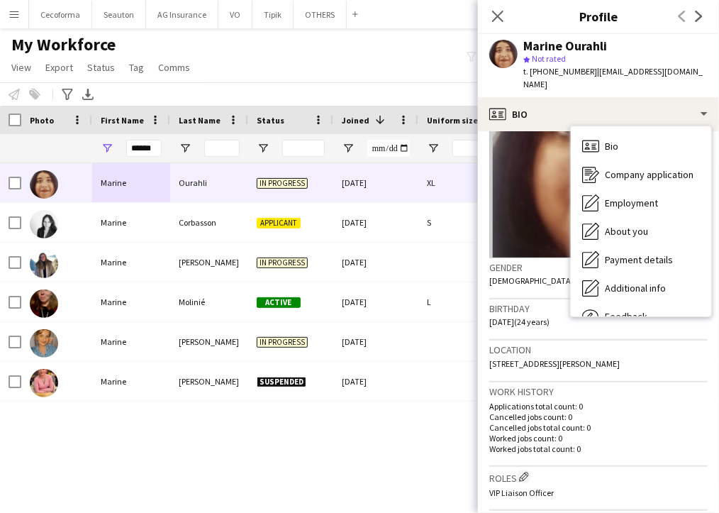
click at [617, 358] on span "10 Avenue Georges Clemenceau, Béziers, 34500" at bounding box center [554, 363] width 130 height 11
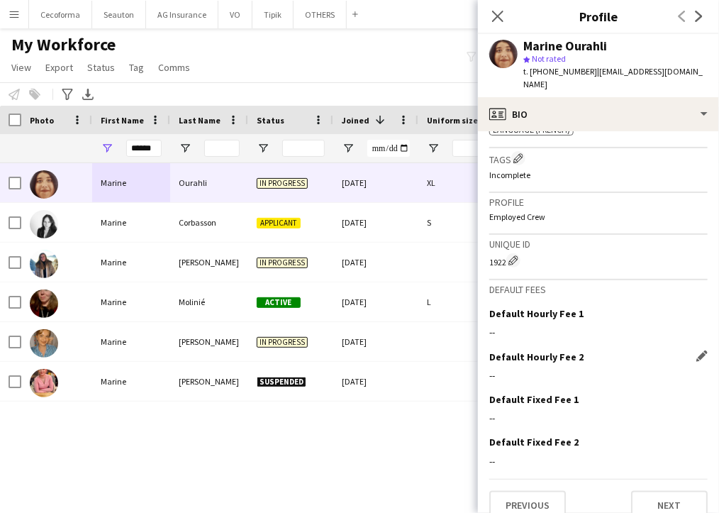
scroll to position [523, 0]
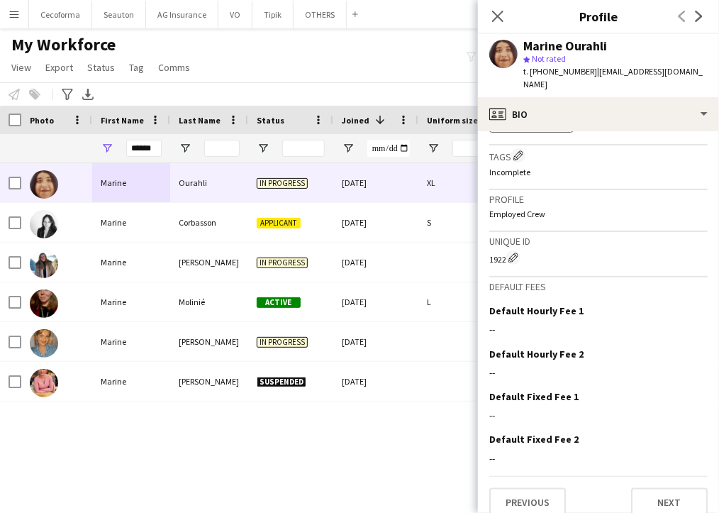
drag, startPoint x: 366, startPoint y: 472, endPoint x: 366, endPoint y: 460, distance: 11.3
click at [366, 472] on div "Marine Corbasson Applicant 18-09-2025 S Marine Gillon In progress 21-02-2024 Ma…" at bounding box center [338, 325] width 677 height 325
drag, startPoint x: 130, startPoint y: 147, endPoint x: 326, endPoint y: 129, distance: 196.5
click at [325, 130] on div "Workforce Details Profile Data Photo First Name" at bounding box center [280, 134] width 560 height 57
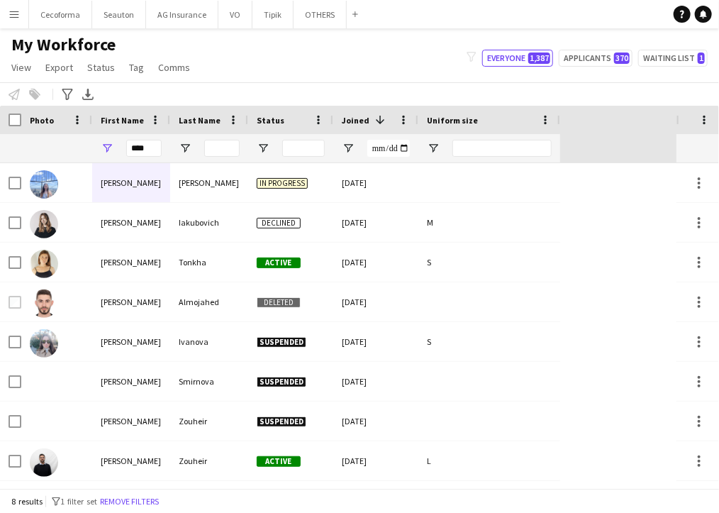
drag, startPoint x: 584, startPoint y: 277, endPoint x: 560, endPoint y: 276, distance: 24.1
click at [584, 277] on div "Anastasia Moore In progress 22-08-2025 Anastasia Iakubovich Declined 19-09-2024…" at bounding box center [338, 325] width 677 height 325
drag, startPoint x: 154, startPoint y: 149, endPoint x: 74, endPoint y: 155, distance: 79.7
click at [77, 153] on div "****" at bounding box center [280, 148] width 560 height 28
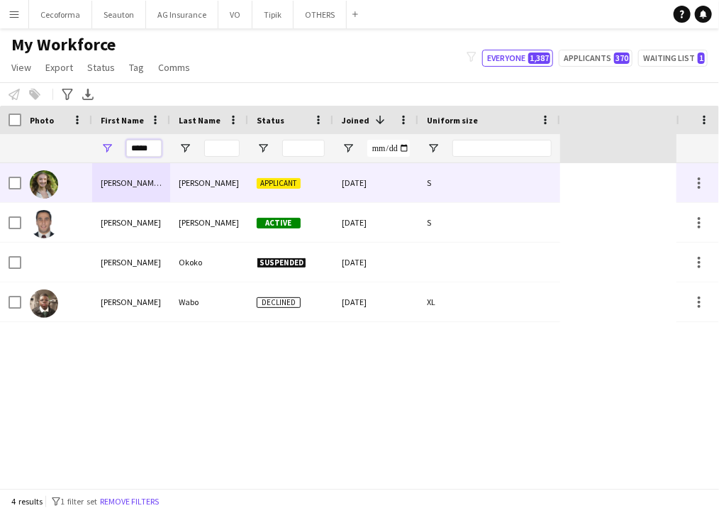
type input "*****"
click at [120, 182] on div "[PERSON_NAME] [PERSON_NAME]" at bounding box center [131, 182] width 78 height 39
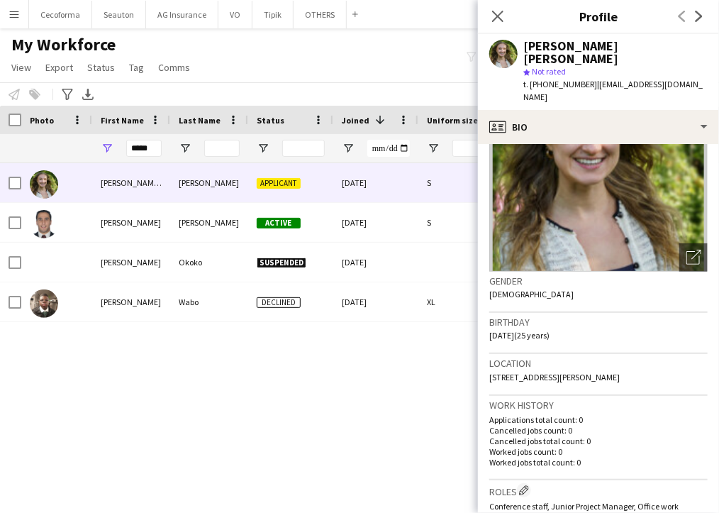
scroll to position [0, 0]
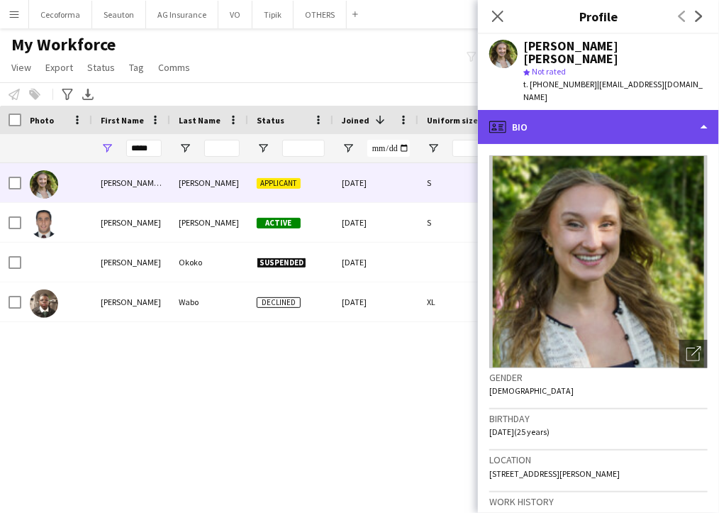
click at [576, 110] on div "profile Bio" at bounding box center [598, 127] width 241 height 34
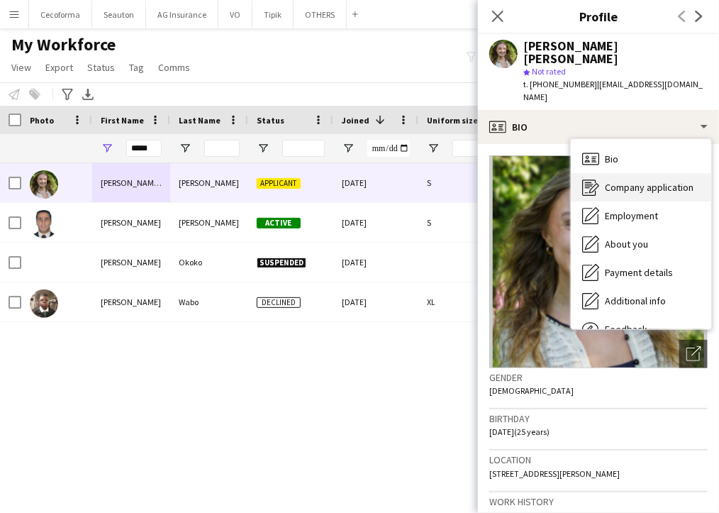
click at [604, 173] on div "Company application Company application" at bounding box center [641, 187] width 140 height 28
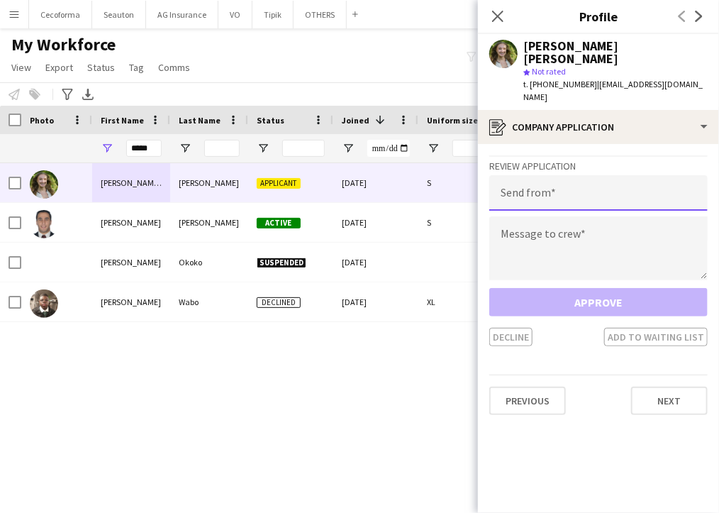
click at [604, 175] on input "email" at bounding box center [598, 192] width 218 height 35
type input "**********"
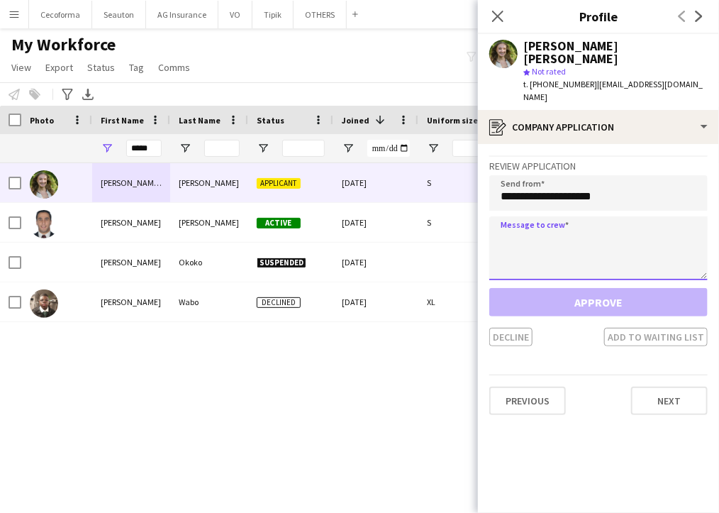
click at [567, 216] on textarea at bounding box center [598, 248] width 218 height 64
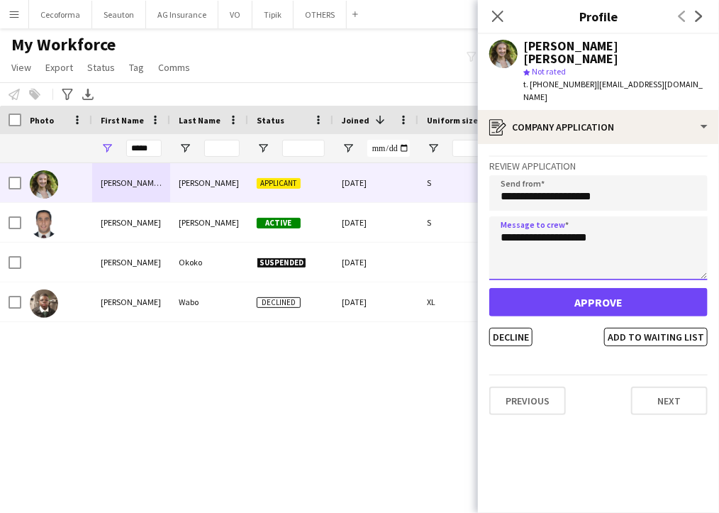
type textarea "**********"
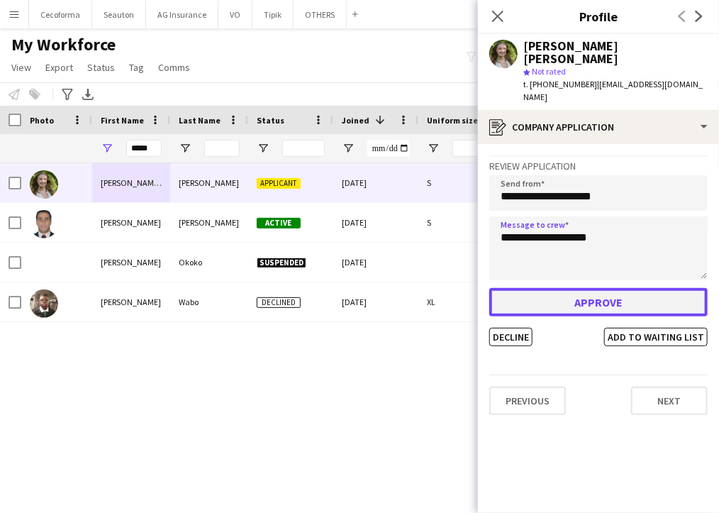
click at [570, 288] on button "Approve" at bounding box center [598, 302] width 218 height 28
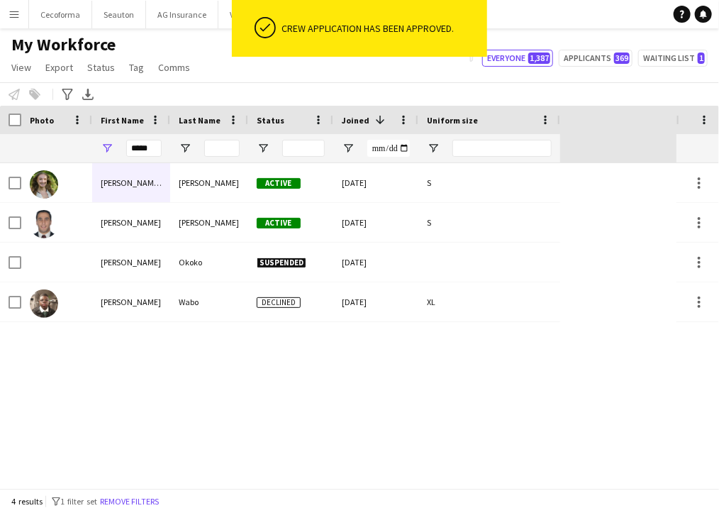
click at [544, 347] on div "Patricia Eline Rita Siebels Active 01-10-2025 S Patricia Okoko Suspended 22-05-…" at bounding box center [338, 325] width 677 height 325
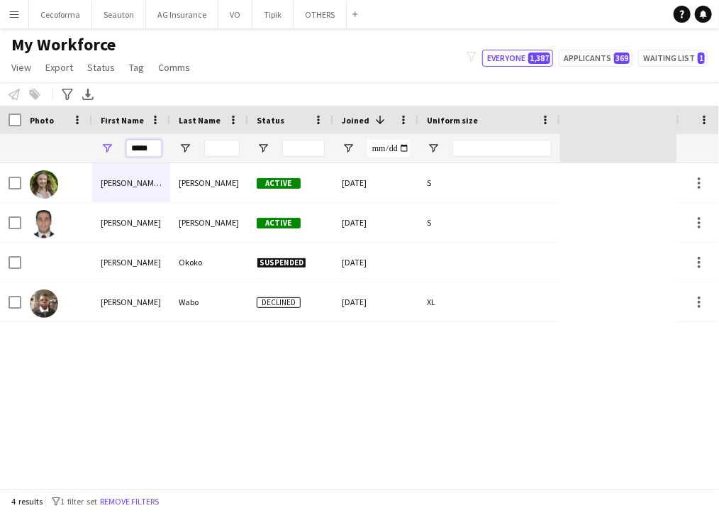
drag, startPoint x: 150, startPoint y: 144, endPoint x: -233, endPoint y: 178, distance: 384.4
click at [0, 178] on html "Menu Boards Boards Boards All jobs Status Workforce Workforce My Workforce Recr…" at bounding box center [359, 256] width 719 height 513
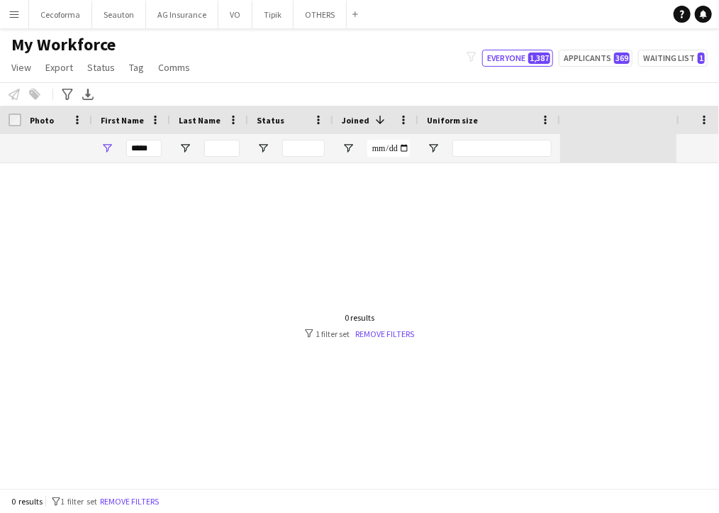
click at [611, 257] on div at bounding box center [338, 325] width 677 height 325
drag, startPoint x: 153, startPoint y: 145, endPoint x: 57, endPoint y: 150, distance: 96.6
click at [57, 150] on div "****" at bounding box center [280, 148] width 560 height 28
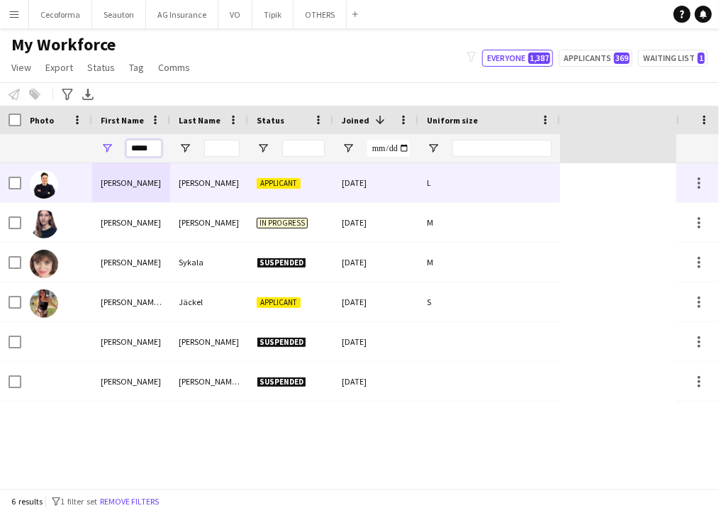
type input "*****"
click at [82, 175] on div at bounding box center [56, 182] width 71 height 39
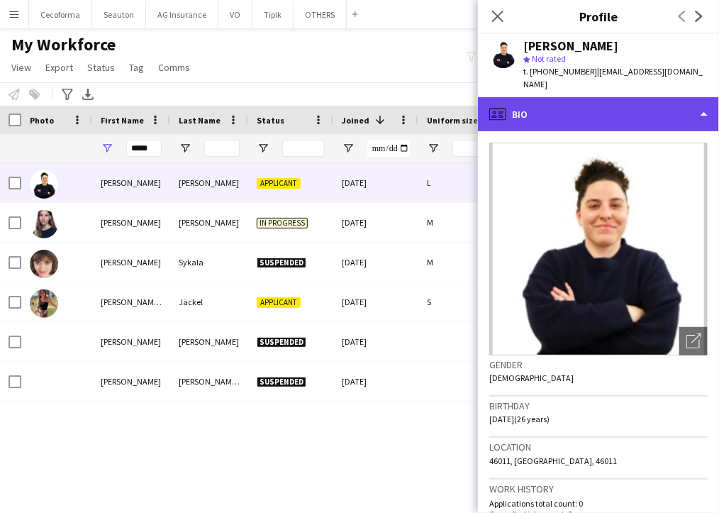
click at [616, 97] on div "profile Bio" at bounding box center [598, 114] width 241 height 34
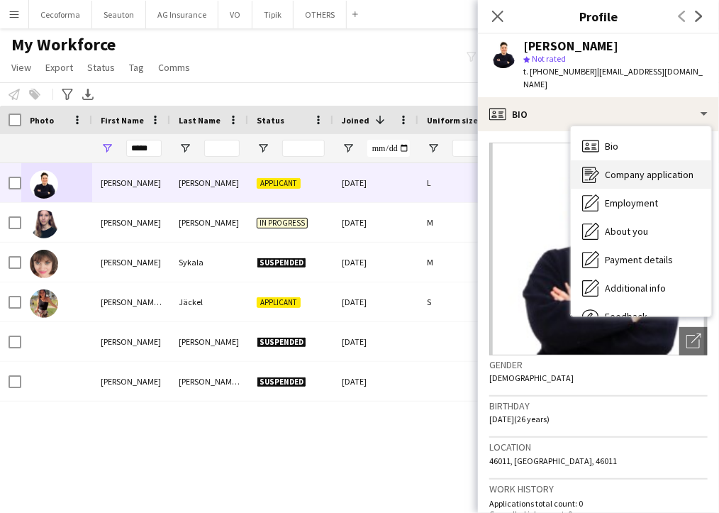
click at [660, 168] on span "Company application" at bounding box center [649, 174] width 89 height 13
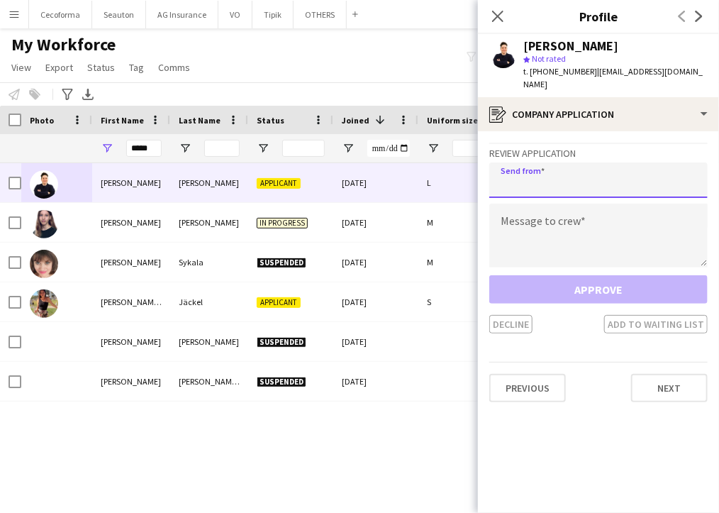
click at [602, 162] on input "email" at bounding box center [598, 179] width 218 height 35
type input "**********"
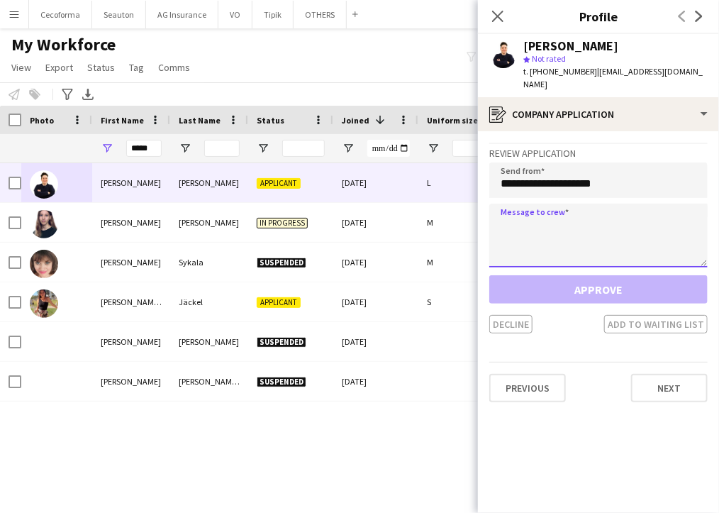
click at [521, 219] on textarea at bounding box center [598, 236] width 218 height 64
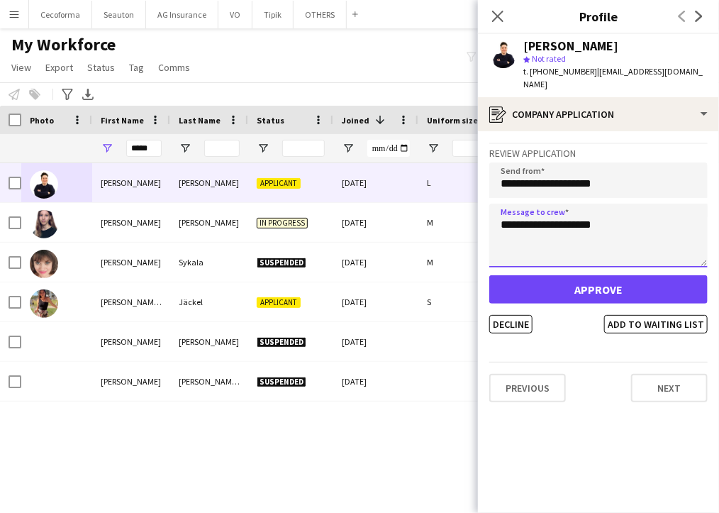
type textarea "**********"
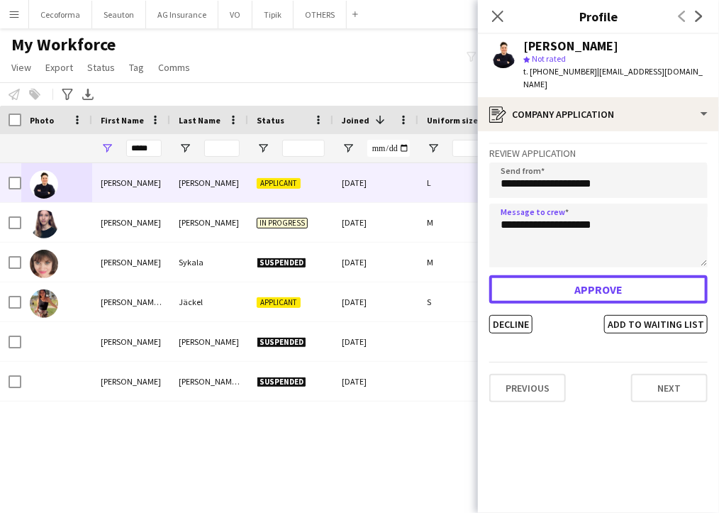
click at [523, 275] on button "Approve" at bounding box center [598, 289] width 218 height 28
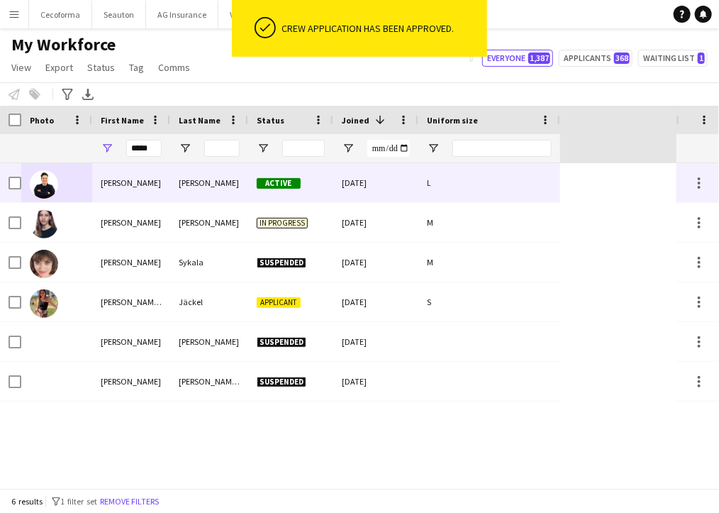
click at [350, 172] on div "[DATE]" at bounding box center [375, 182] width 85 height 39
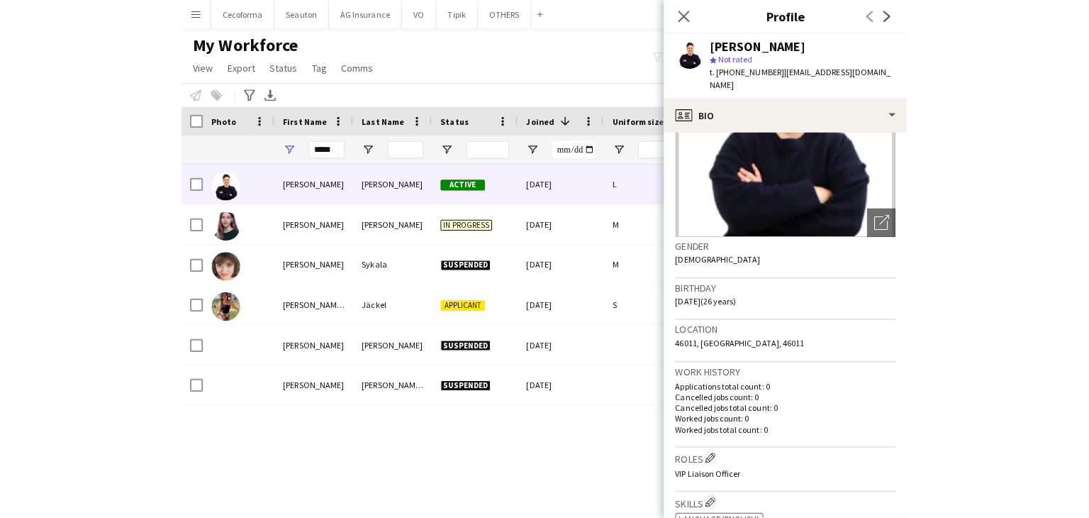
scroll to position [142, 0]
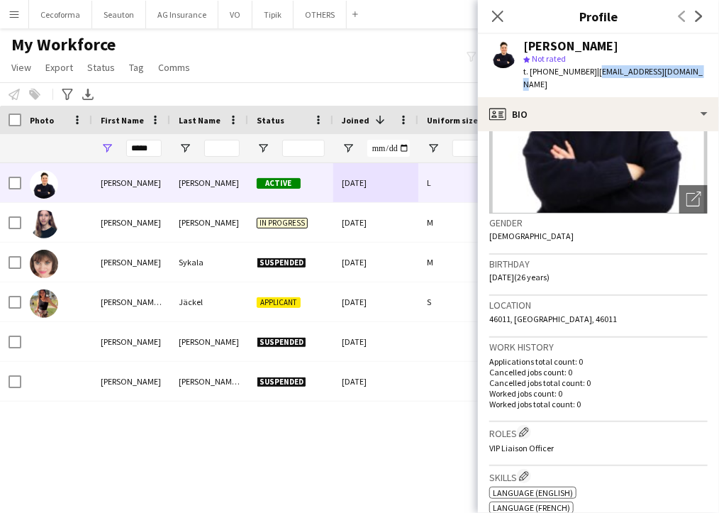
drag, startPoint x: 684, startPoint y: 75, endPoint x: 587, endPoint y: 82, distance: 96.7
click at [587, 82] on div "Julianne Soriano star Not rated t. +33684045483 | julianne26.js@gmail.com" at bounding box center [598, 65] width 241 height 63
copy span "julianne26.js@gmail.com"
drag, startPoint x: 392, startPoint y: 445, endPoint x: 386, endPoint y: 440, distance: 8.5
click at [392, 445] on div "Julianne Soriano Active 01-10-2025 L Julianna Jadwiga Pietras In progress 26-02…" at bounding box center [338, 325] width 677 height 325
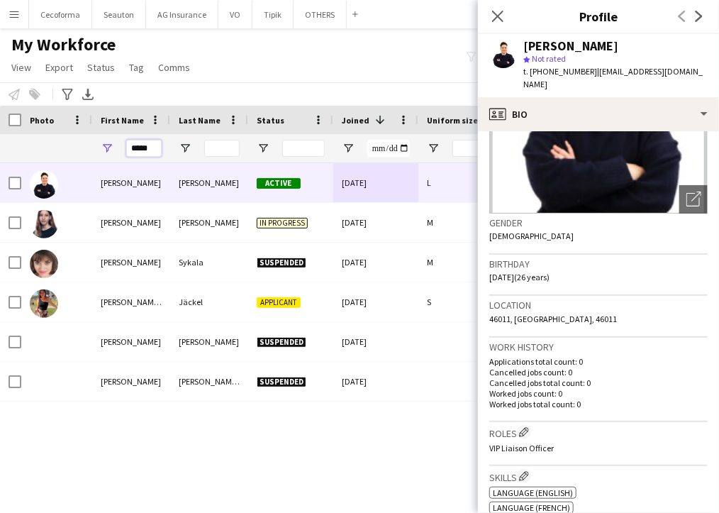
drag, startPoint x: 151, startPoint y: 148, endPoint x: 94, endPoint y: 155, distance: 57.8
click at [96, 152] on div "*****" at bounding box center [131, 148] width 78 height 28
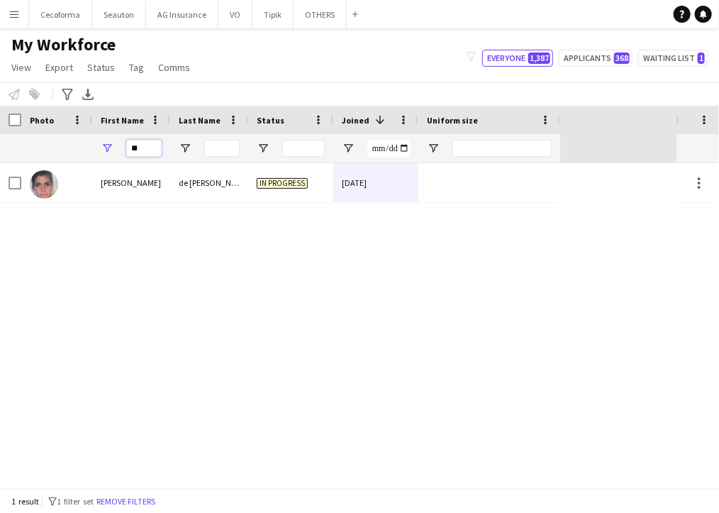
type input "*"
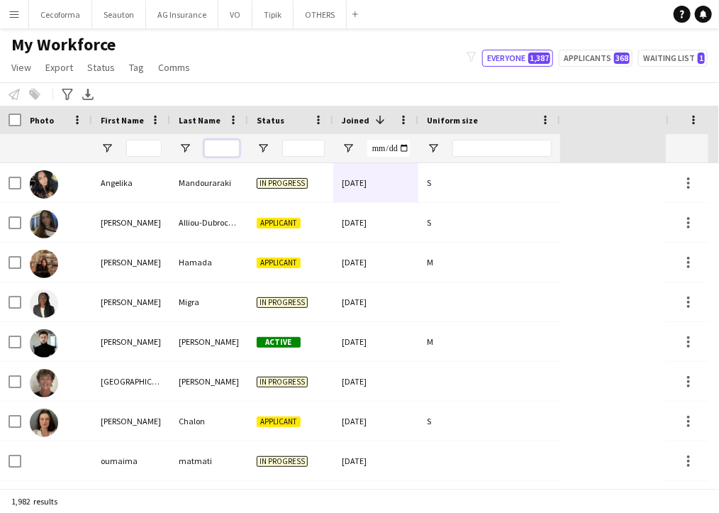
click at [233, 144] on input "Last Name Filter Input" at bounding box center [221, 148] width 35 height 17
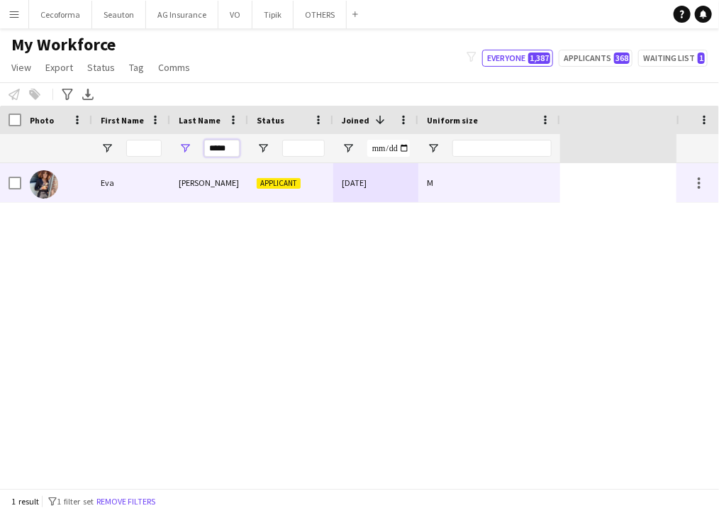
type input "*****"
click at [170, 178] on div "Perez" at bounding box center [209, 182] width 78 height 39
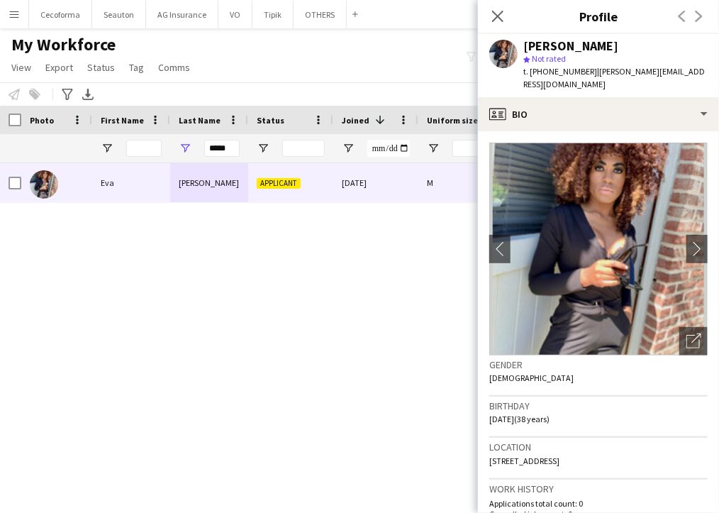
click at [365, 486] on div "Eva Perez Applicant 24-03-2025 M" at bounding box center [338, 325] width 677 height 325
click at [686, 241] on app-icon "chevron-right" at bounding box center [697, 248] width 22 height 15
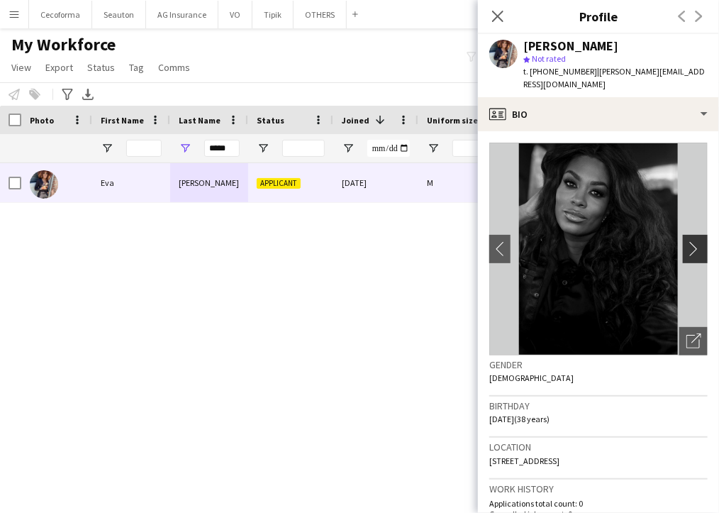
click at [686, 241] on app-icon "chevron-right" at bounding box center [697, 248] width 22 height 15
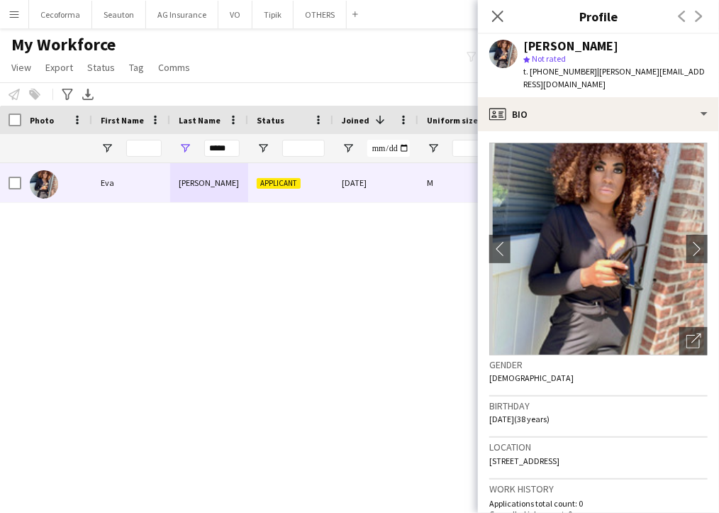
click at [162, 372] on div "Eva Perez Applicant 24-03-2025 M" at bounding box center [338, 325] width 677 height 325
click at [273, 470] on div "Eva Perez Applicant 24-03-2025 M" at bounding box center [338, 325] width 677 height 325
click at [179, 467] on div "Eva Perez Applicant 24-03-2025 M" at bounding box center [338, 325] width 677 height 325
click at [155, 149] on input "First Name Filter Input" at bounding box center [143, 148] width 35 height 17
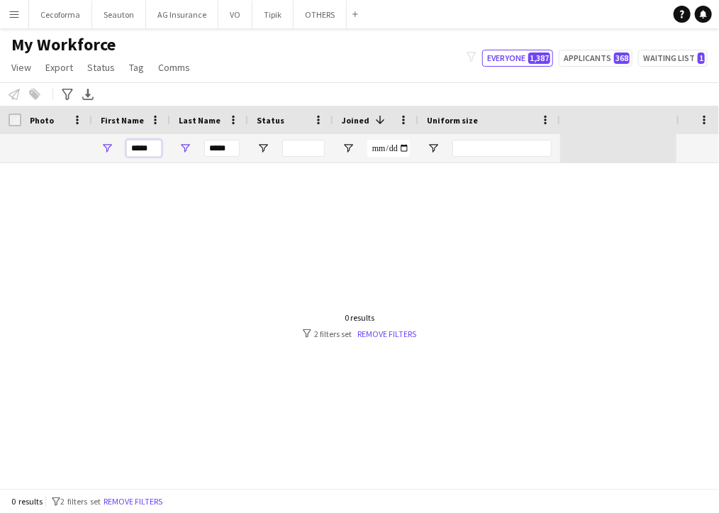
type input "*****"
drag, startPoint x: 235, startPoint y: 149, endPoint x: -170, endPoint y: 85, distance: 409.9
click at [0, 85] on html "Menu Boards Boards Boards All jobs Status Workforce Workforce My Workforce Recr…" at bounding box center [359, 256] width 719 height 513
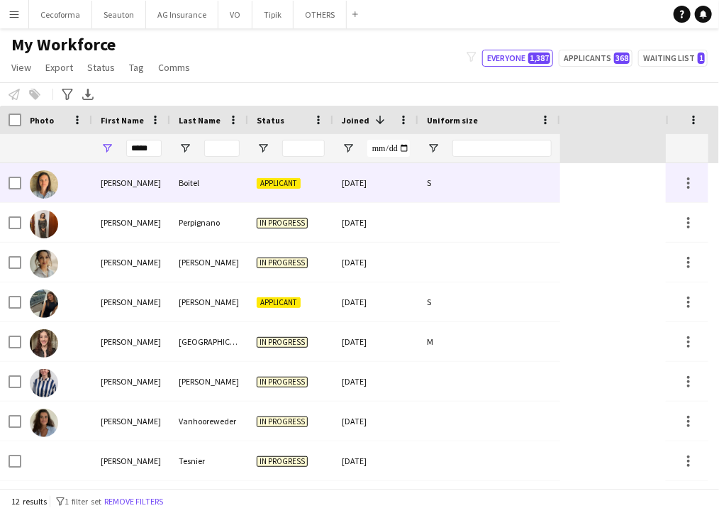
click at [247, 184] on div "Boitel" at bounding box center [209, 182] width 78 height 39
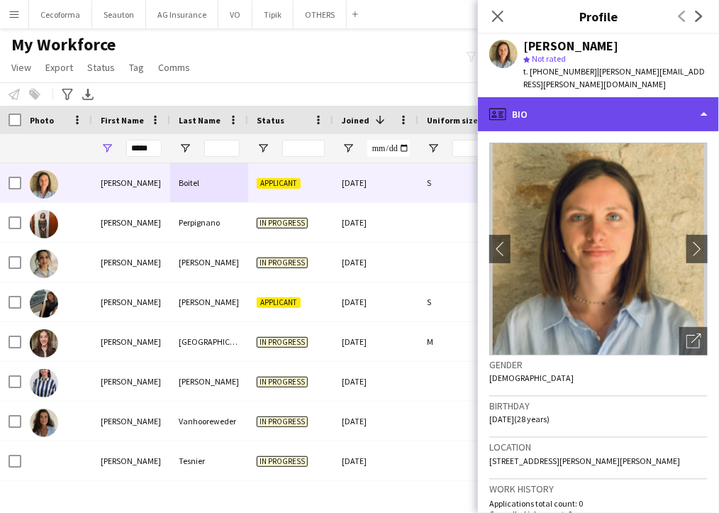
click at [587, 97] on div "profile Bio" at bounding box center [598, 114] width 241 height 34
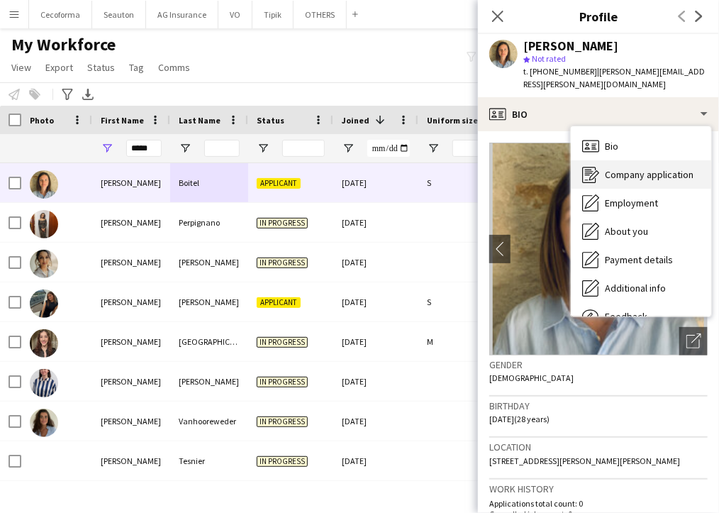
click at [633, 168] on span "Company application" at bounding box center [649, 174] width 89 height 13
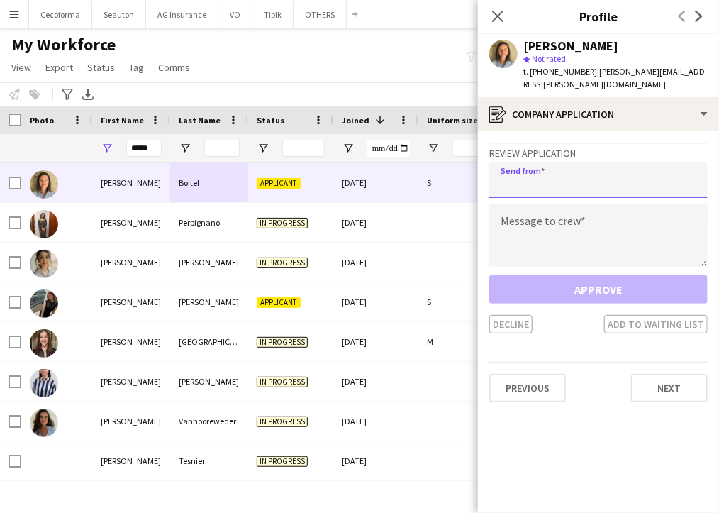
click at [631, 162] on input "email" at bounding box center [598, 179] width 218 height 35
type input "**********"
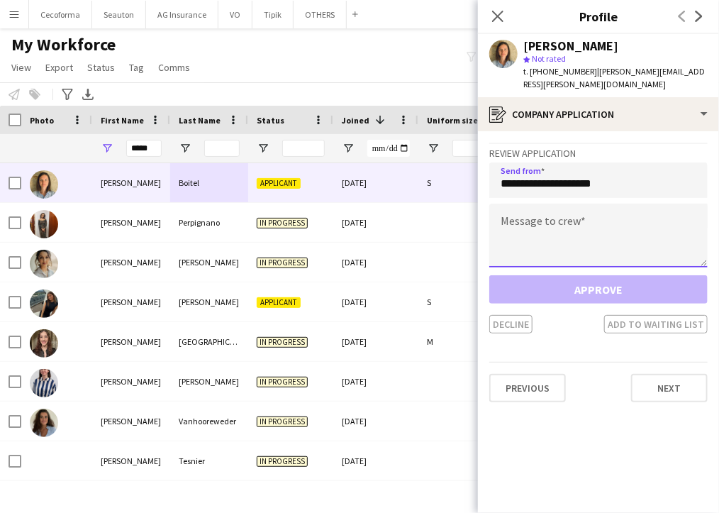
click at [602, 204] on textarea "*" at bounding box center [598, 236] width 218 height 64
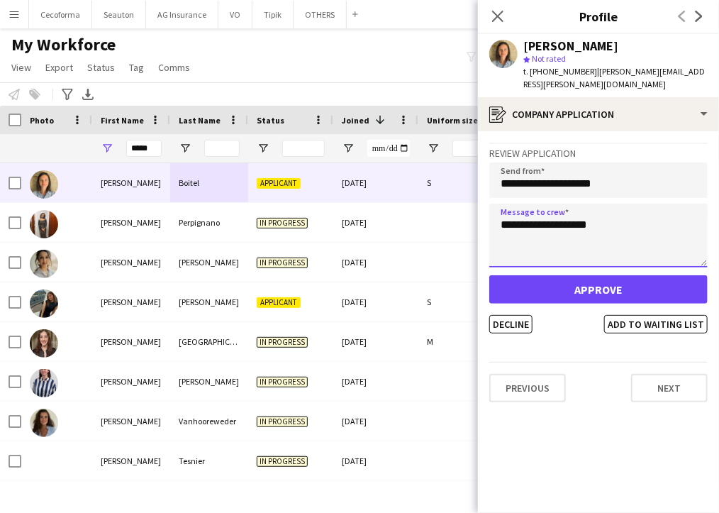
type textarea "**********"
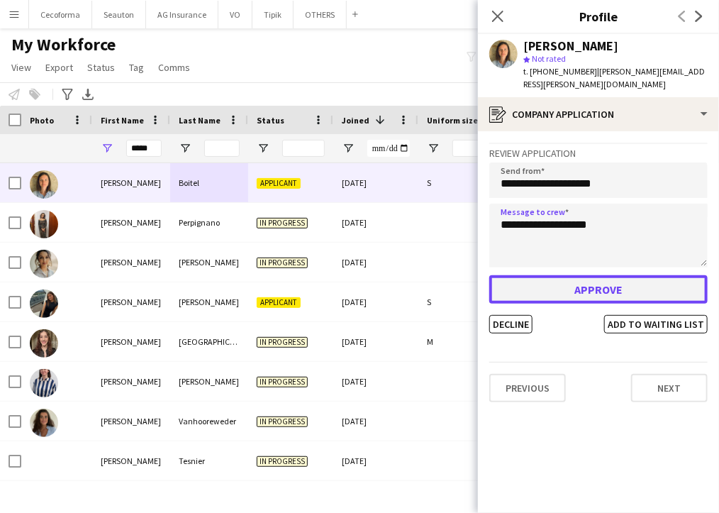
click at [572, 276] on button "Approve" at bounding box center [598, 289] width 218 height 28
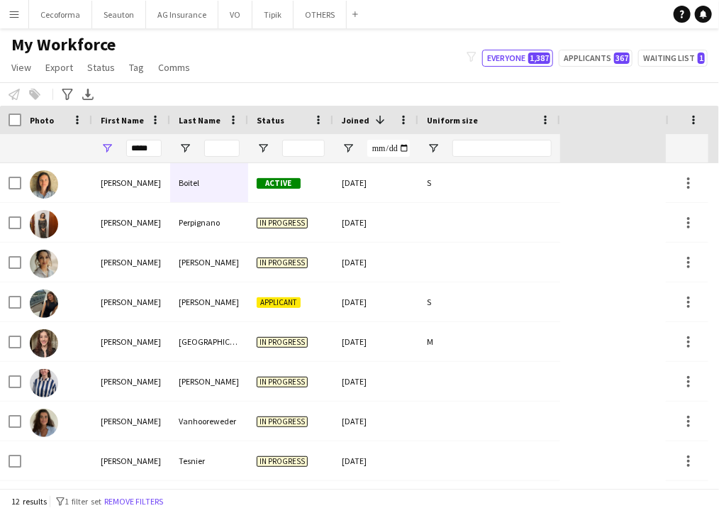
click at [590, 321] on div "Clara Boitel Active 03-09-2025 S Clara Perpignano In progress 29-06-2025 Clara …" at bounding box center [333, 401] width 666 height 477
drag, startPoint x: 150, startPoint y: 148, endPoint x: 74, endPoint y: 143, distance: 76.1
click at [74, 143] on div "*****" at bounding box center [280, 148] width 560 height 28
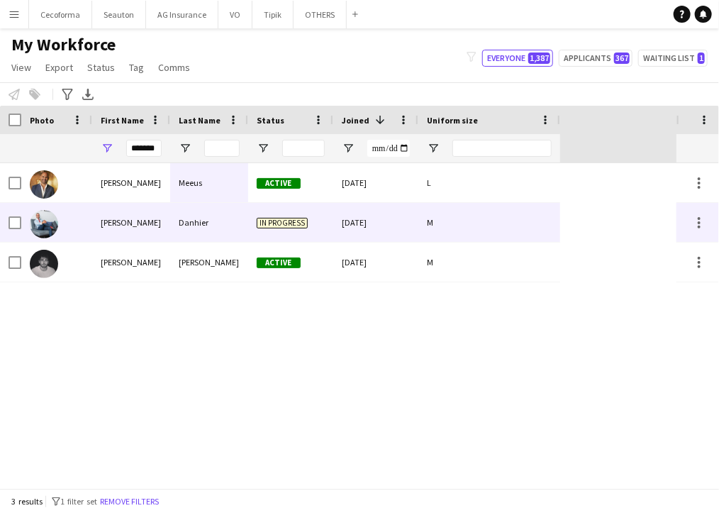
click at [134, 260] on div "Nicolas" at bounding box center [131, 262] width 78 height 39
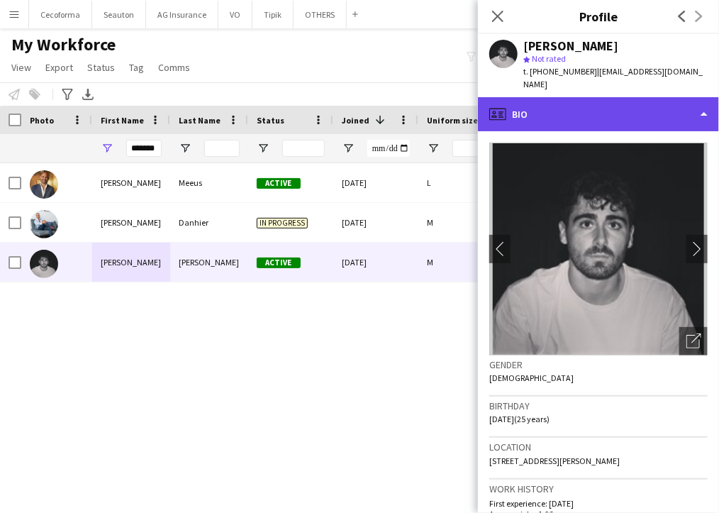
click at [573, 106] on div "profile Bio" at bounding box center [598, 114] width 241 height 34
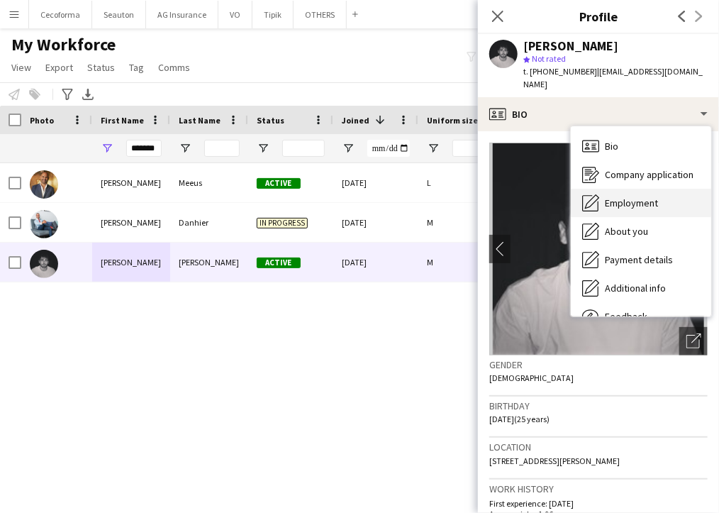
click at [664, 189] on div "Employment Employment" at bounding box center [641, 203] width 140 height 28
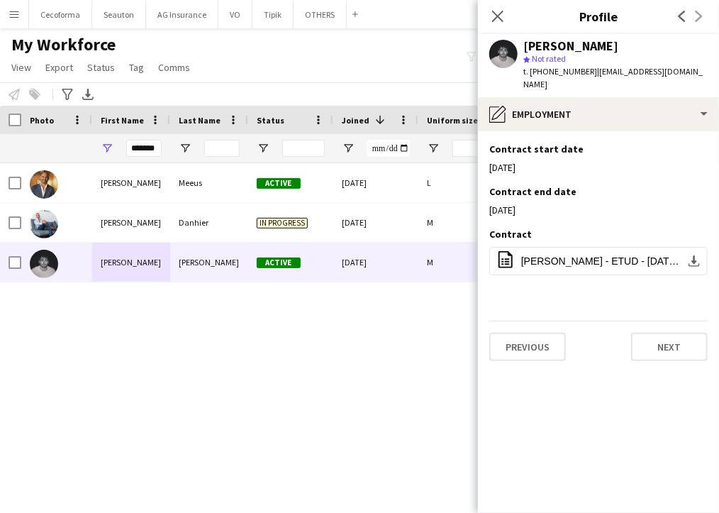
click at [431, 455] on div "Nicolas Meeus Active 03-09-2025 L Nicolas Danhier In progress 09-03-2024 M Nico…" at bounding box center [338, 325] width 677 height 325
drag, startPoint x: 159, startPoint y: 148, endPoint x: 28, endPoint y: 157, distance: 131.5
click at [34, 150] on div "*******" at bounding box center [280, 148] width 560 height 28
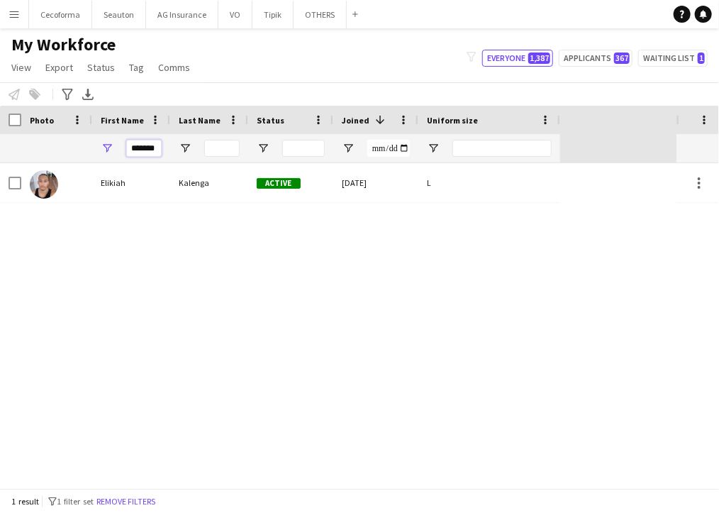
type input "*******"
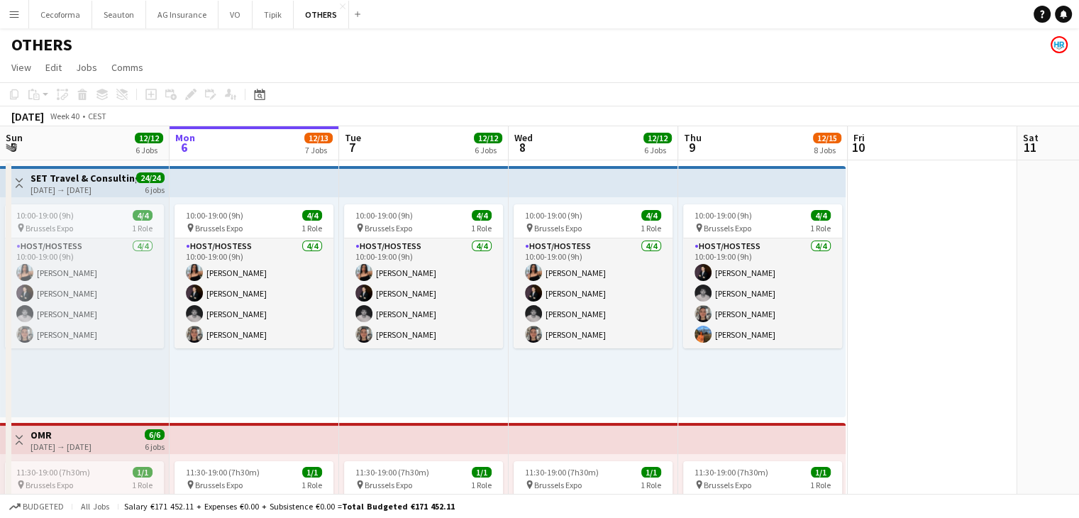
click at [19, 16] on app-icon "Menu" at bounding box center [14, 14] width 11 height 11
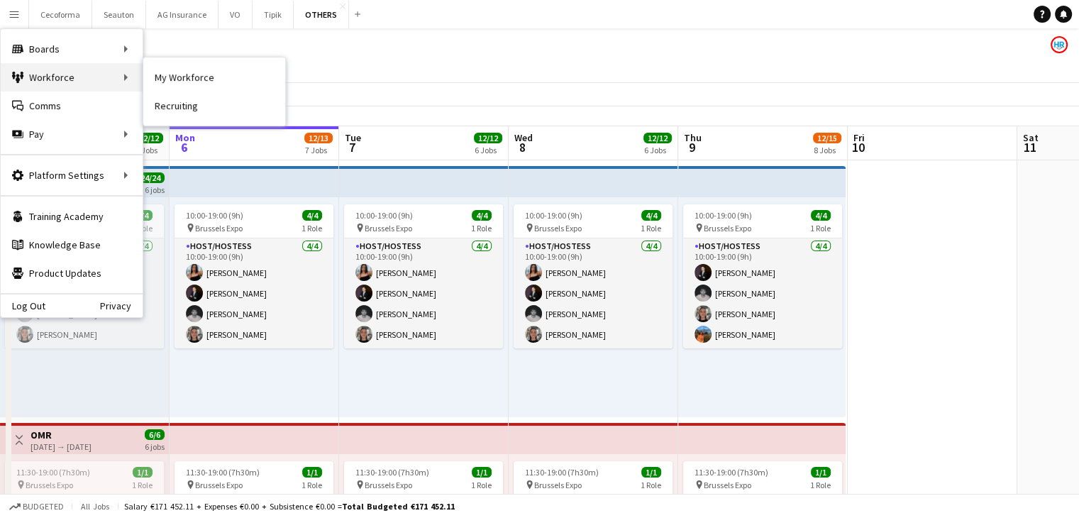
click at [36, 66] on div "Workforce Workforce" at bounding box center [72, 77] width 142 height 28
click at [173, 79] on link "My Workforce" at bounding box center [214, 77] width 142 height 28
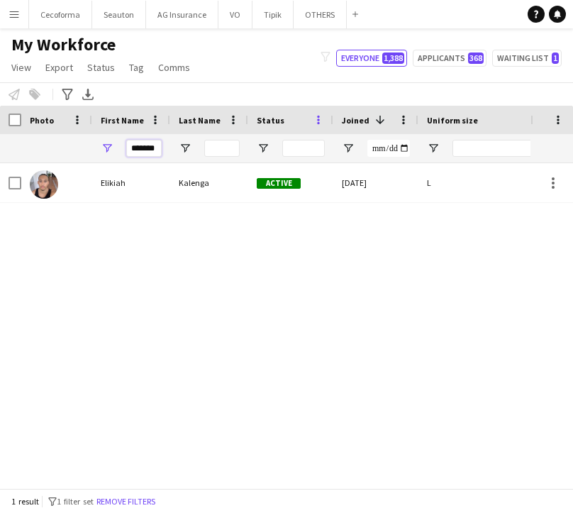
drag, startPoint x: 129, startPoint y: 150, endPoint x: 318, endPoint y: 117, distance: 191.6
click at [318, 117] on div "Workforce Details Profile Data Photo First Name" at bounding box center [280, 134] width 560 height 57
type input "****"
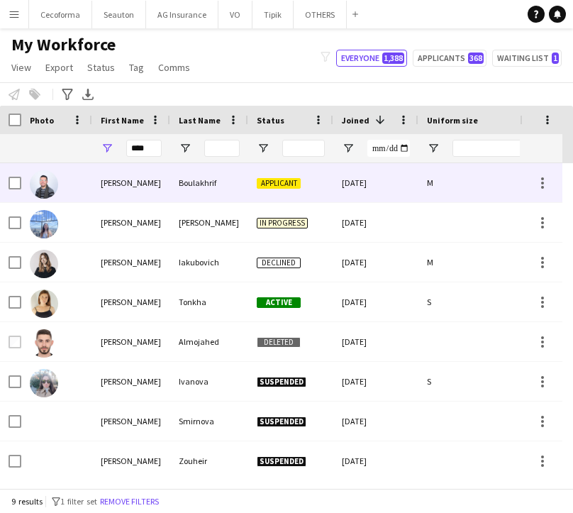
click at [187, 179] on div "Boulakhrif" at bounding box center [209, 182] width 78 height 39
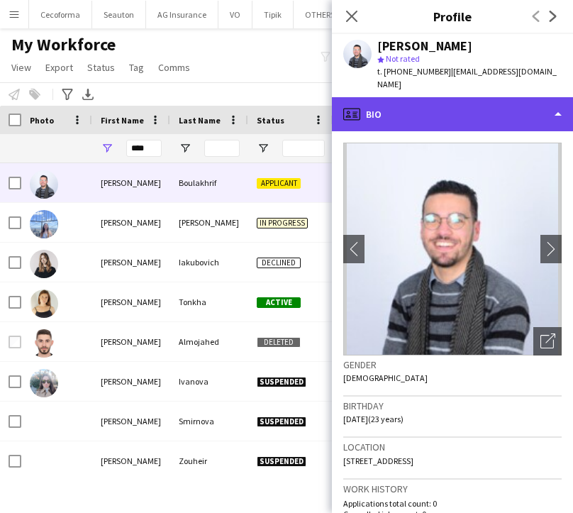
click at [404, 114] on div "profile Bio" at bounding box center [452, 114] width 241 height 34
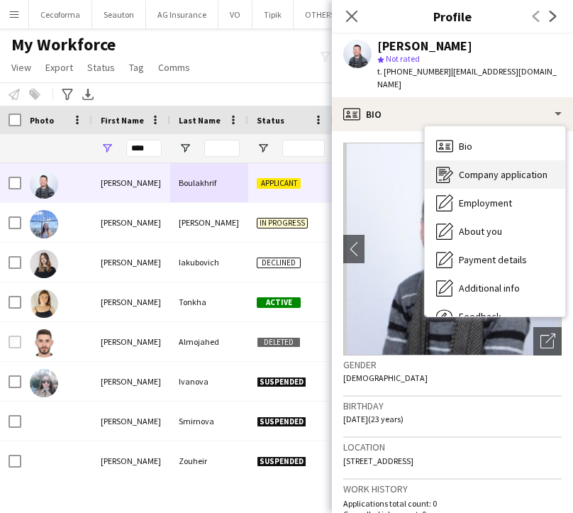
click at [496, 169] on span "Company application" at bounding box center [503, 174] width 89 height 13
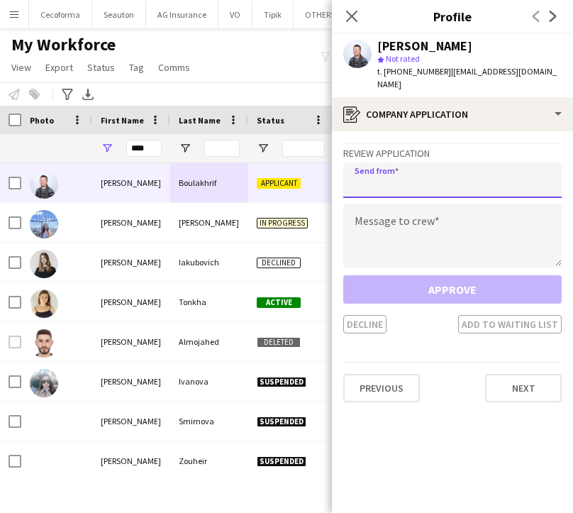
click at [443, 191] on input "email" at bounding box center [452, 179] width 218 height 35
type input "**********"
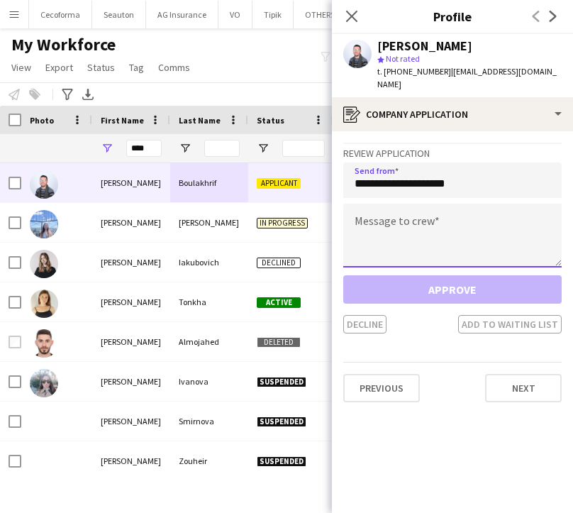
click at [441, 205] on textarea at bounding box center [452, 236] width 218 height 64
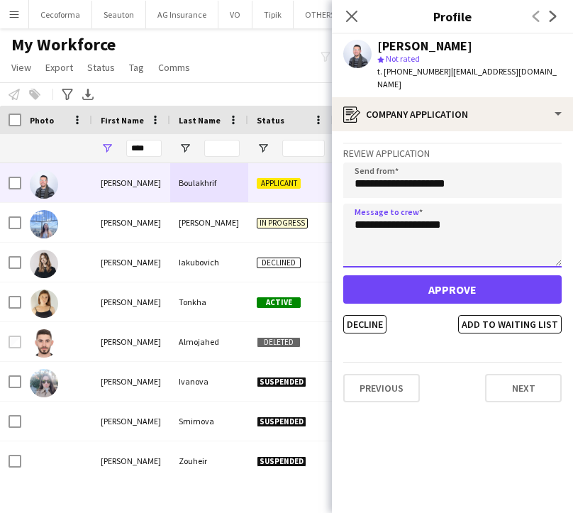
type textarea "**********"
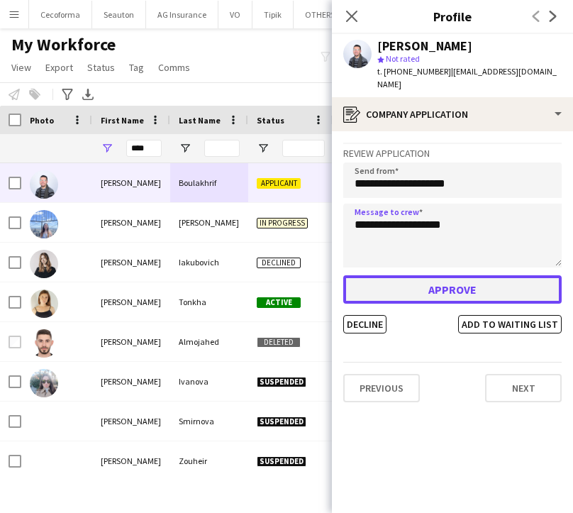
click at [443, 281] on button "Approve" at bounding box center [452, 289] width 218 height 28
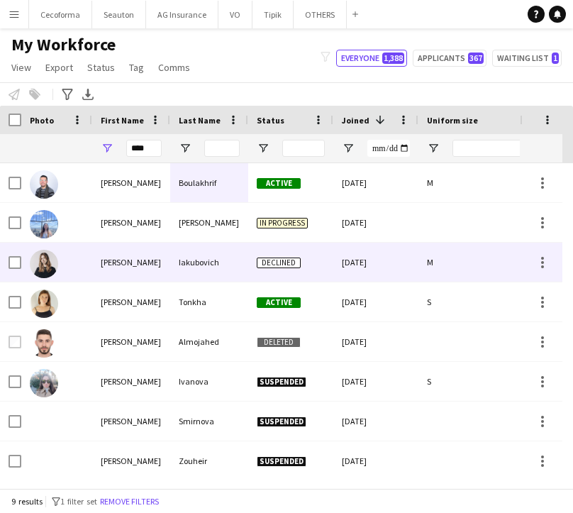
click at [421, 262] on div "M" at bounding box center [489, 262] width 142 height 39
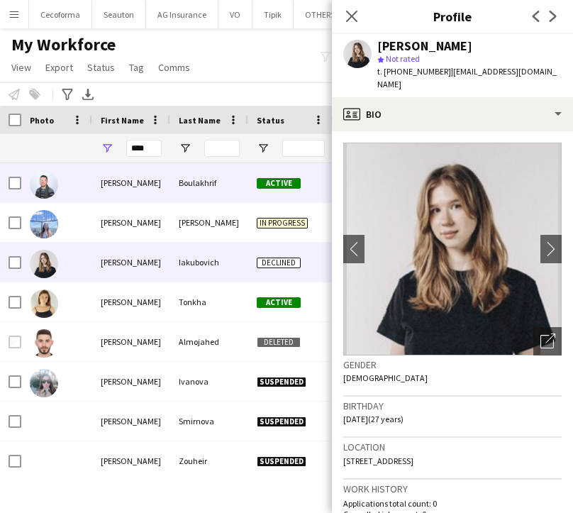
click at [206, 196] on div "Boulakhrif" at bounding box center [209, 182] width 78 height 39
